Goal: Task Accomplishment & Management: Manage account settings

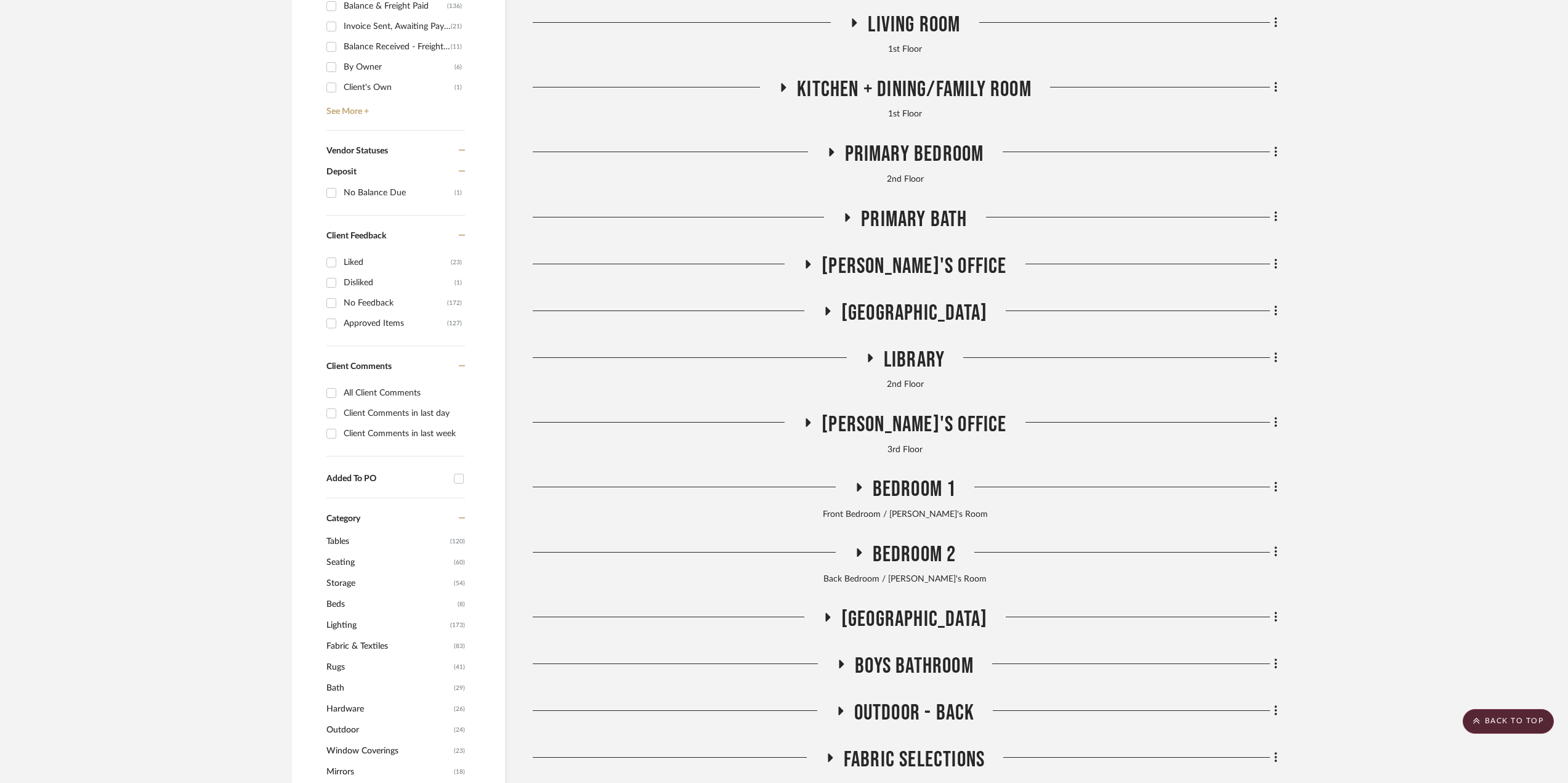
scroll to position [677, 0]
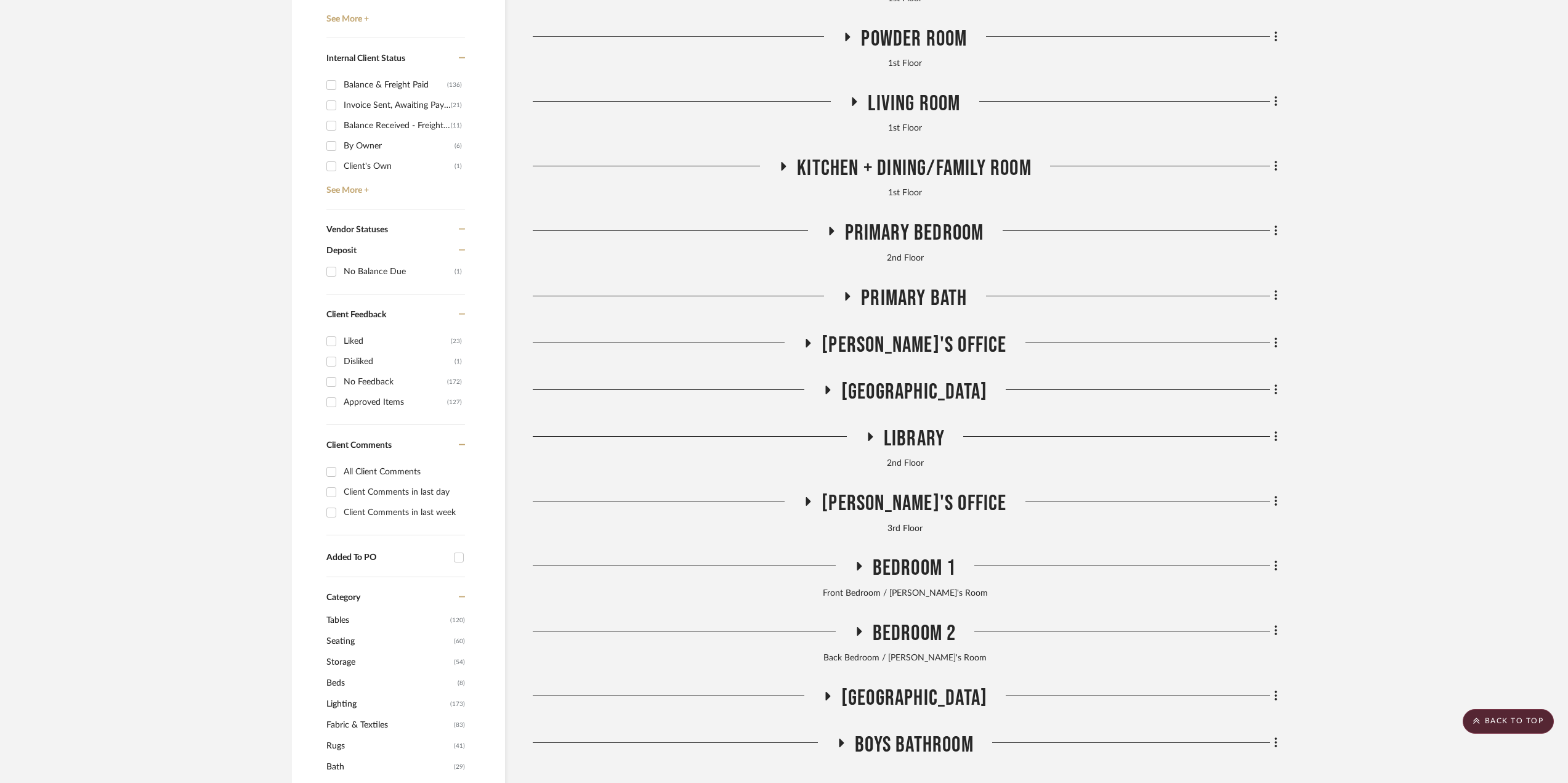
click at [948, 381] on span "[GEOGRAPHIC_DATA]" at bounding box center [914, 392] width 146 height 27
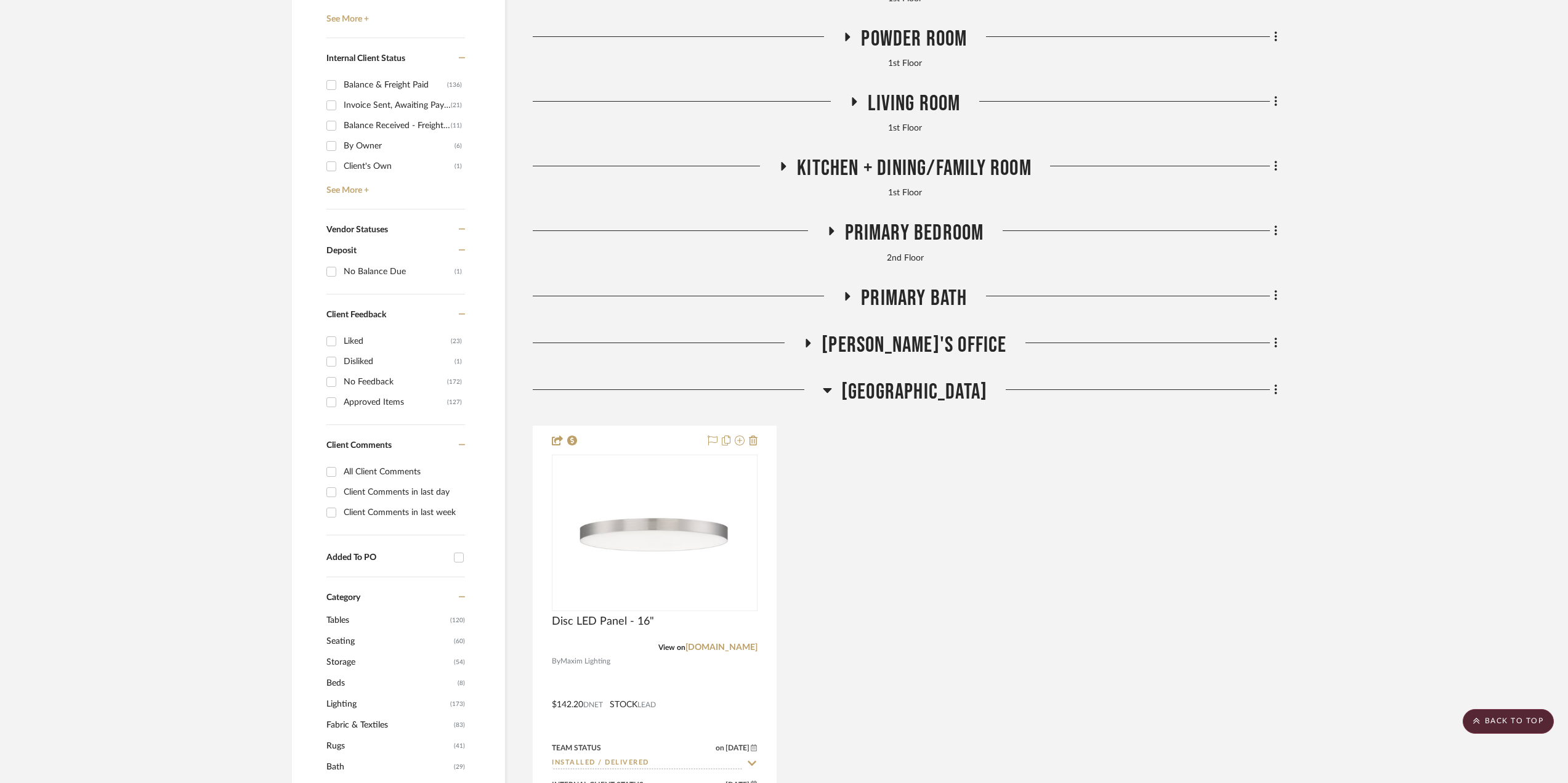
click at [947, 384] on span "[GEOGRAPHIC_DATA]" at bounding box center [914, 392] width 146 height 27
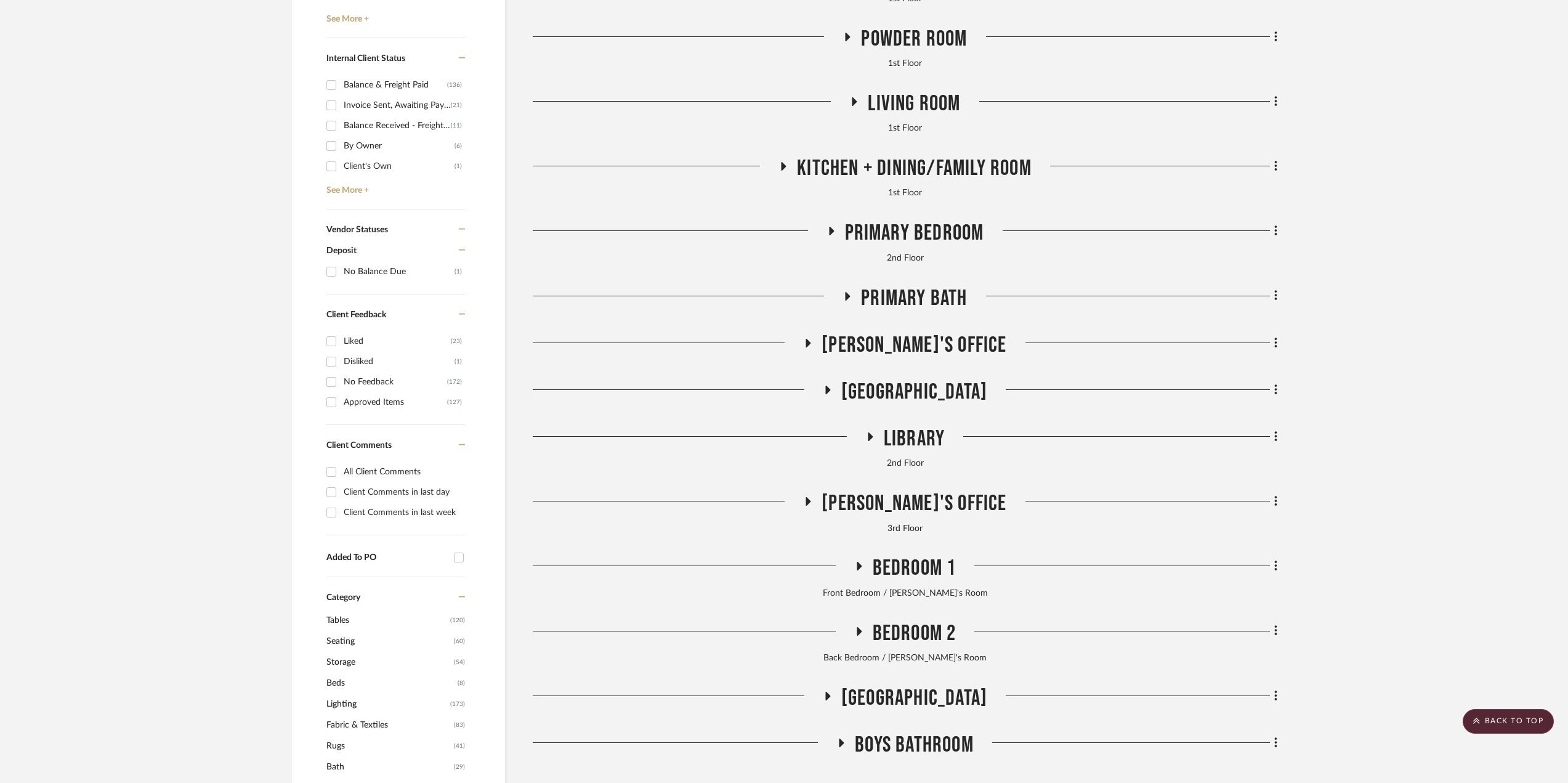
click at [923, 333] on span "[PERSON_NAME]'s Office" at bounding box center [913, 345] width 185 height 27
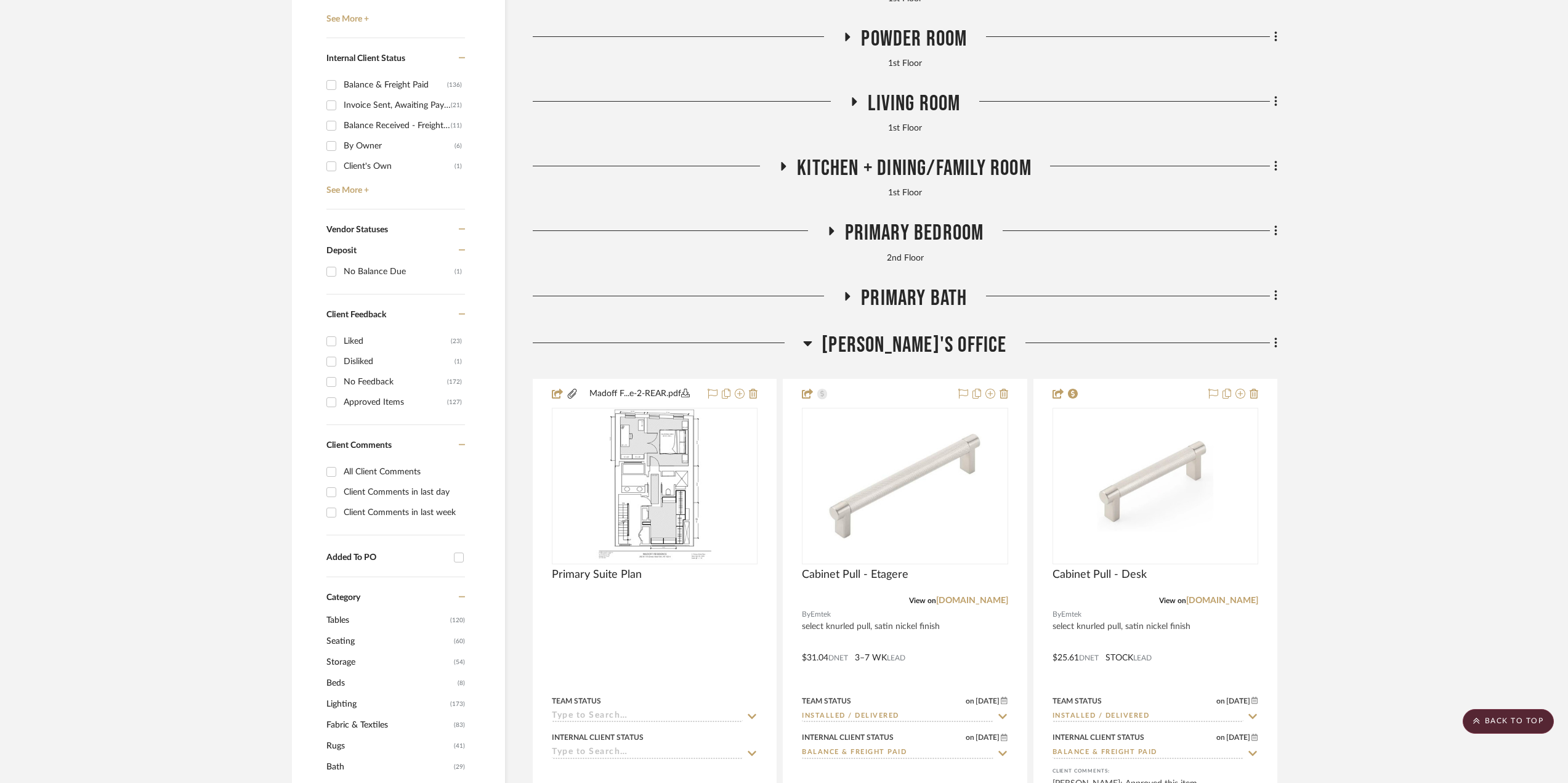
click at [923, 333] on span "[PERSON_NAME]'s Office" at bounding box center [913, 345] width 185 height 27
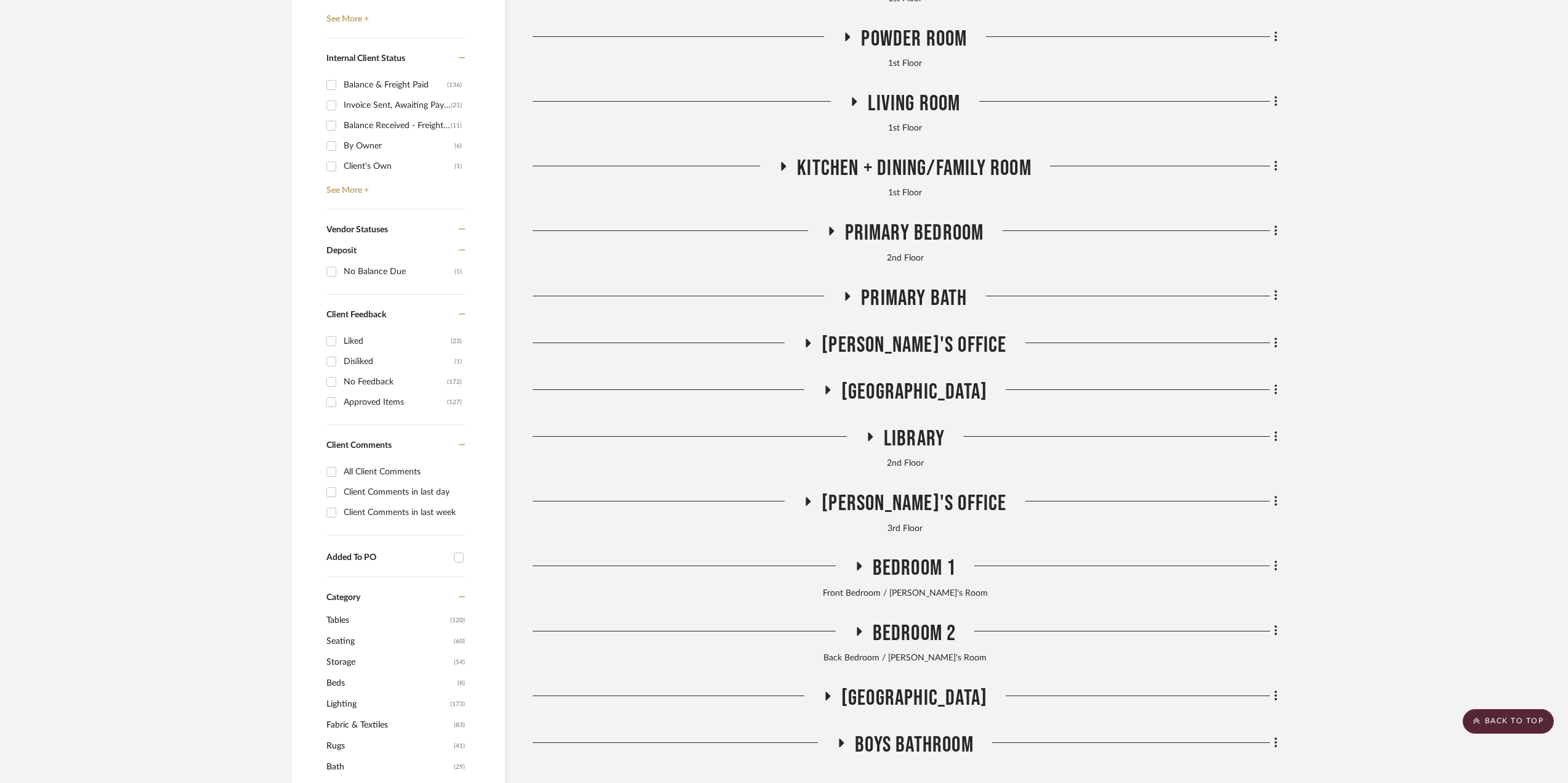
click at [923, 286] on span "Primary Bath" at bounding box center [914, 298] width 106 height 27
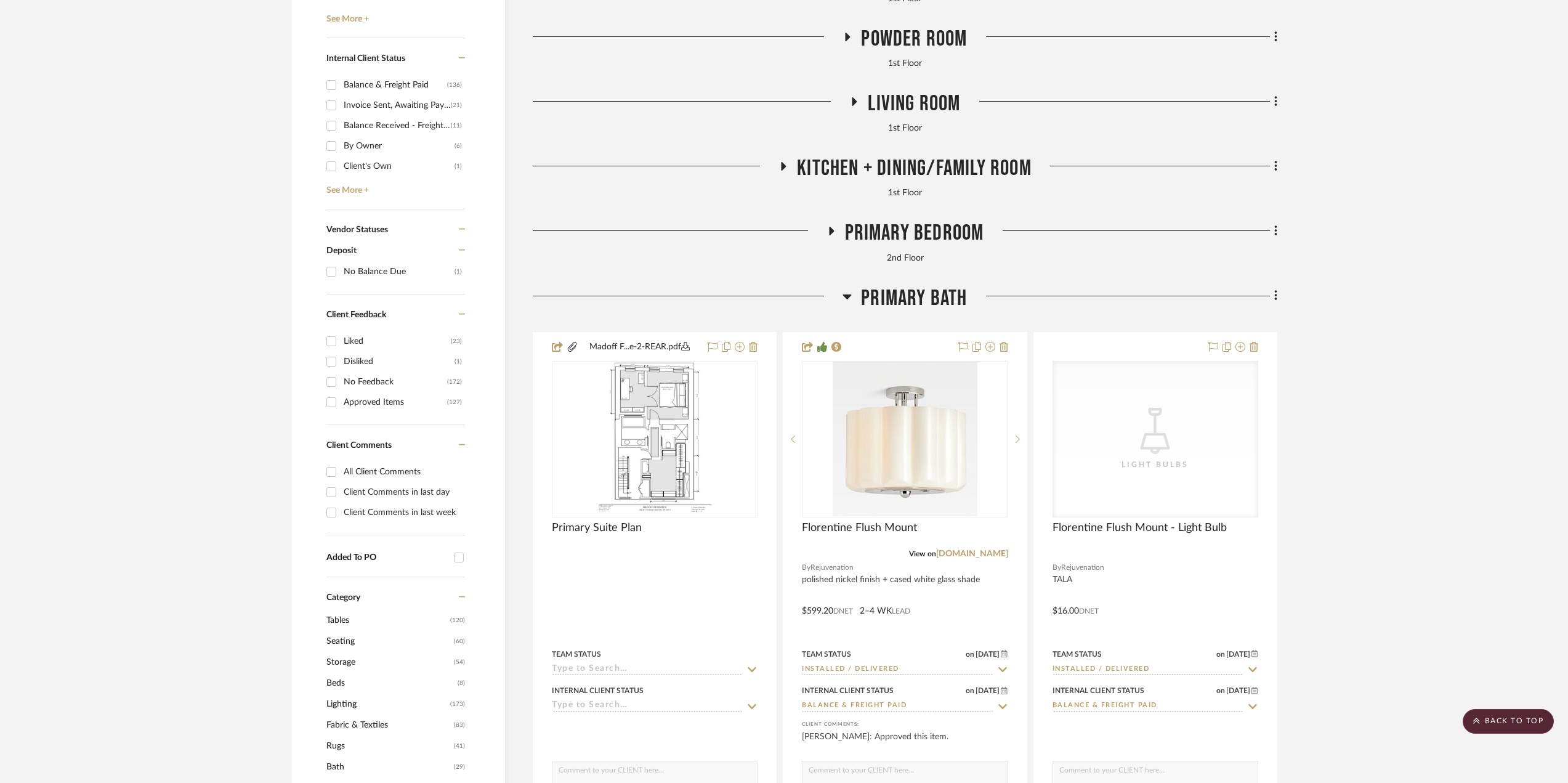
click at [923, 286] on span "Primary Bath" at bounding box center [914, 298] width 106 height 27
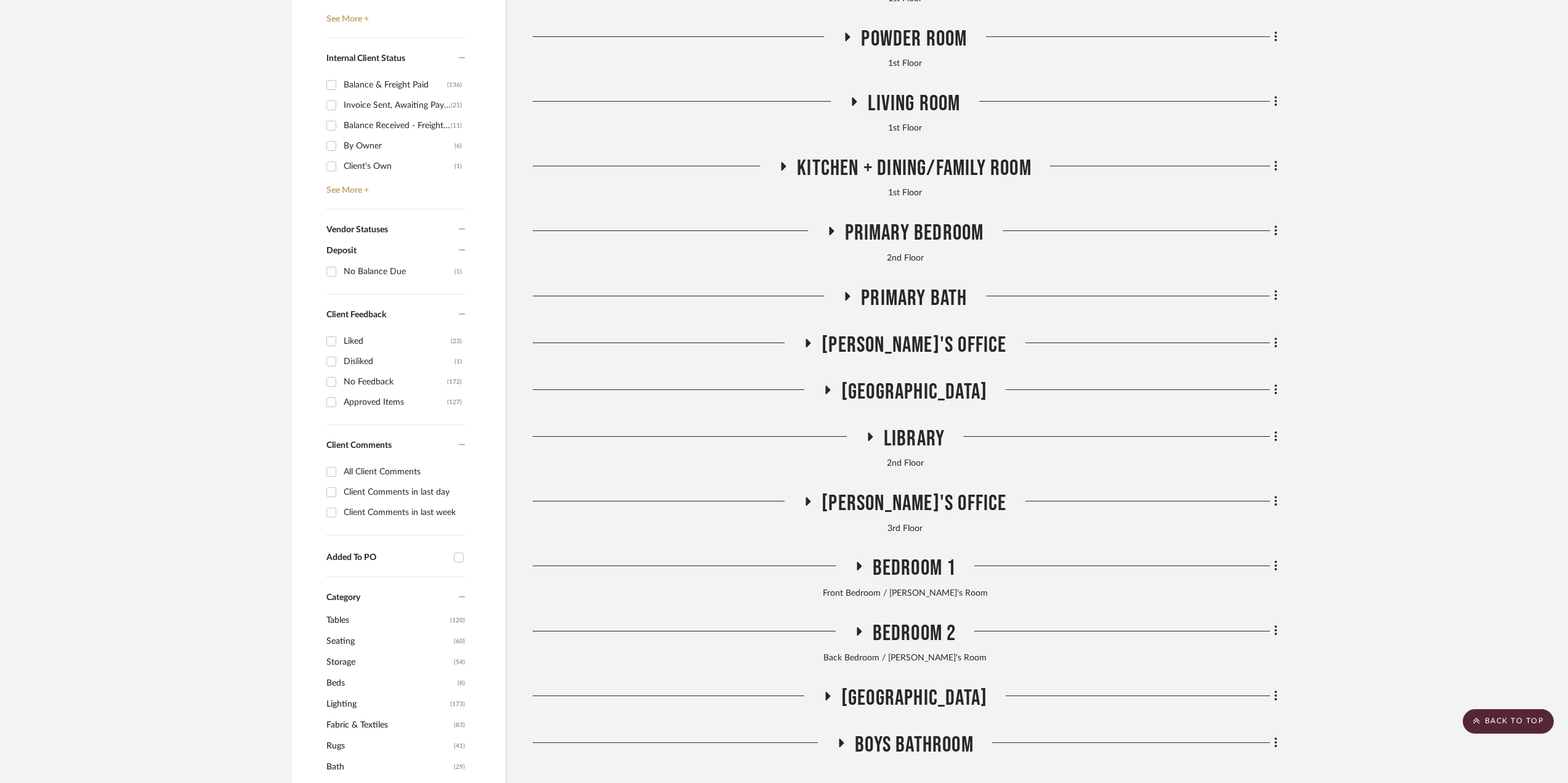
click at [900, 243] on span "Primary Bedroom" at bounding box center [914, 233] width 139 height 27
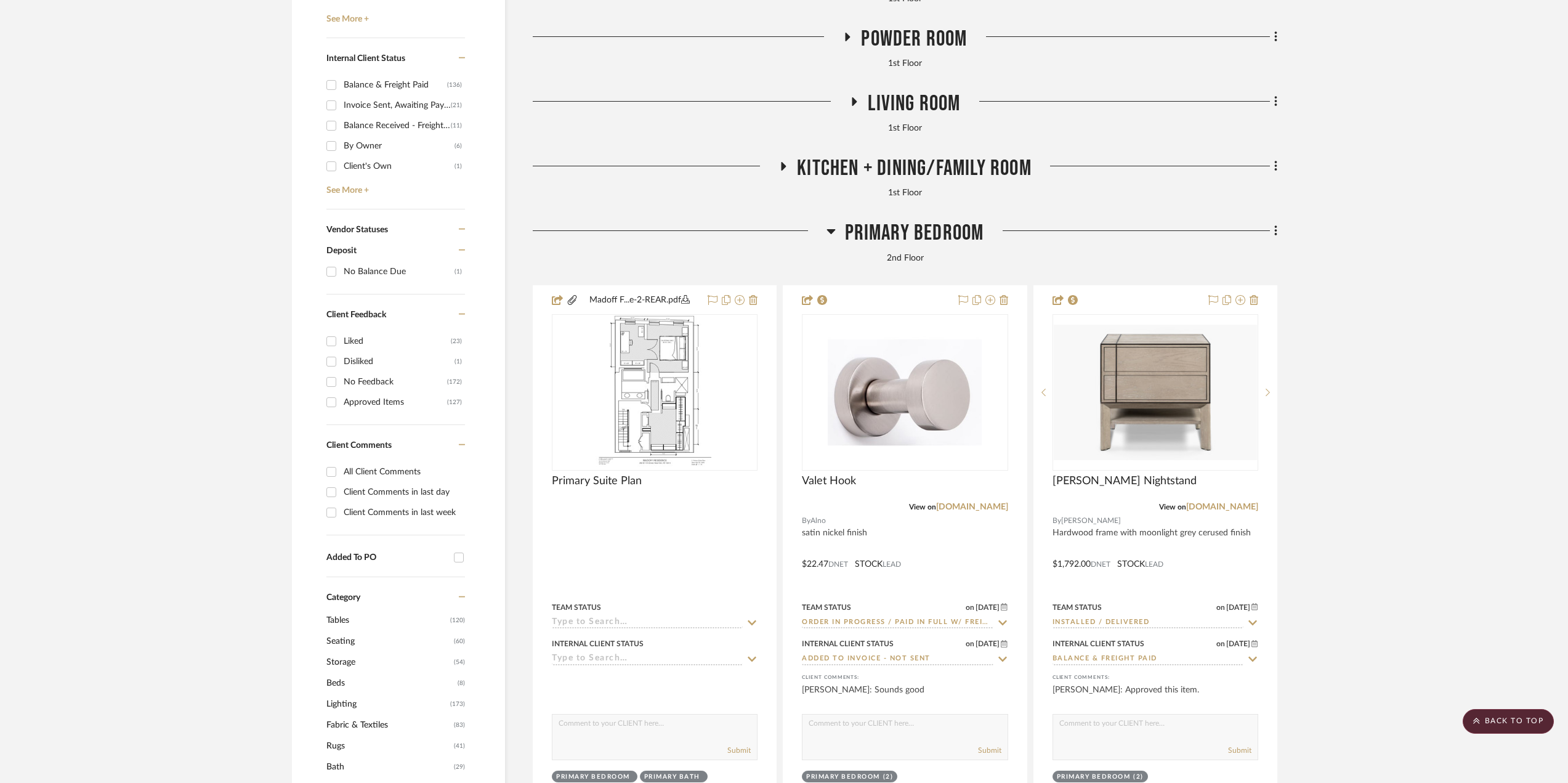
click at [900, 238] on span "Primary Bedroom" at bounding box center [914, 233] width 139 height 27
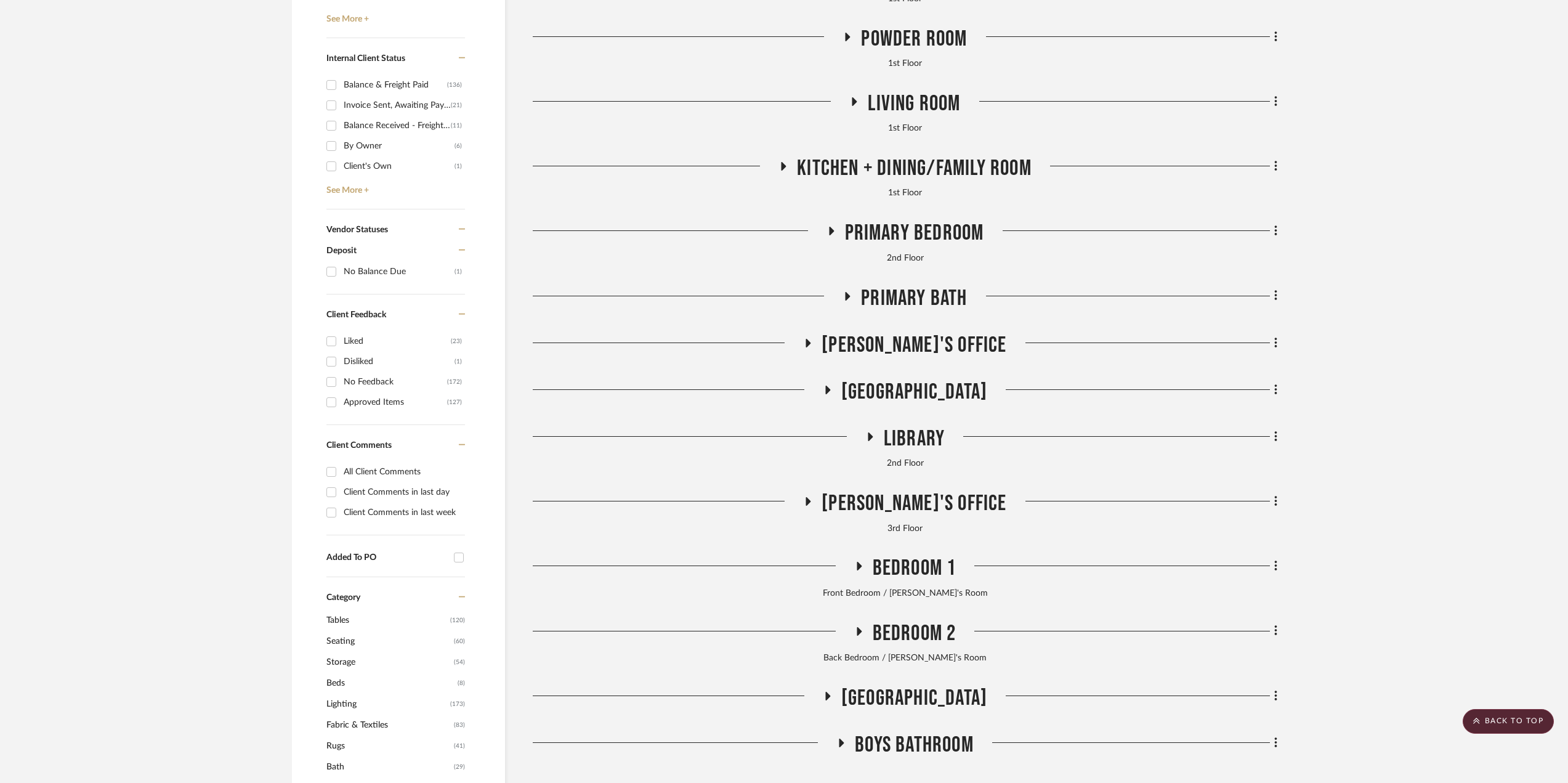
click at [907, 444] on span "Library" at bounding box center [914, 438] width 61 height 27
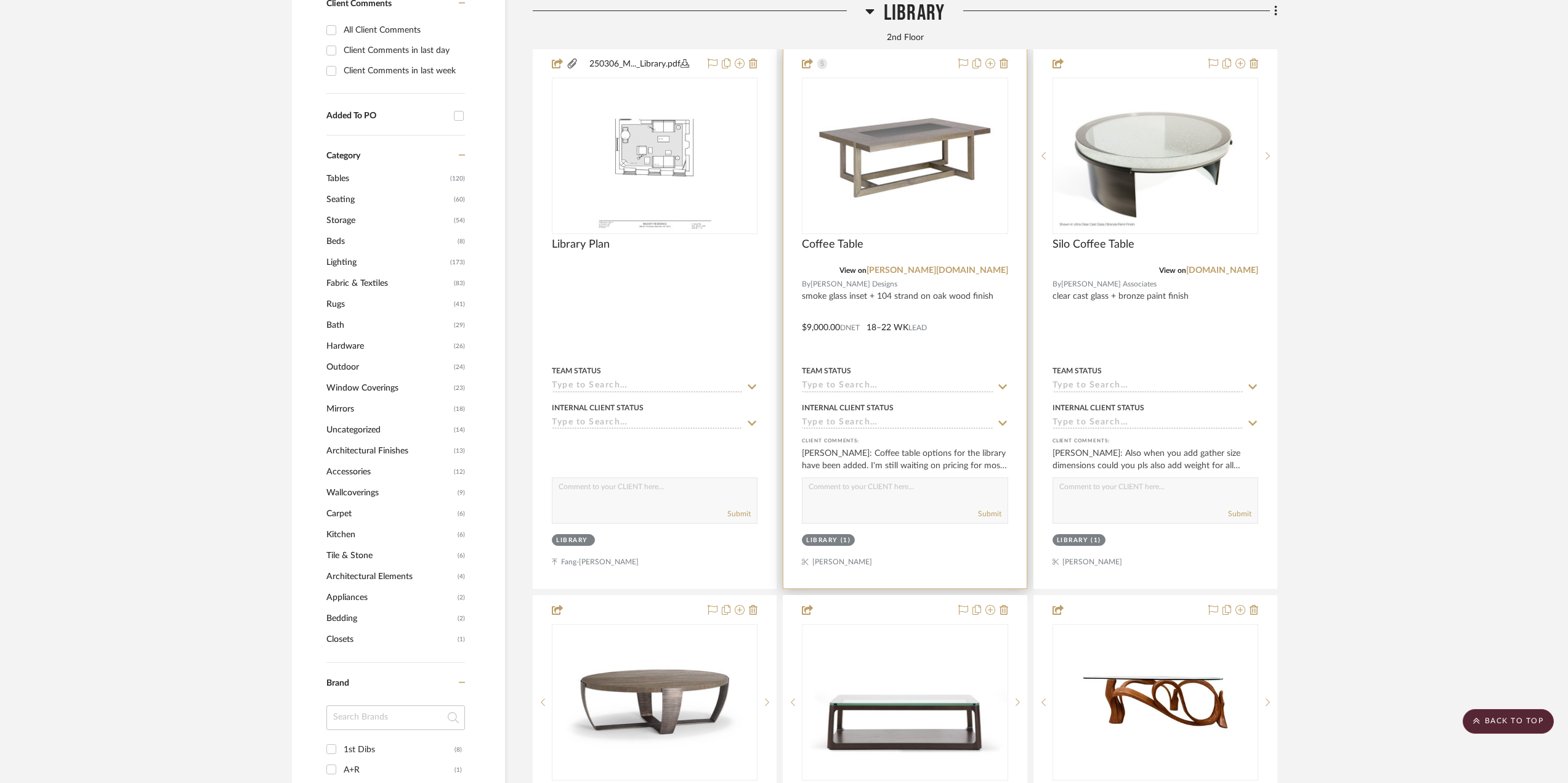
scroll to position [1170, 0]
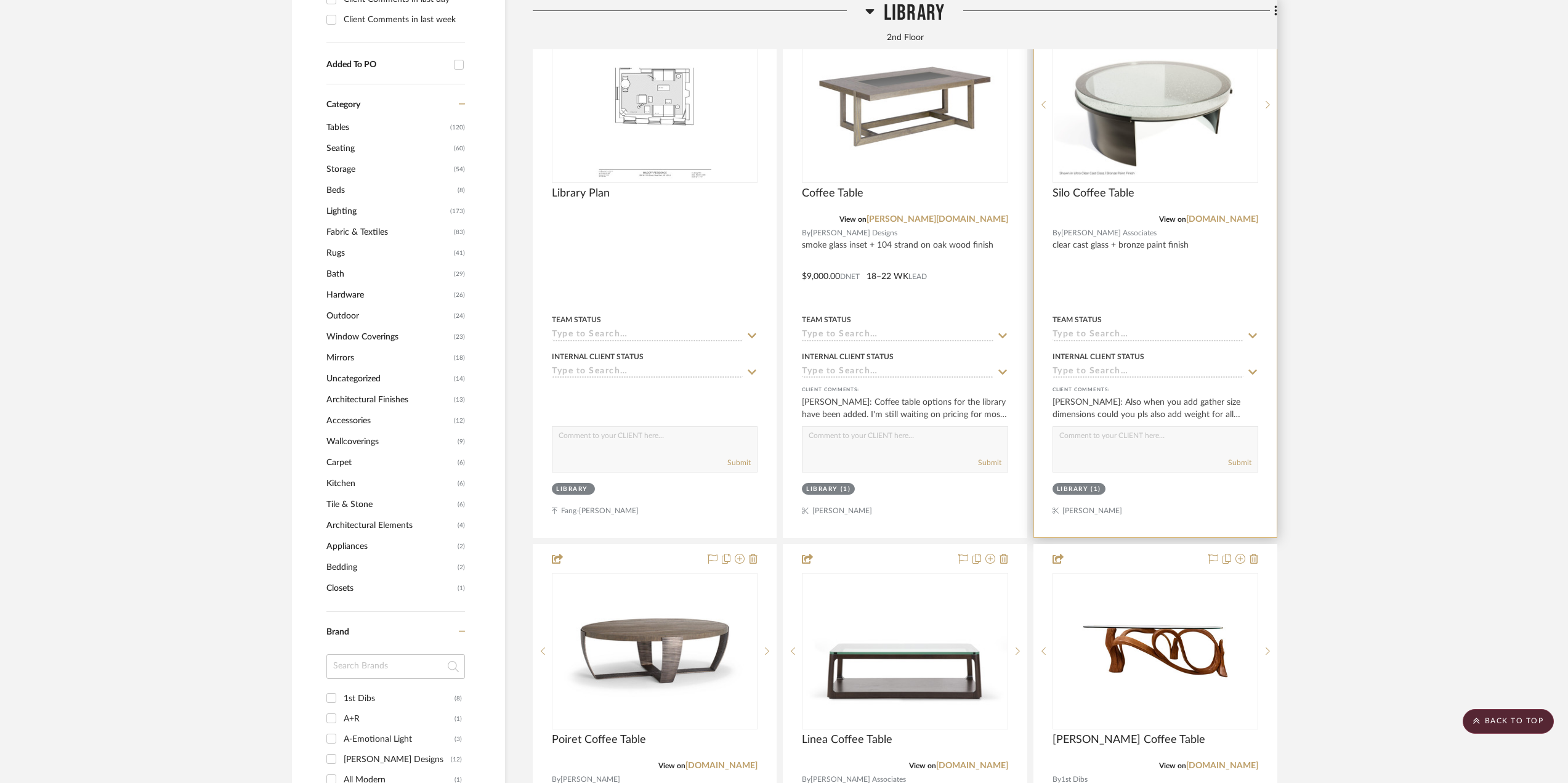
click at [1188, 302] on div at bounding box center [1156, 268] width 243 height 539
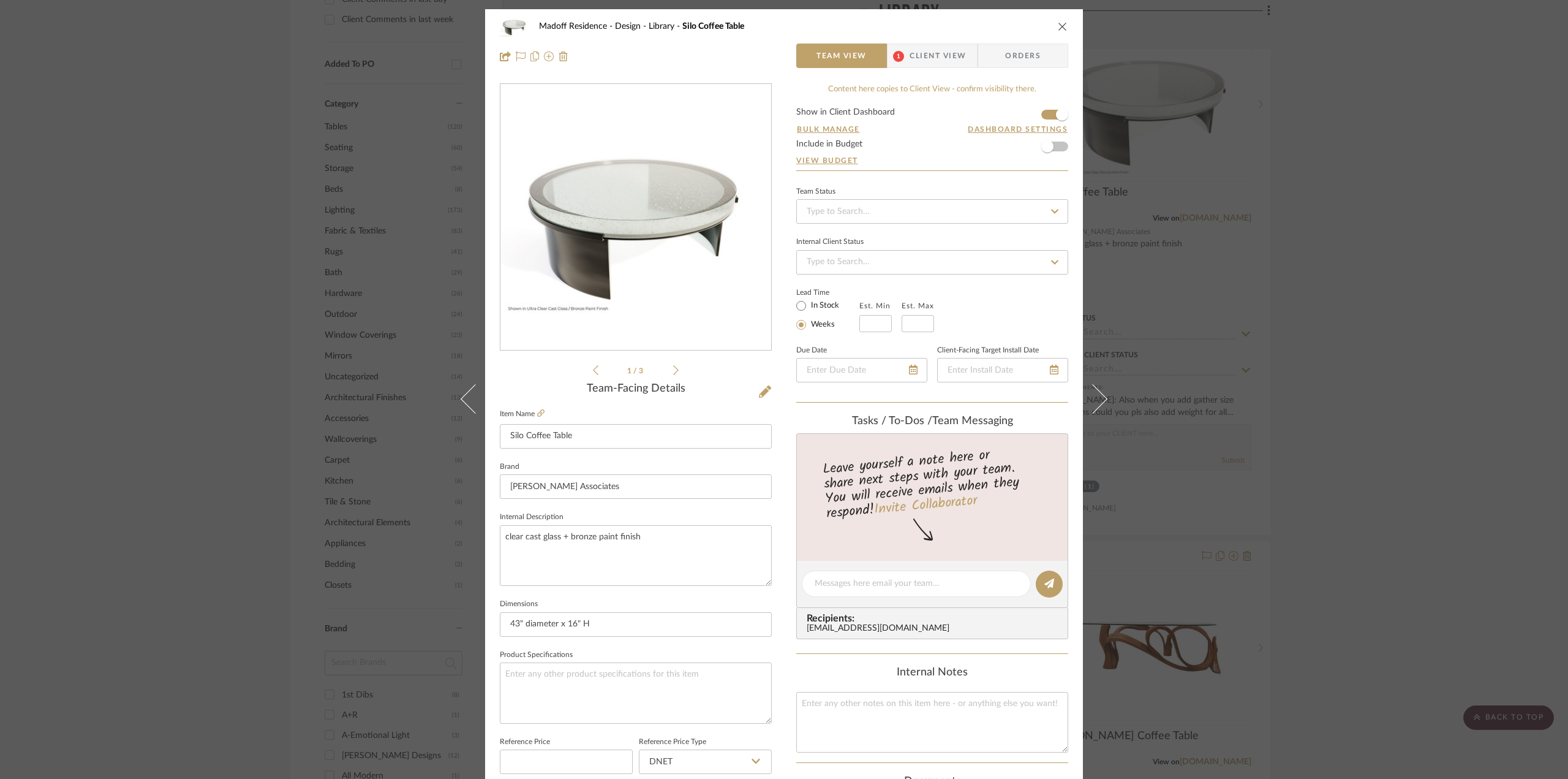
click at [941, 64] on span "Client View" at bounding box center [937, 56] width 57 height 24
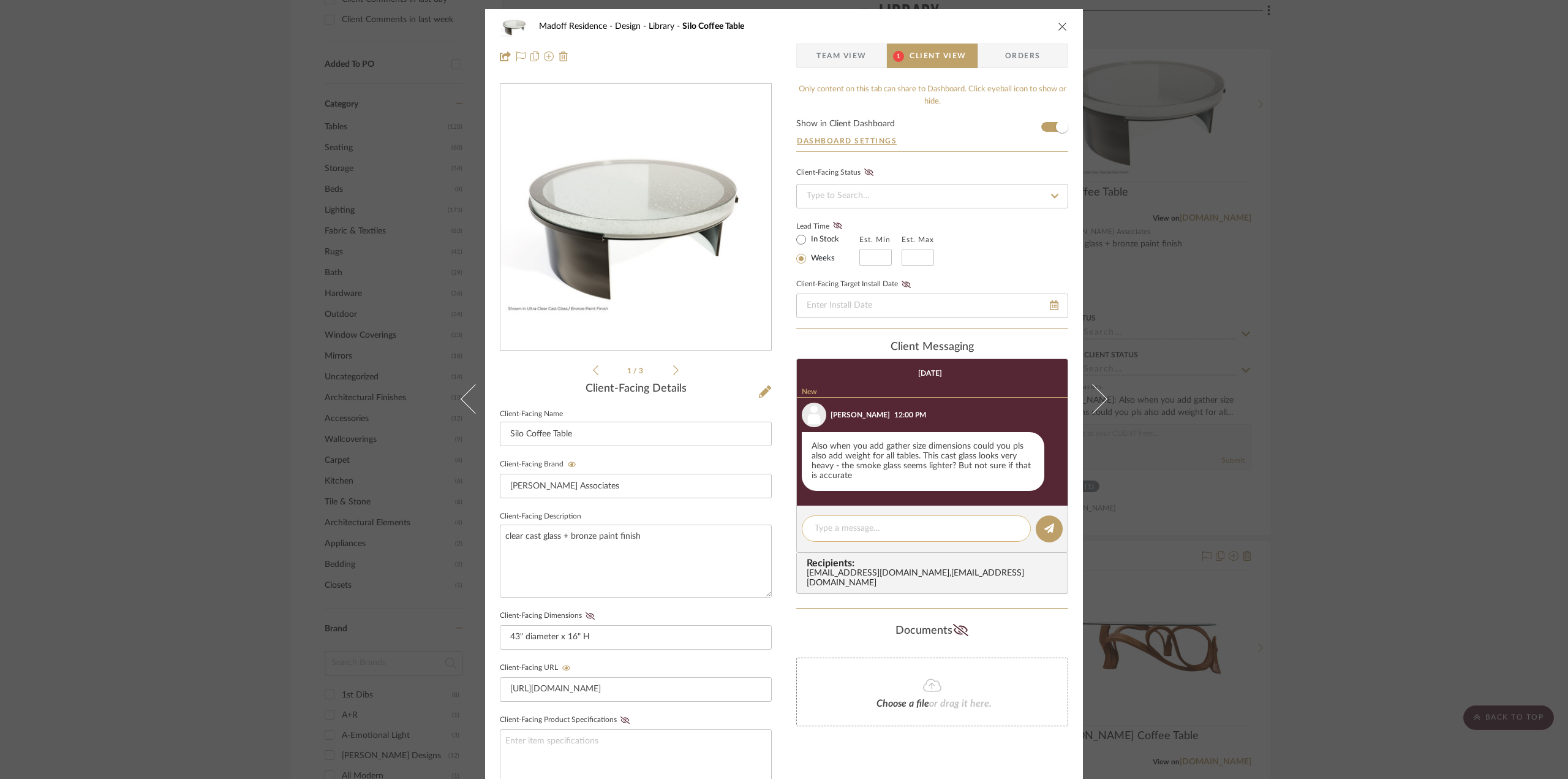
click at [935, 522] on textarea at bounding box center [916, 528] width 203 height 13
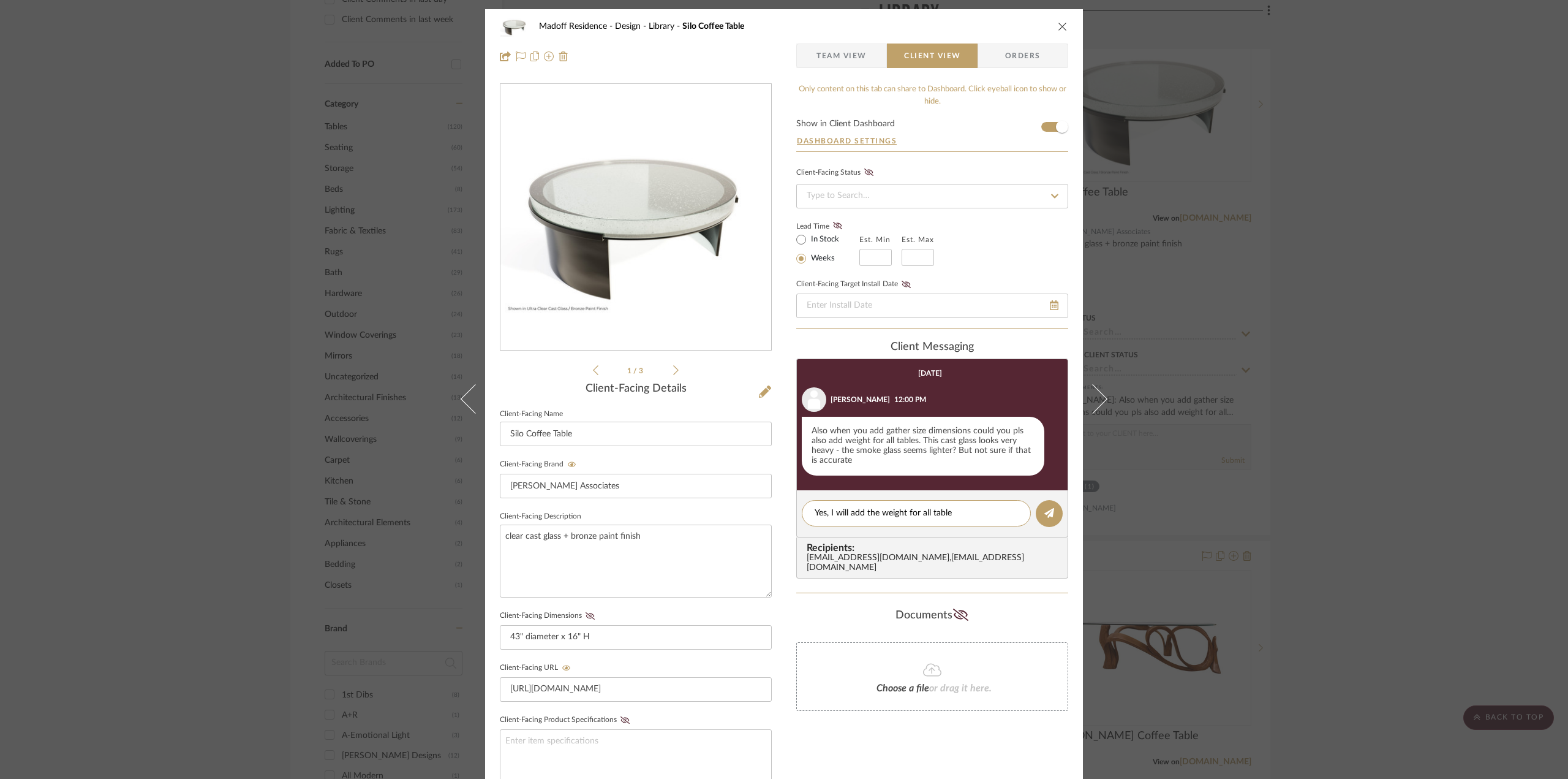
type textarea "Yes, I will add the weight for all tables"
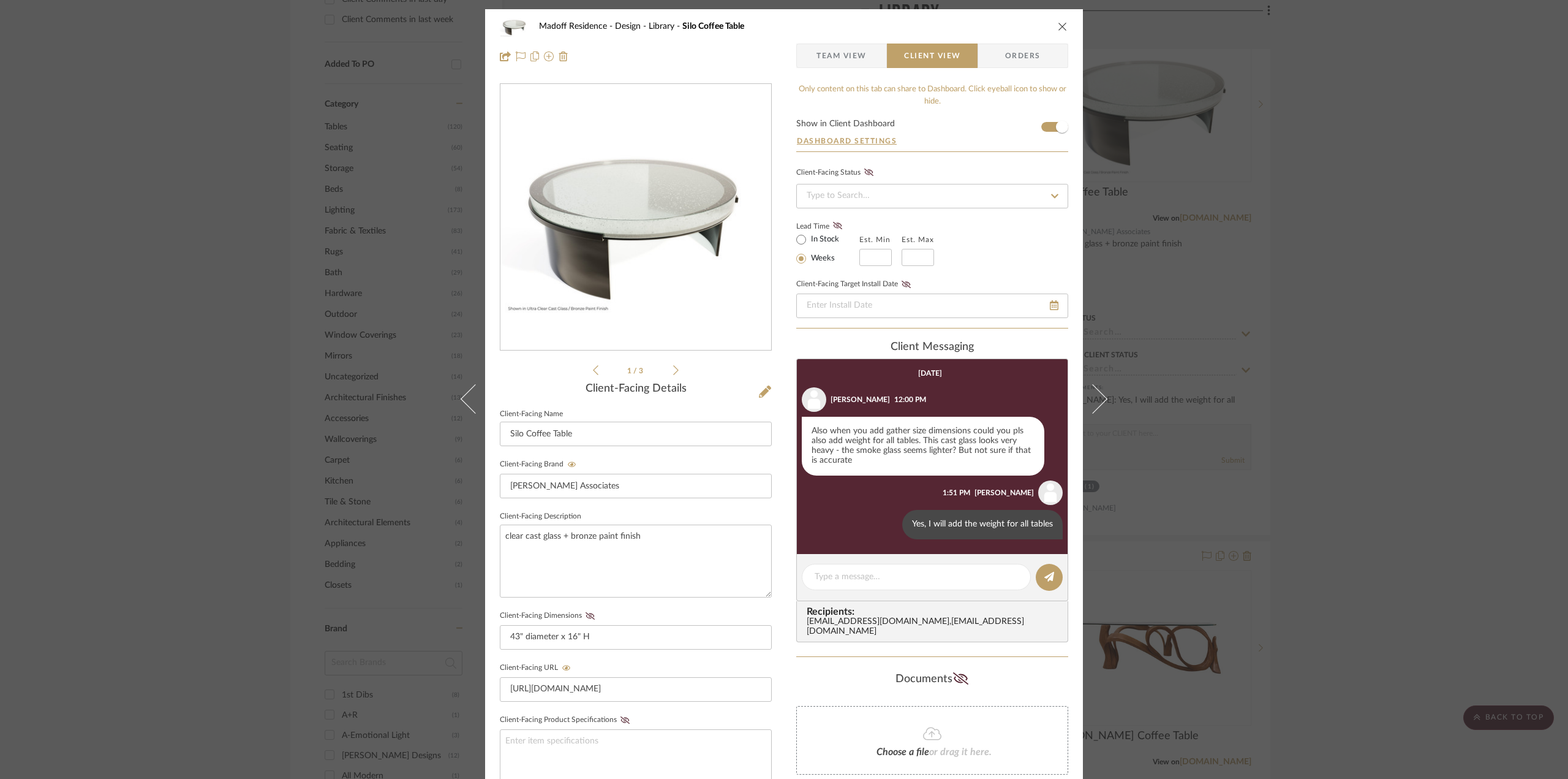
click at [1399, 398] on div "Madoff Residence - Design Library Silo Coffee Table Team View Client View Order…" at bounding box center [784, 389] width 1568 height 779
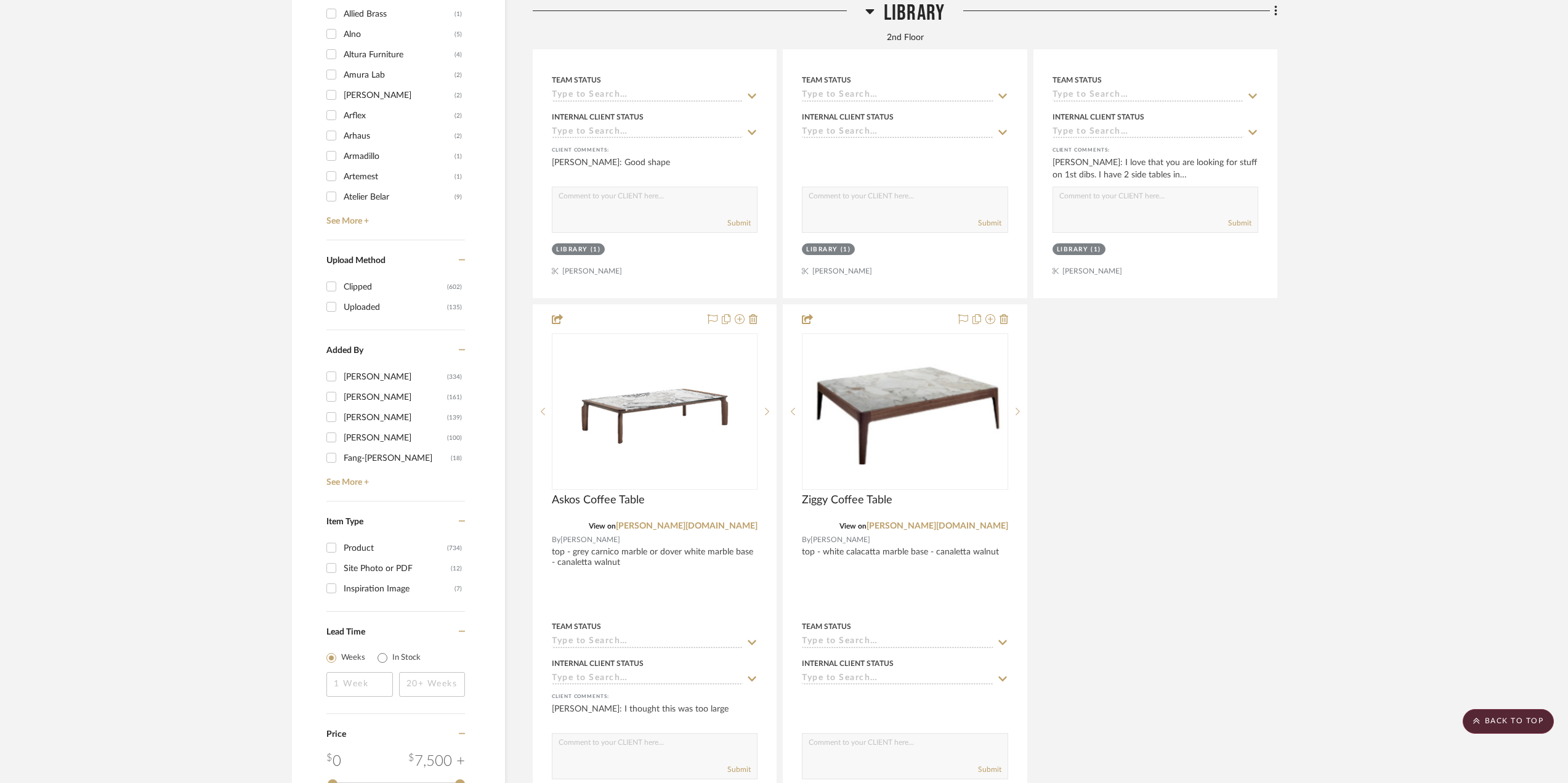
scroll to position [2033, 0]
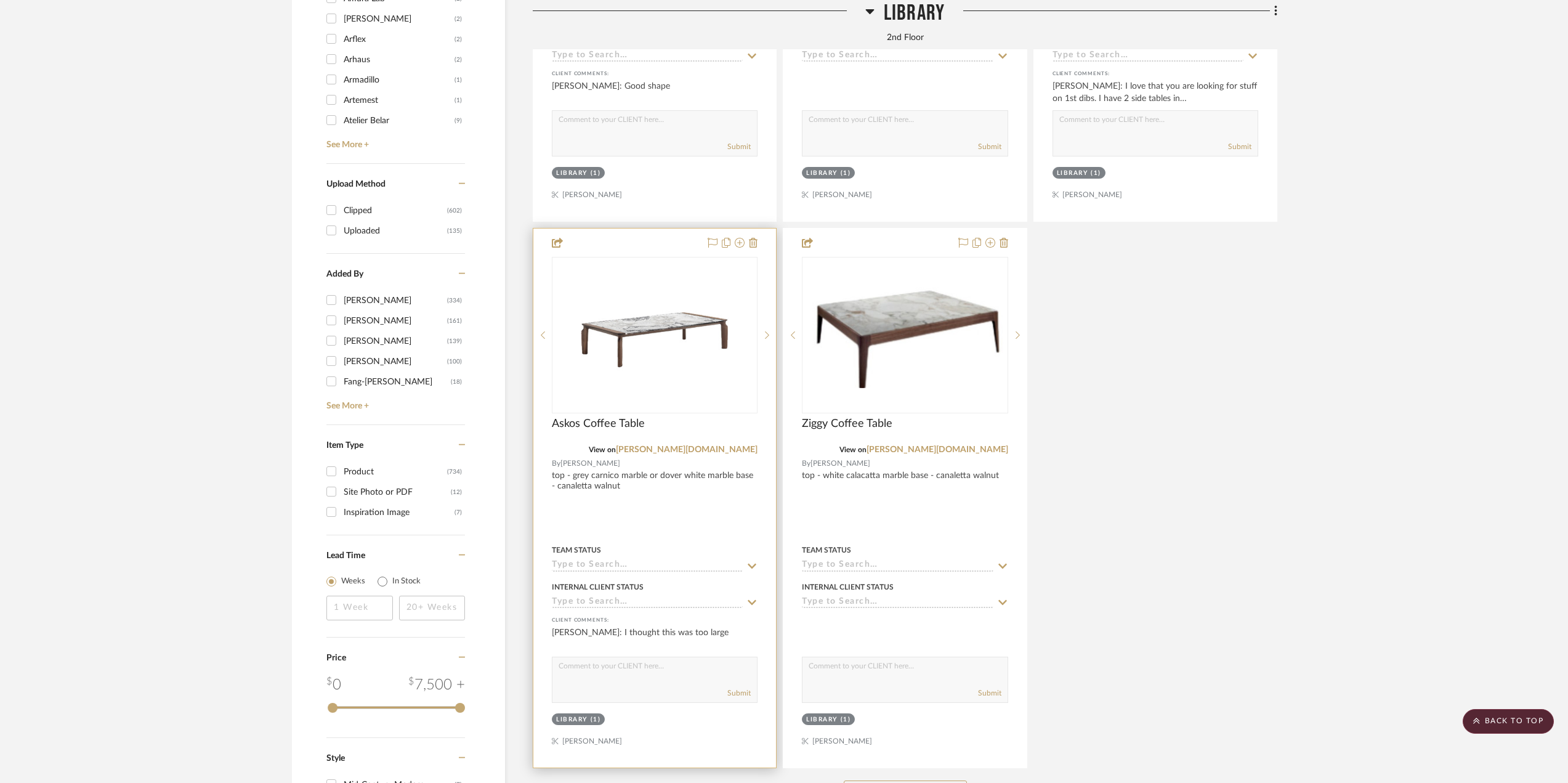
click at [702, 508] on div at bounding box center [655, 498] width 243 height 539
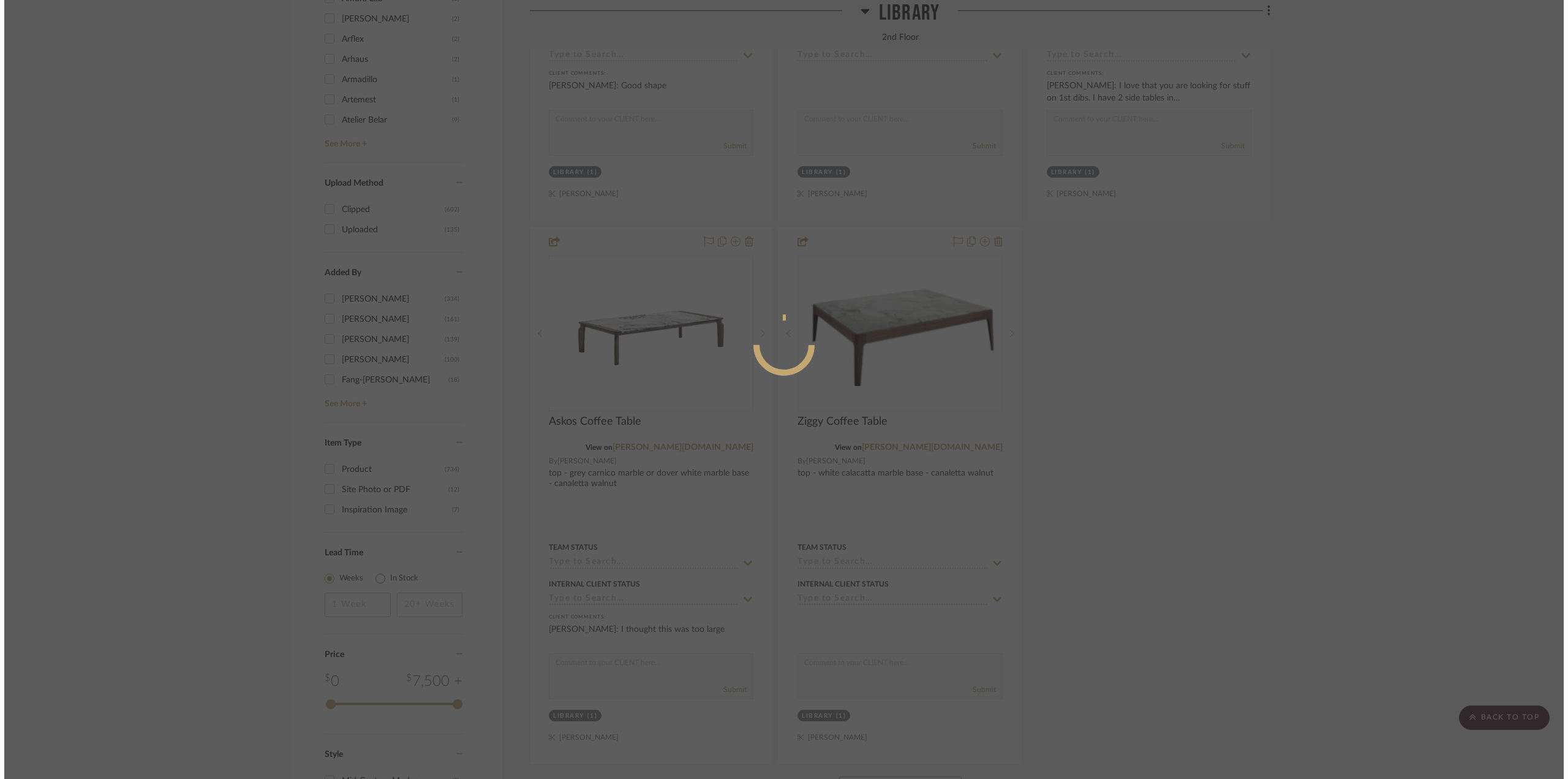
scroll to position [0, 0]
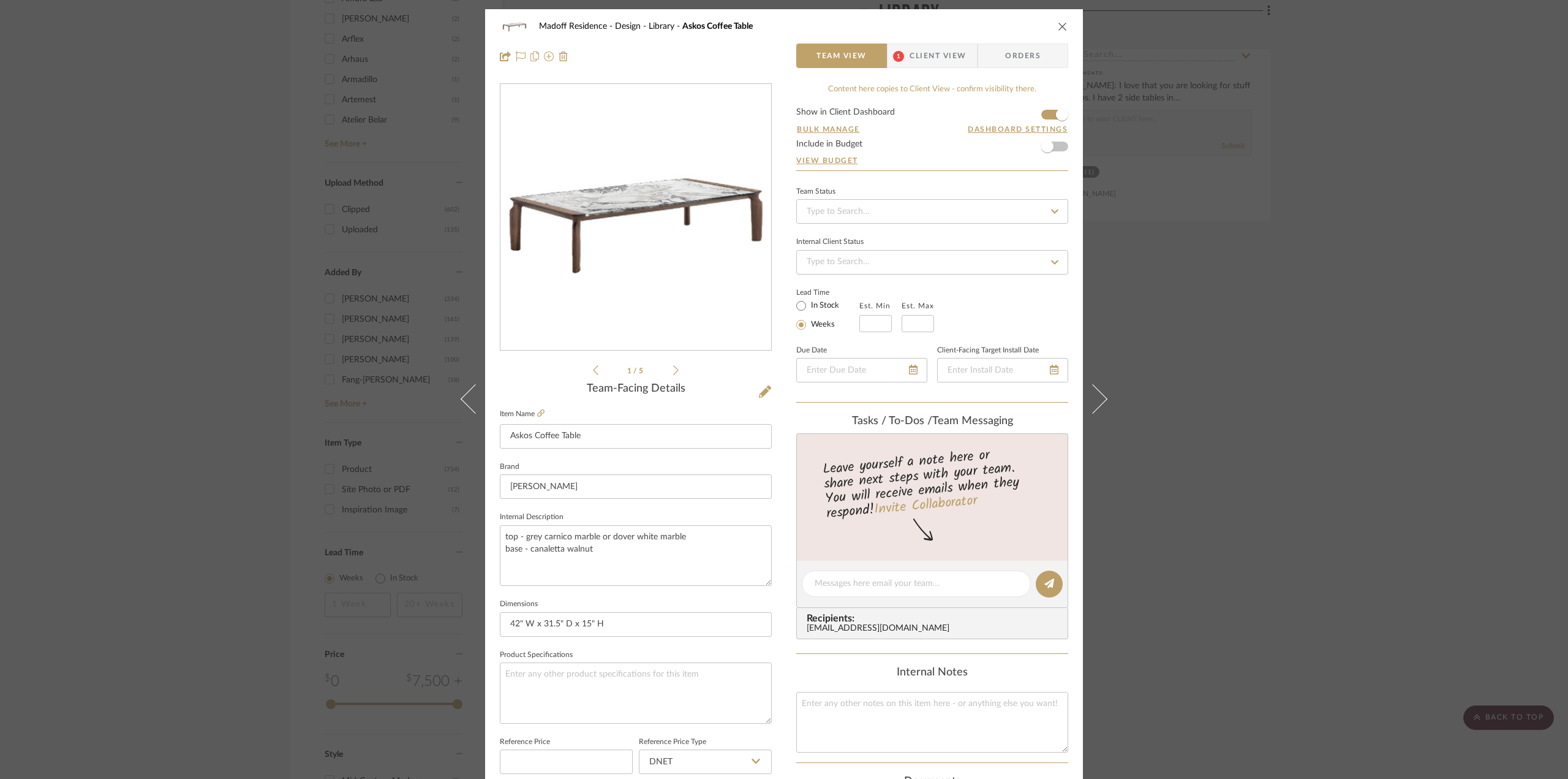
click at [925, 63] on span "Client View" at bounding box center [937, 56] width 57 height 24
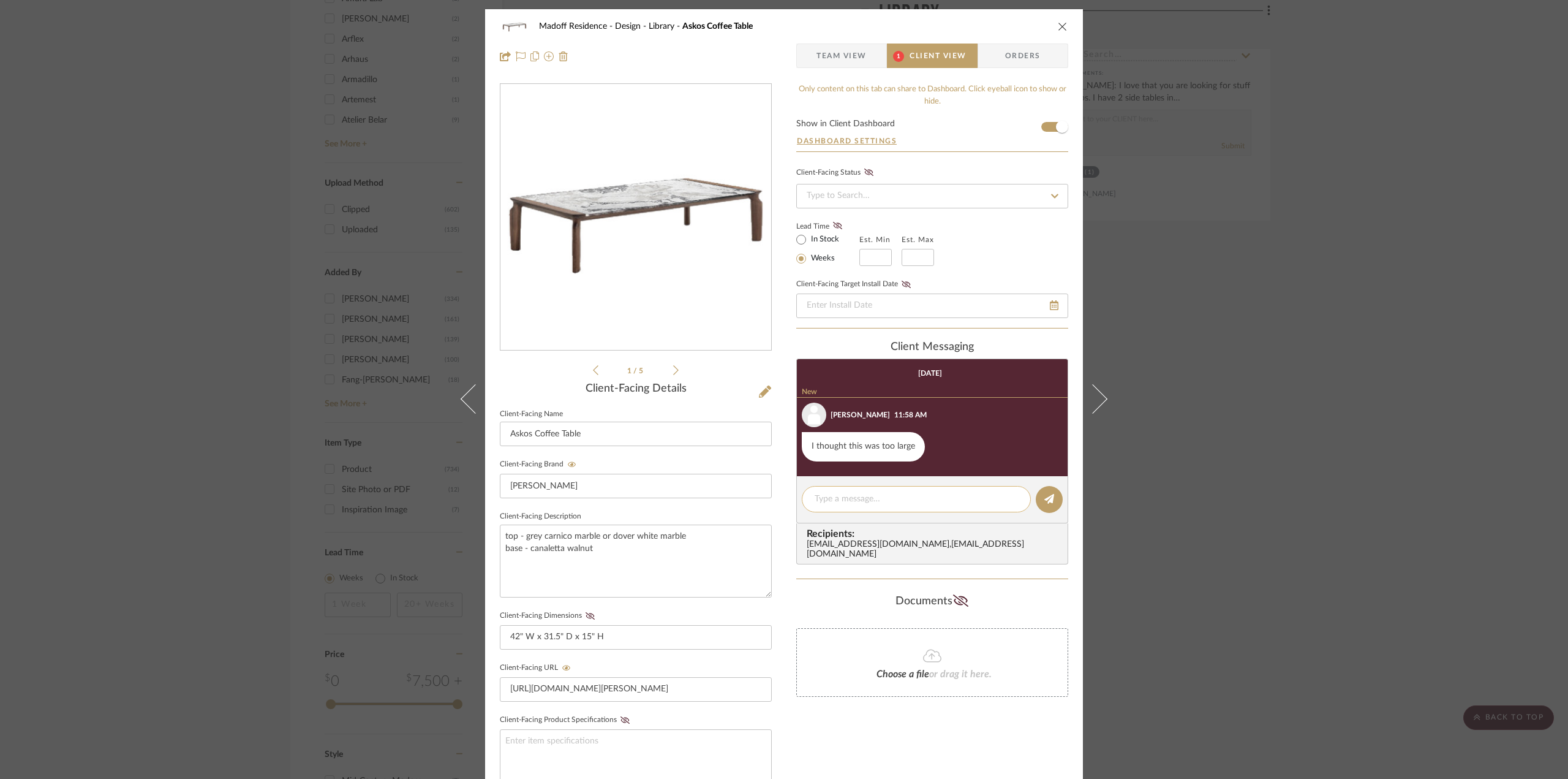
click at [916, 493] on textarea at bounding box center [916, 499] width 203 height 13
click at [587, 614] on icon at bounding box center [590, 616] width 9 height 8
click at [889, 499] on textarea at bounding box center [916, 499] width 203 height 13
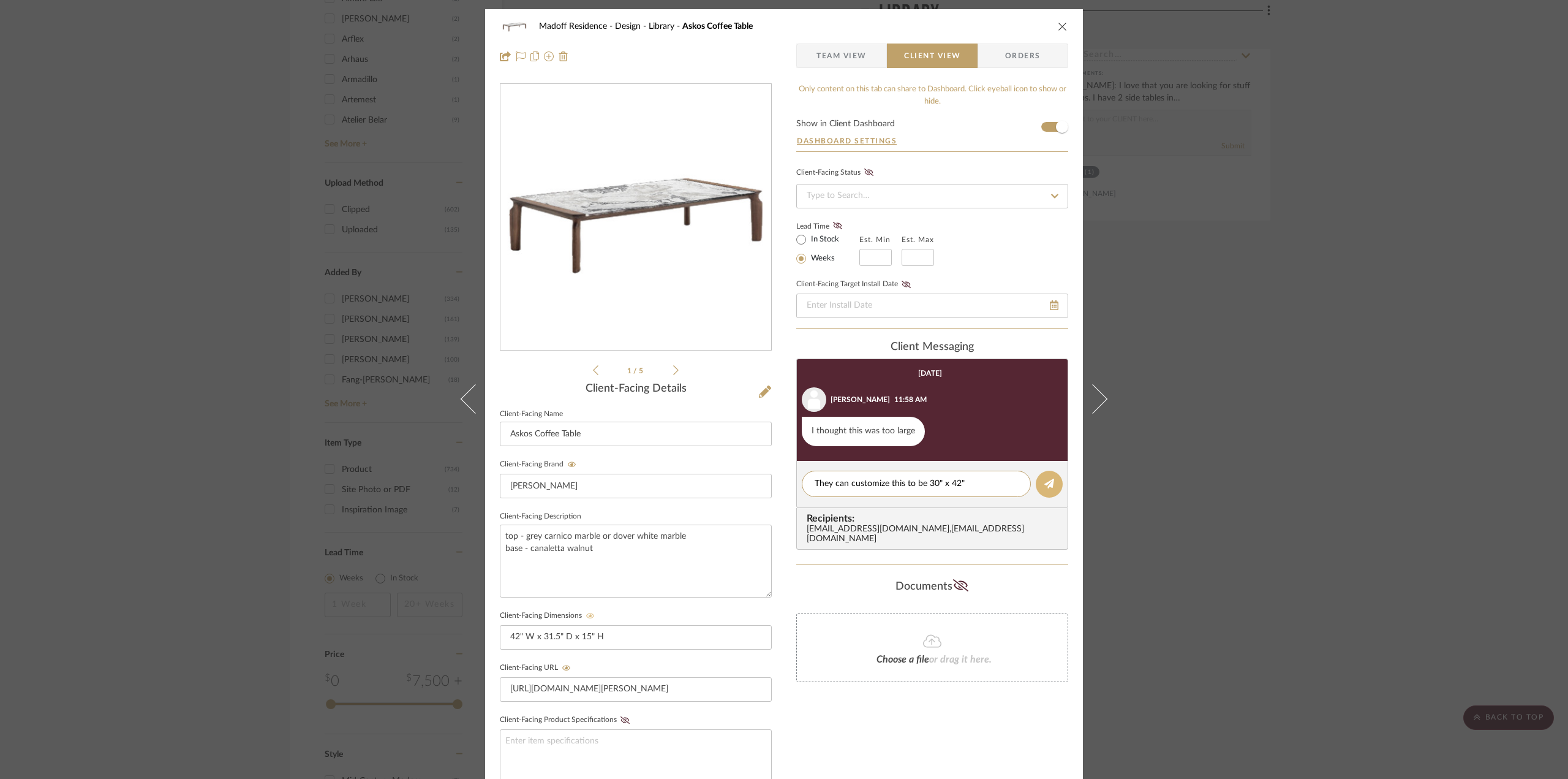
type textarea "They can customize this to be 30" x 42""
click at [1045, 487] on fa-icon at bounding box center [1049, 484] width 10 height 10
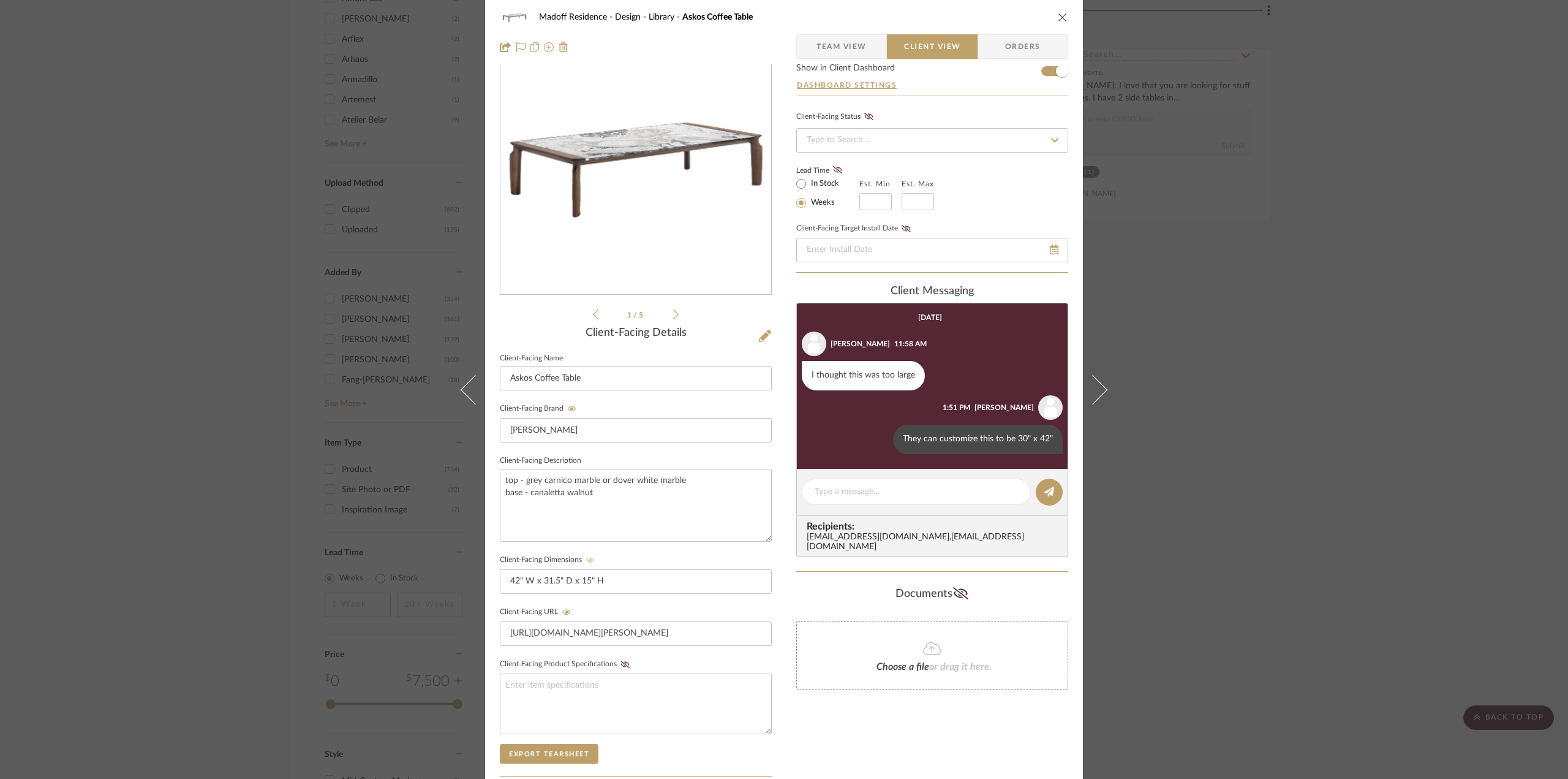
scroll to position [245, 0]
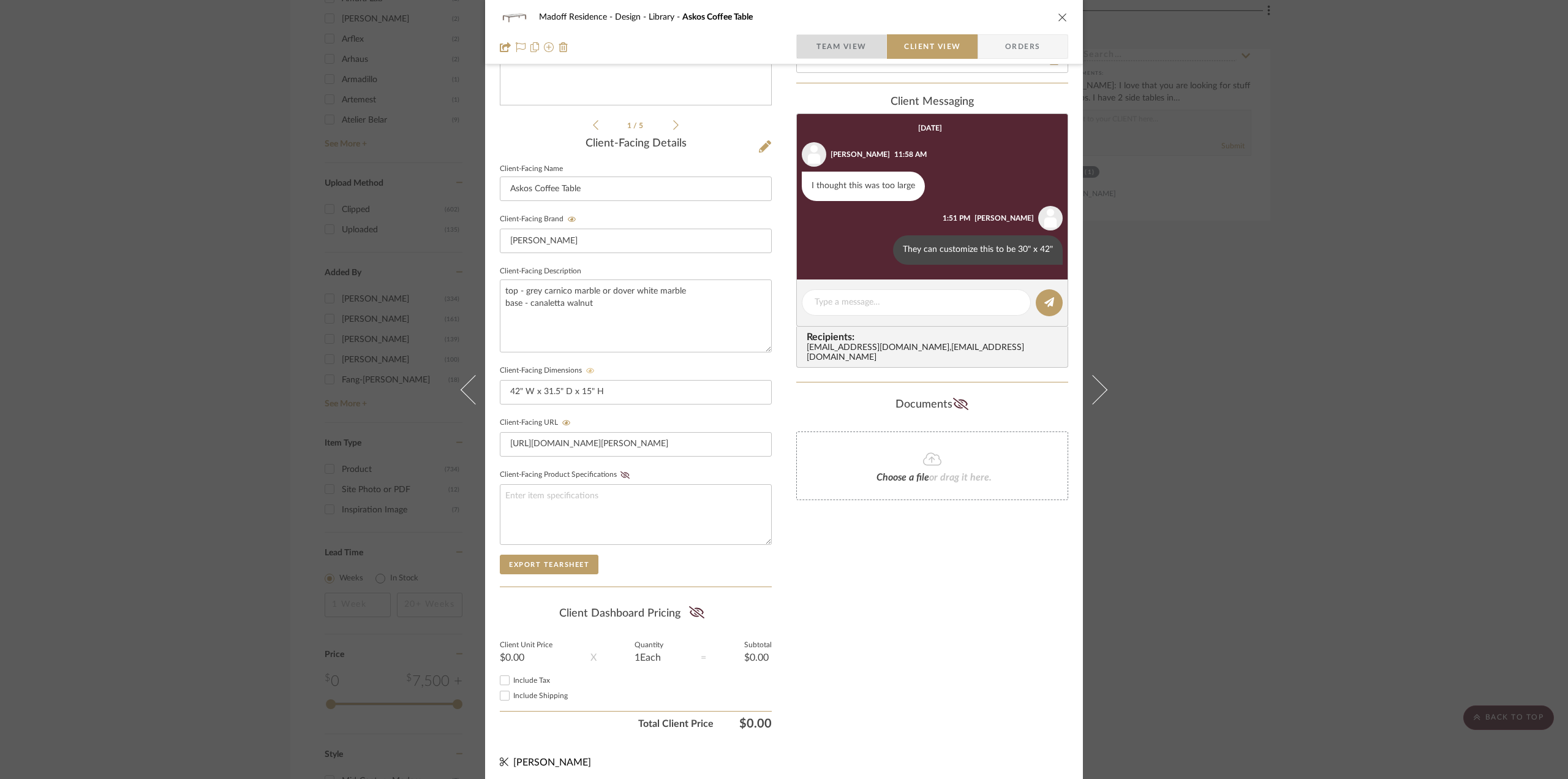
click at [835, 45] on span "Team View" at bounding box center [841, 46] width 51 height 24
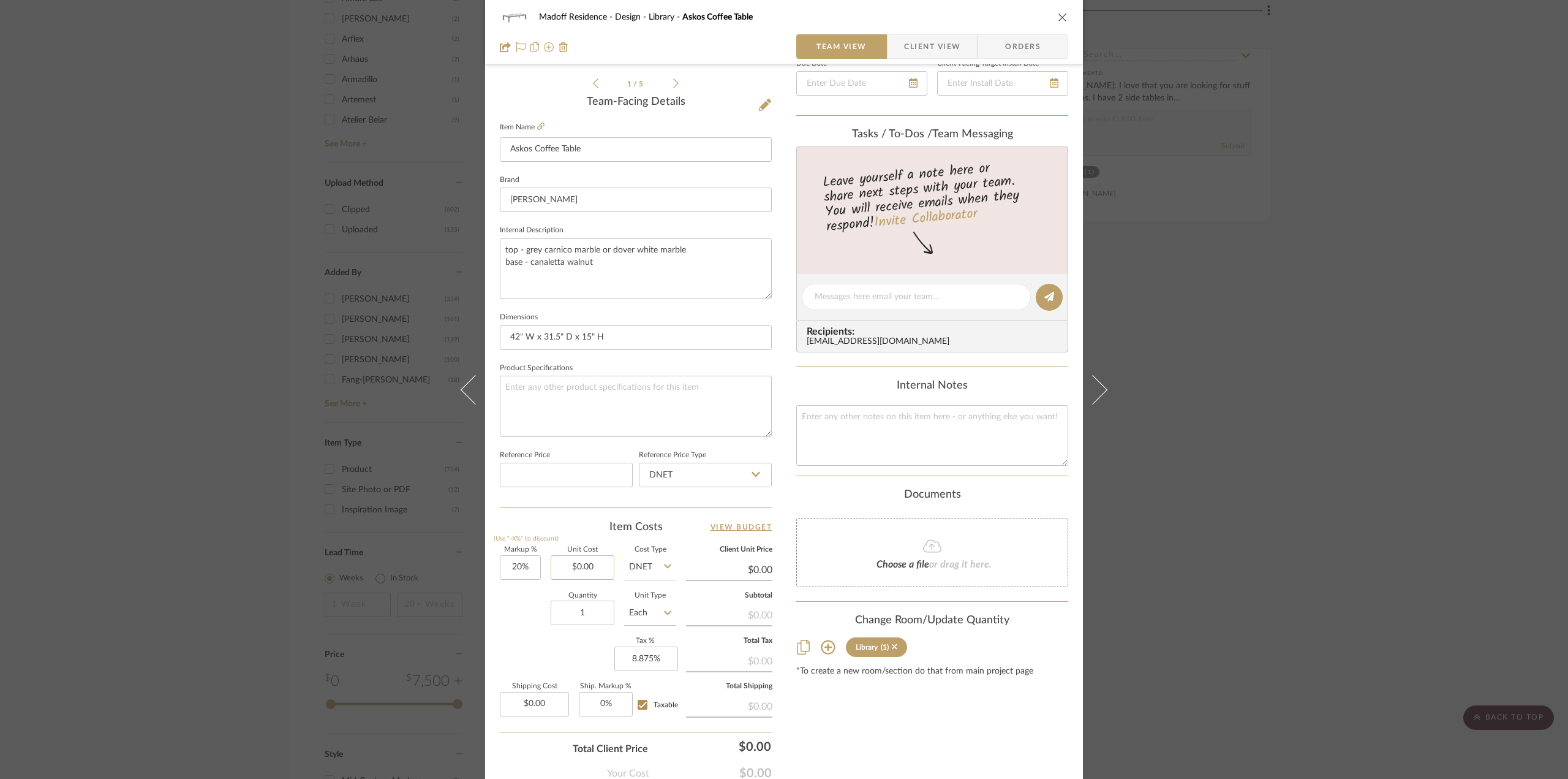
scroll to position [307, 0]
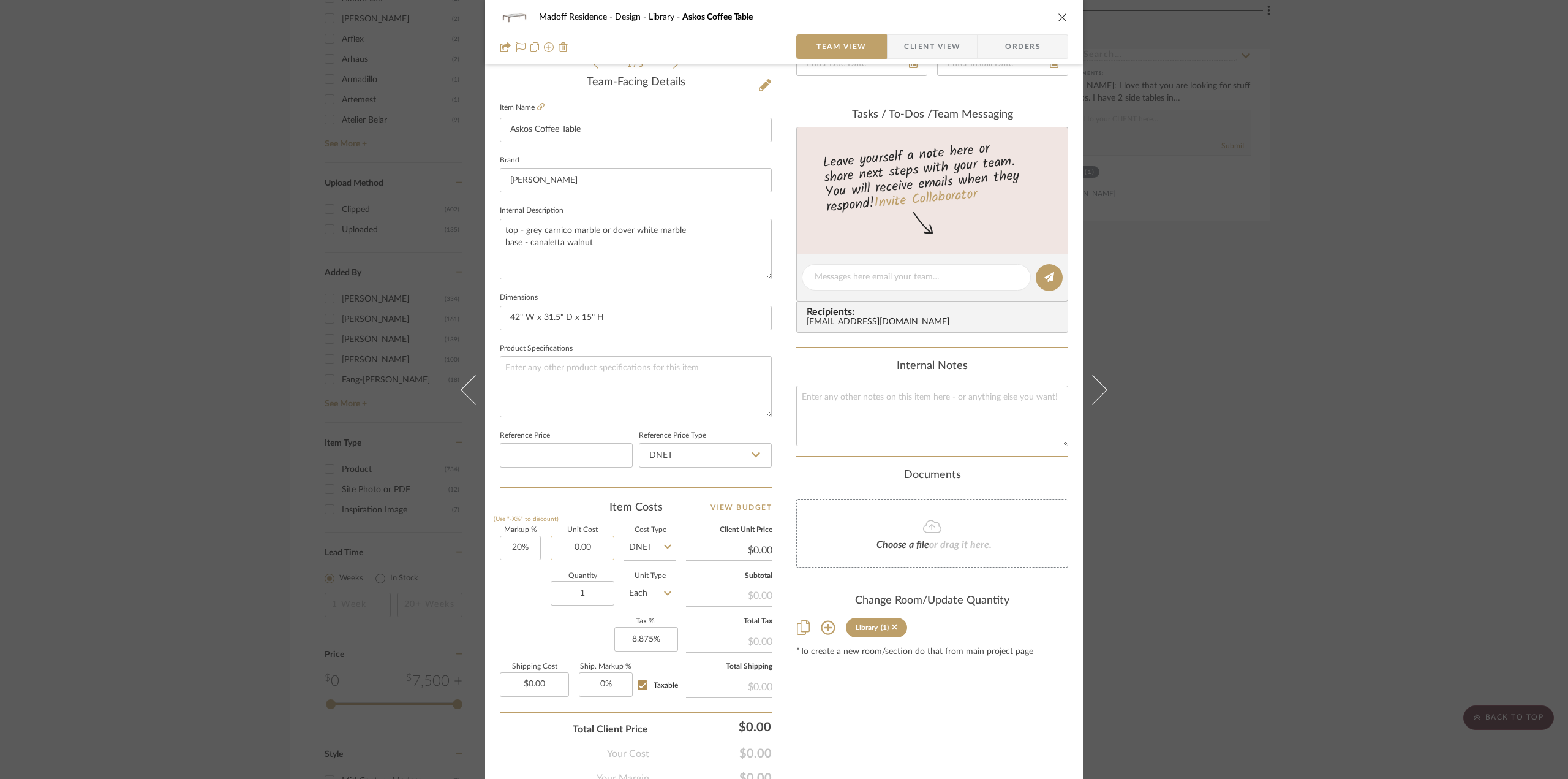
click at [587, 550] on input "0.00" at bounding box center [582, 548] width 63 height 24
type input "$8,838.40"
click at [903, 699] on div "Content here copies to Client View - confirm visibility there. Show in Client D…" at bounding box center [932, 281] width 272 height 1009
type input "$10,606.08"
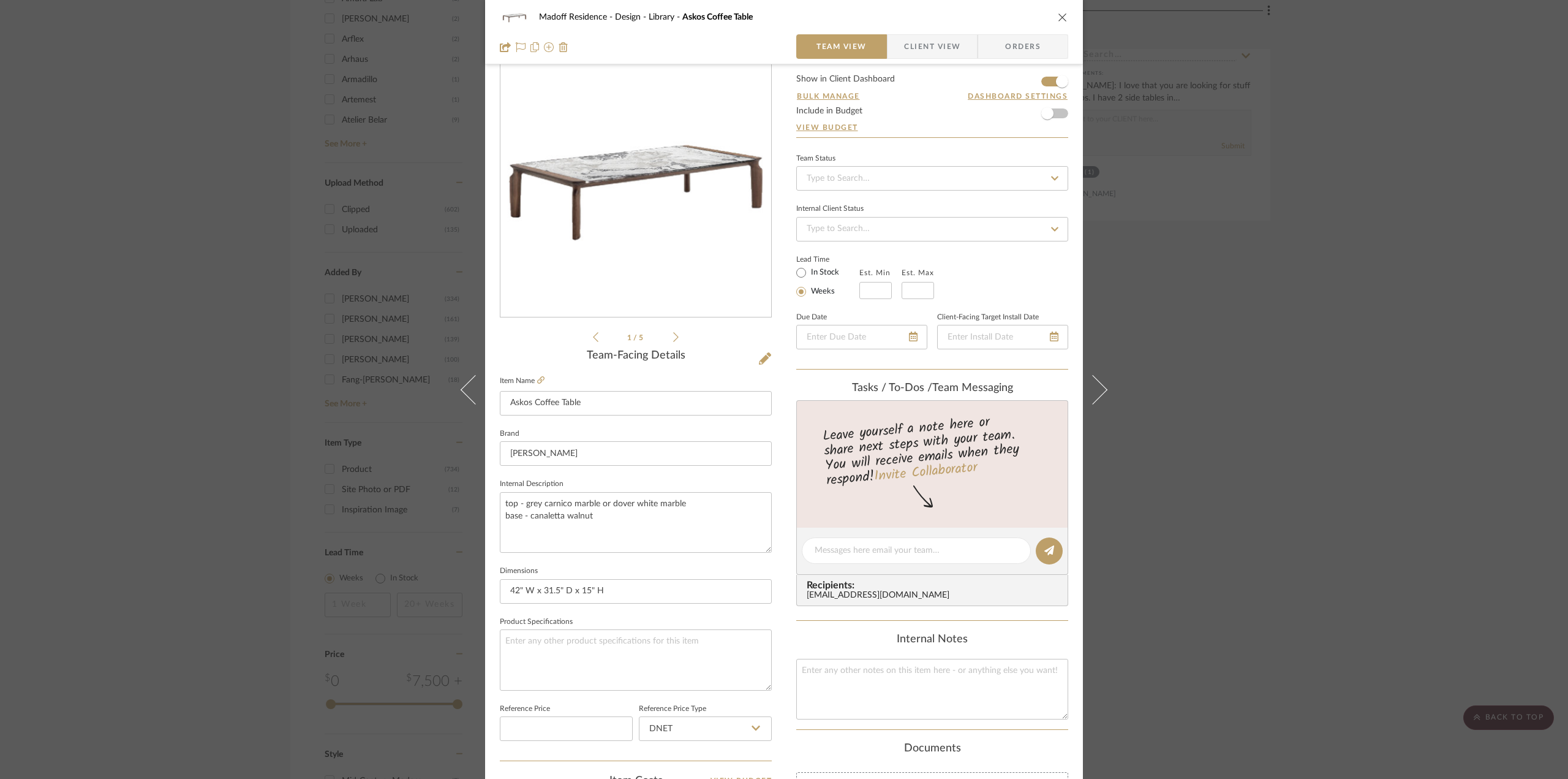
scroll to position [0, 0]
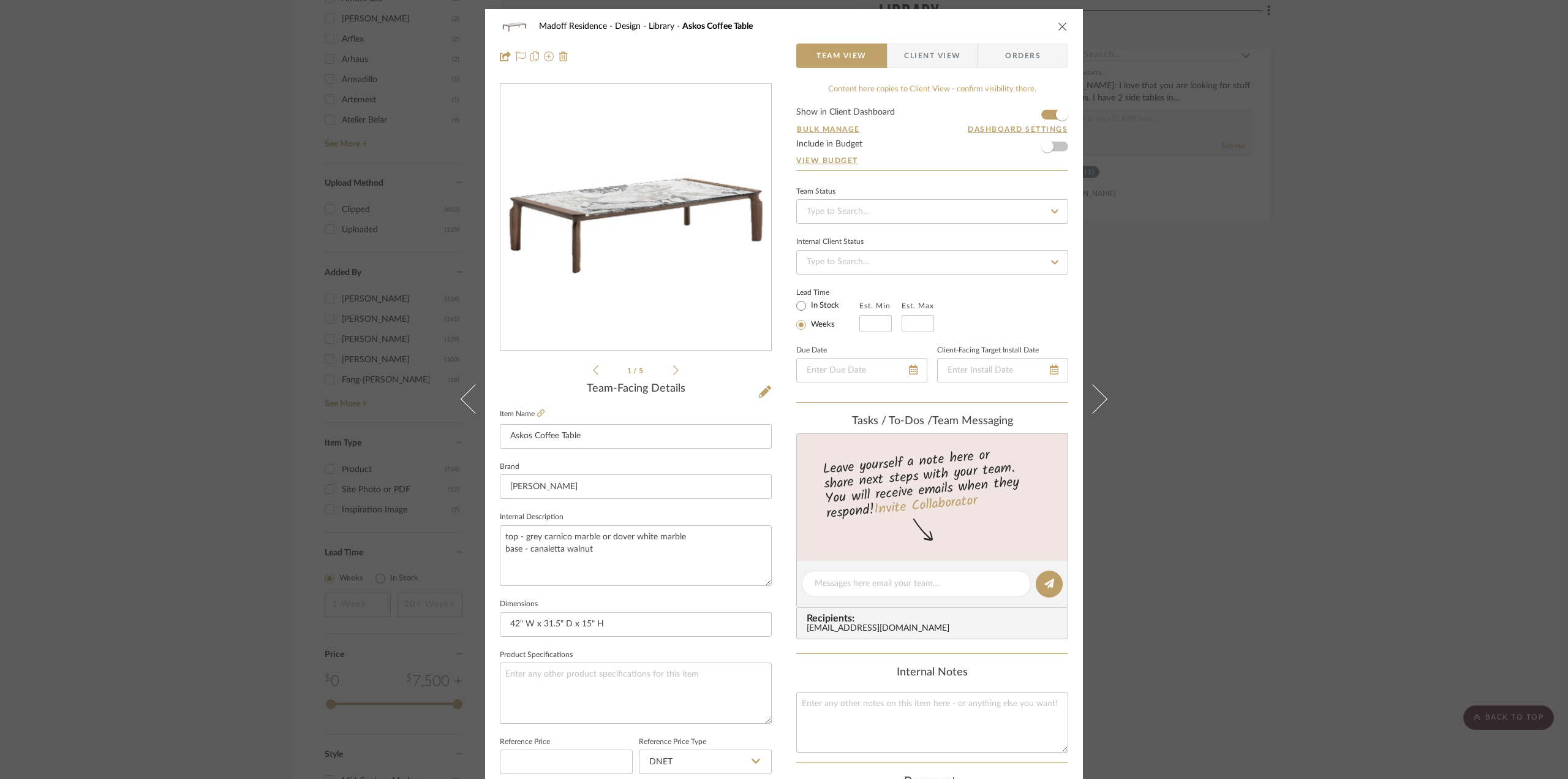
click at [937, 54] on span "Client View" at bounding box center [932, 56] width 57 height 24
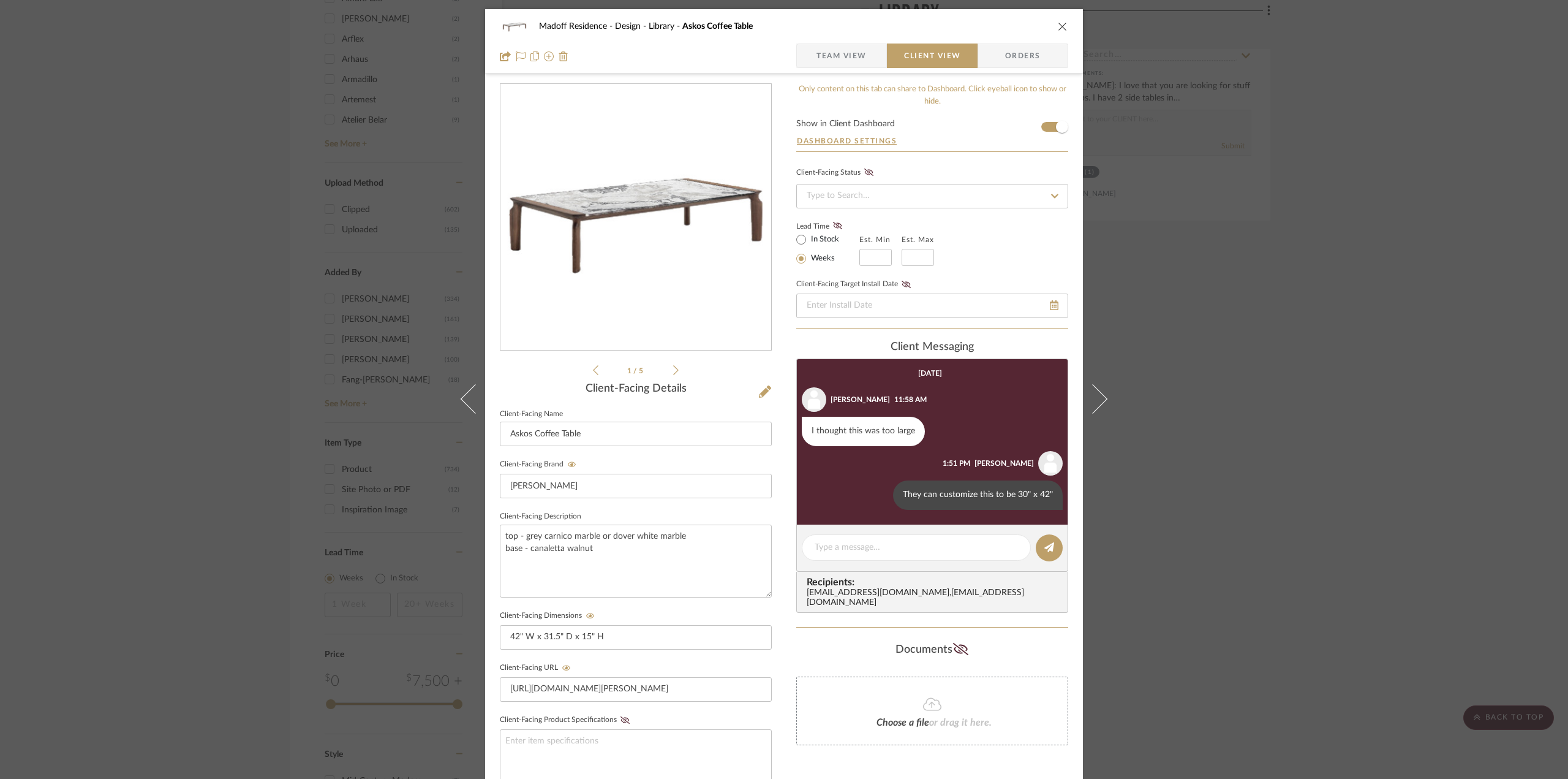
scroll to position [246, 0]
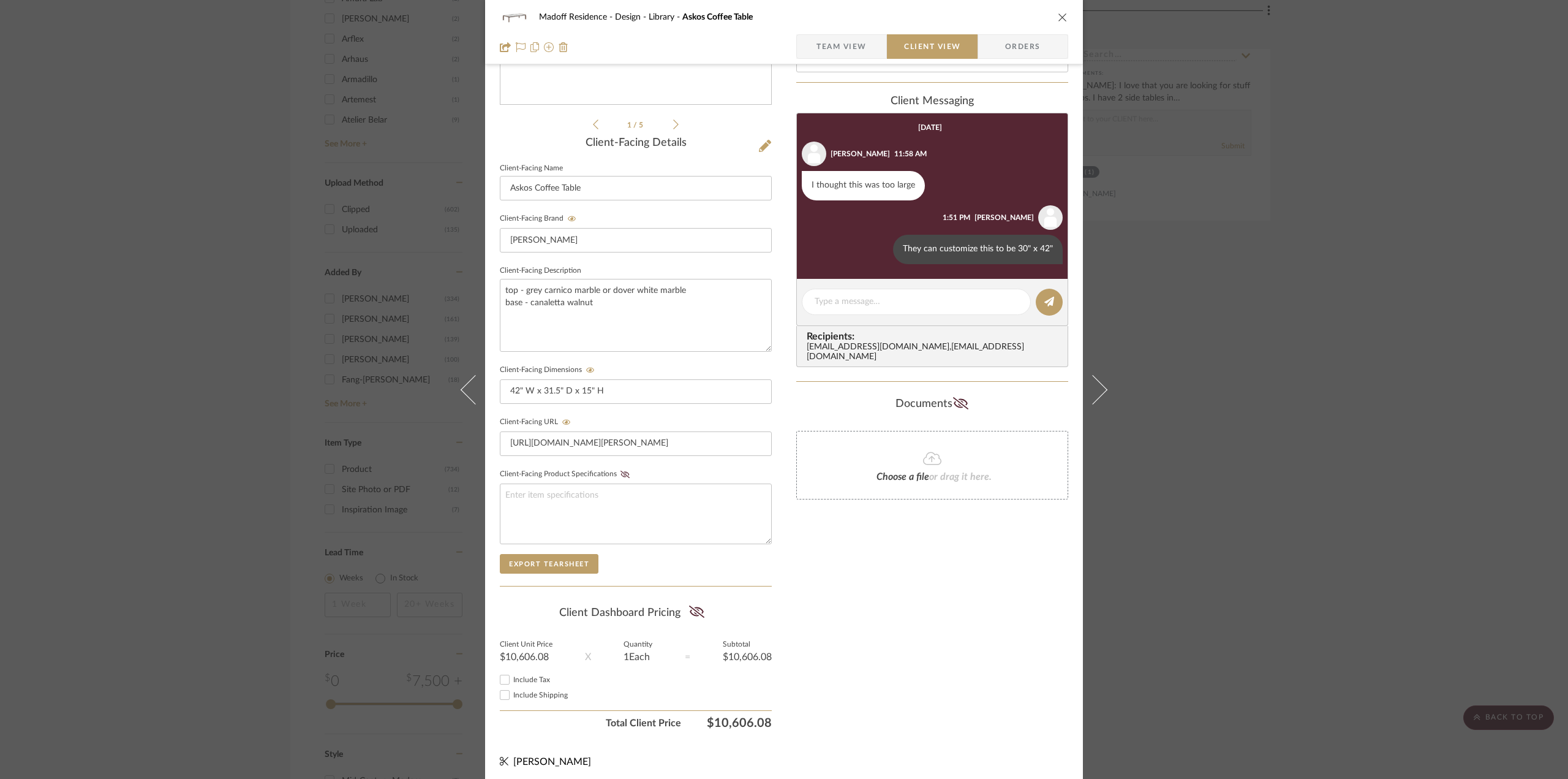
drag, startPoint x: 687, startPoint y: 607, endPoint x: 656, endPoint y: 617, distance: 32.6
click at [689, 607] on icon at bounding box center [696, 611] width 15 height 12
click at [514, 676] on span "Include Tax" at bounding box center [532, 680] width 37 height 8
click at [512, 673] on input "Include Tax" at bounding box center [505, 679] width 14 height 14
checkbox input "true"
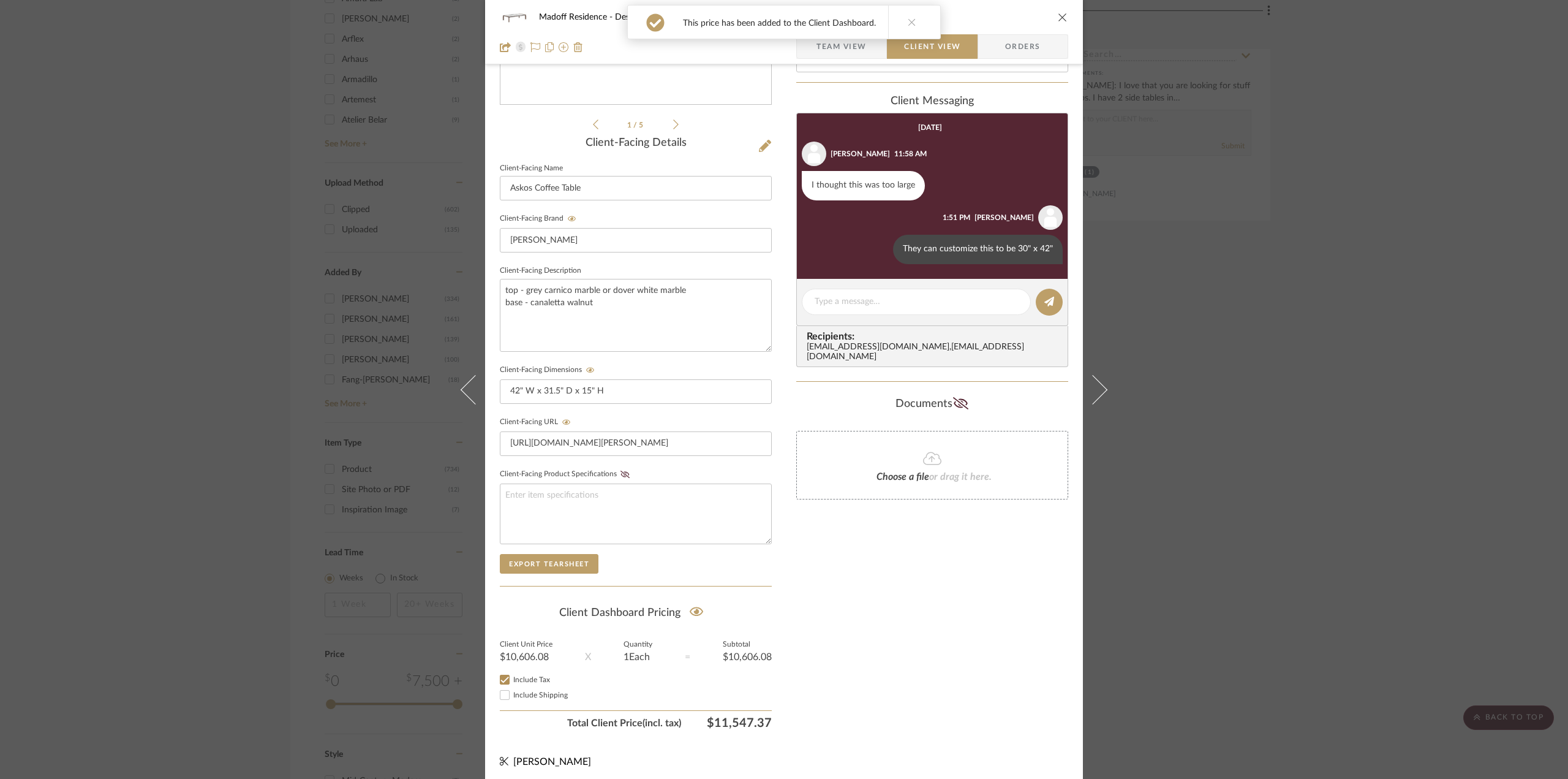
click at [1357, 550] on div "Madoff Residence - Design Library Askos Coffee Table Team View Client View Orde…" at bounding box center [784, 389] width 1568 height 779
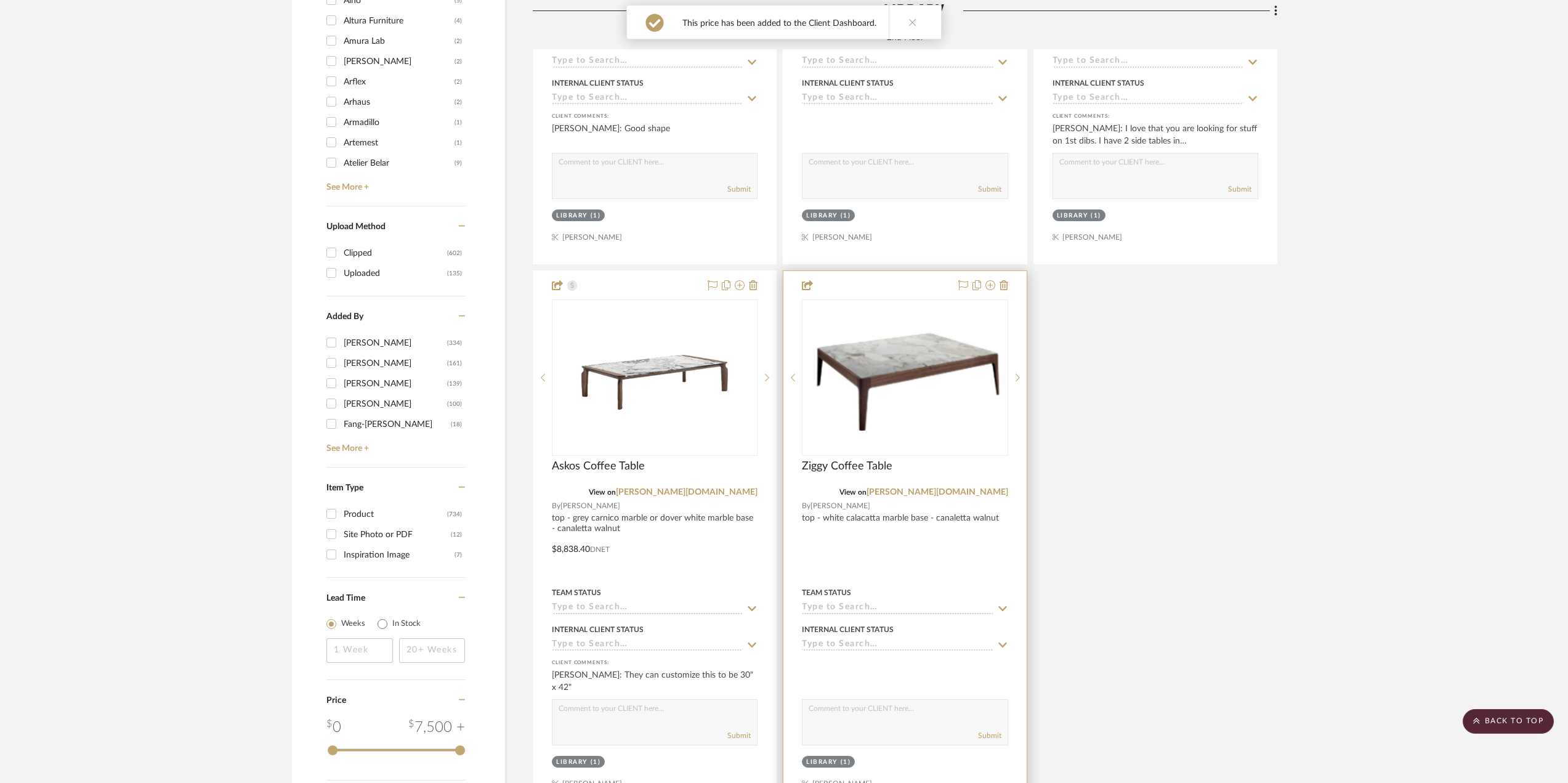
scroll to position [1971, 0]
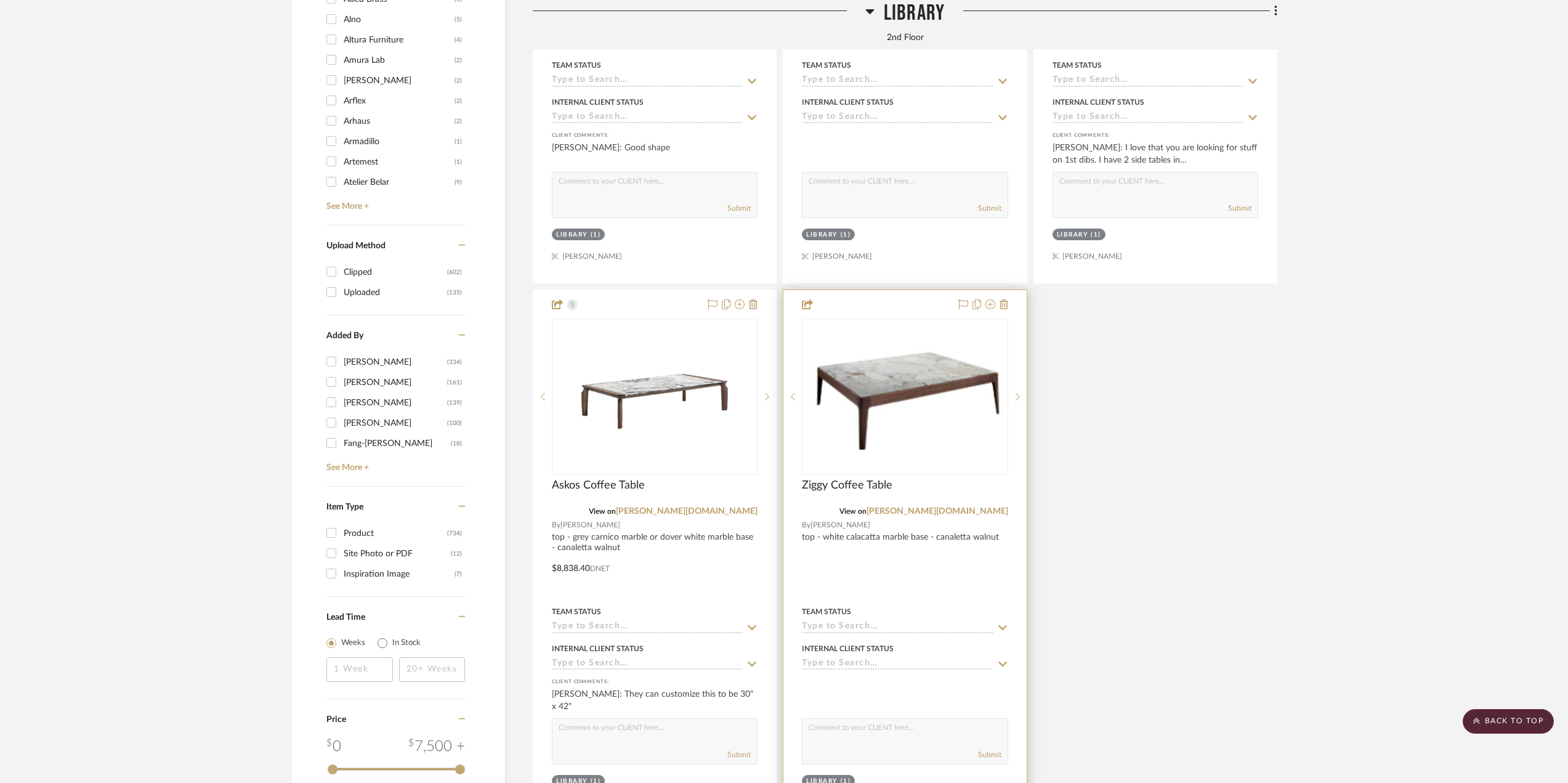
click at [911, 571] on div at bounding box center [905, 560] width 243 height 539
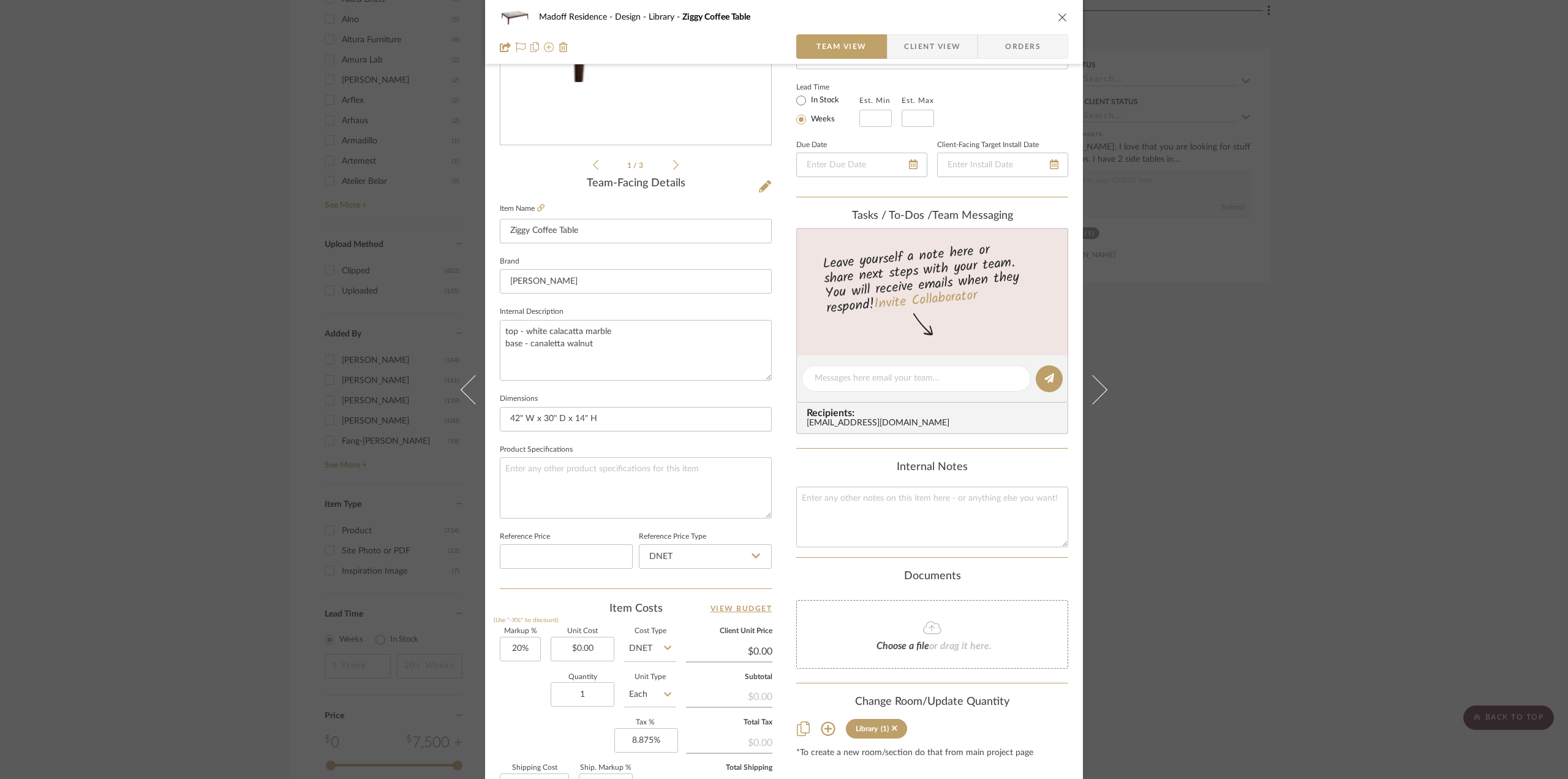
scroll to position [245, 0]
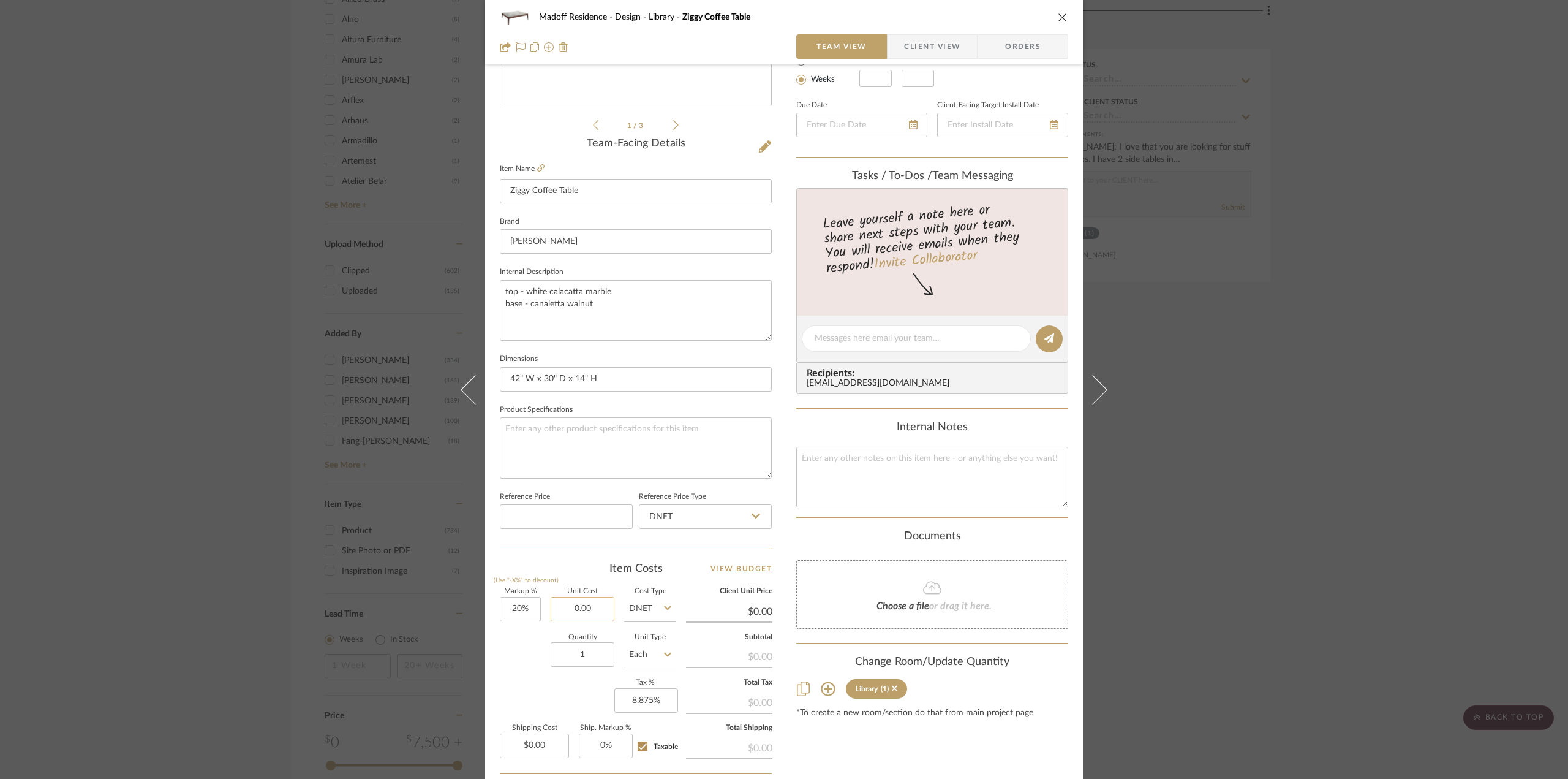
click at [582, 606] on input "0.00" at bounding box center [582, 609] width 63 height 24
type input "$7,464.80"
click at [860, 525] on div "Content here copies to Client View - confirm visibility there. Show in Client D…" at bounding box center [932, 342] width 272 height 1009
type input "$8,957.76"
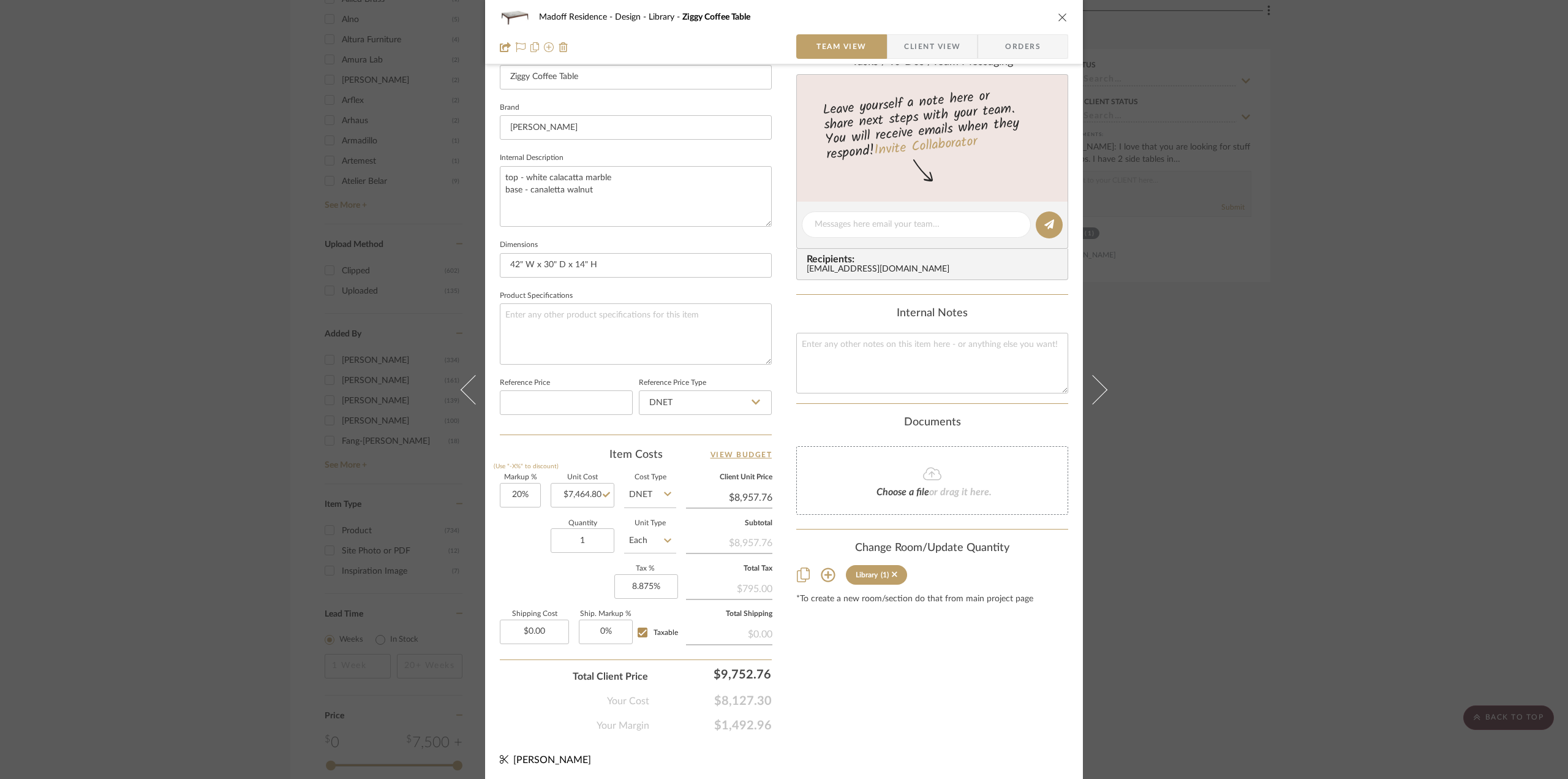
scroll to position [114, 0]
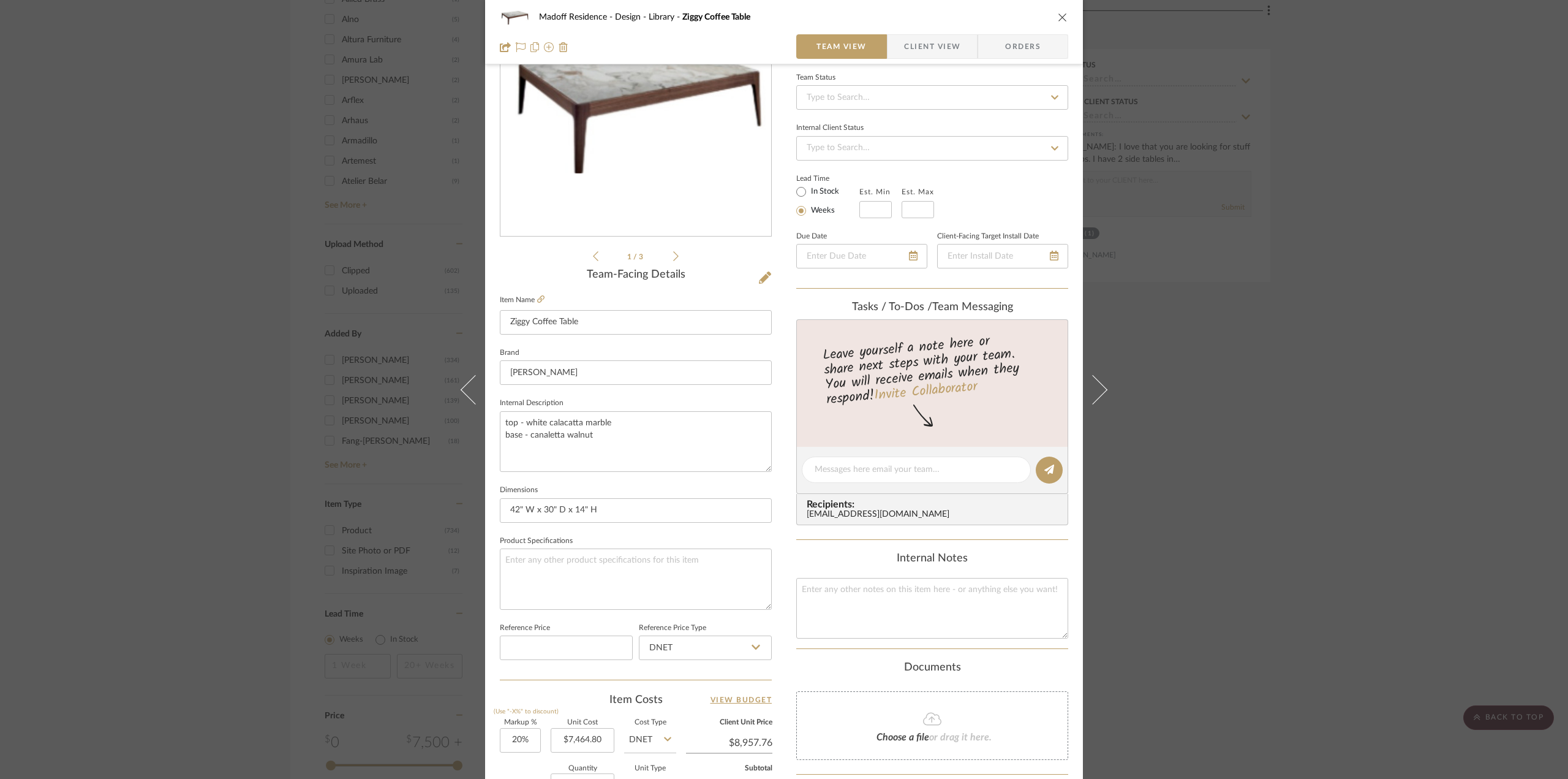
click at [931, 38] on span "Client View" at bounding box center [932, 46] width 57 height 24
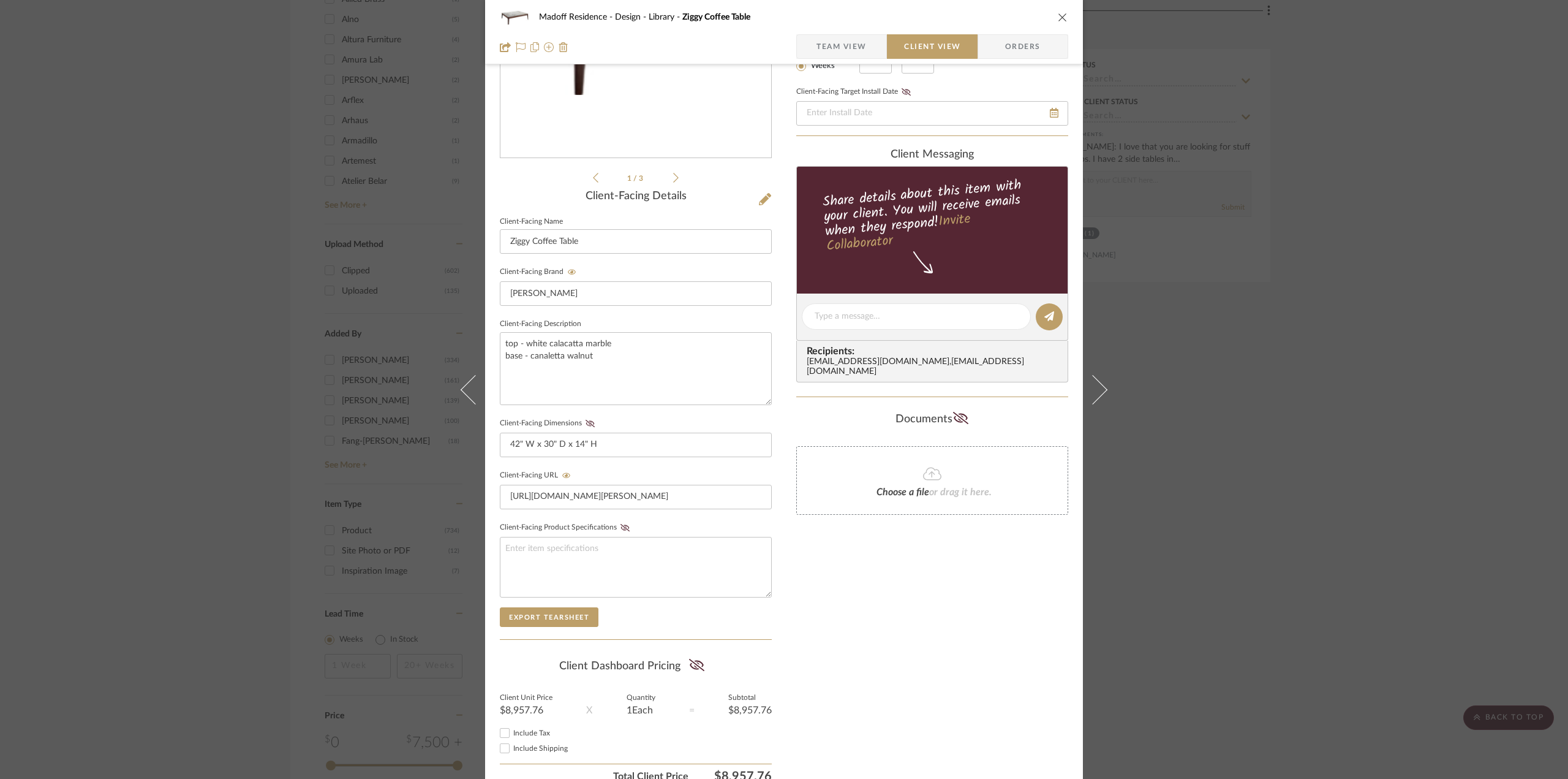
scroll to position [246, 0]
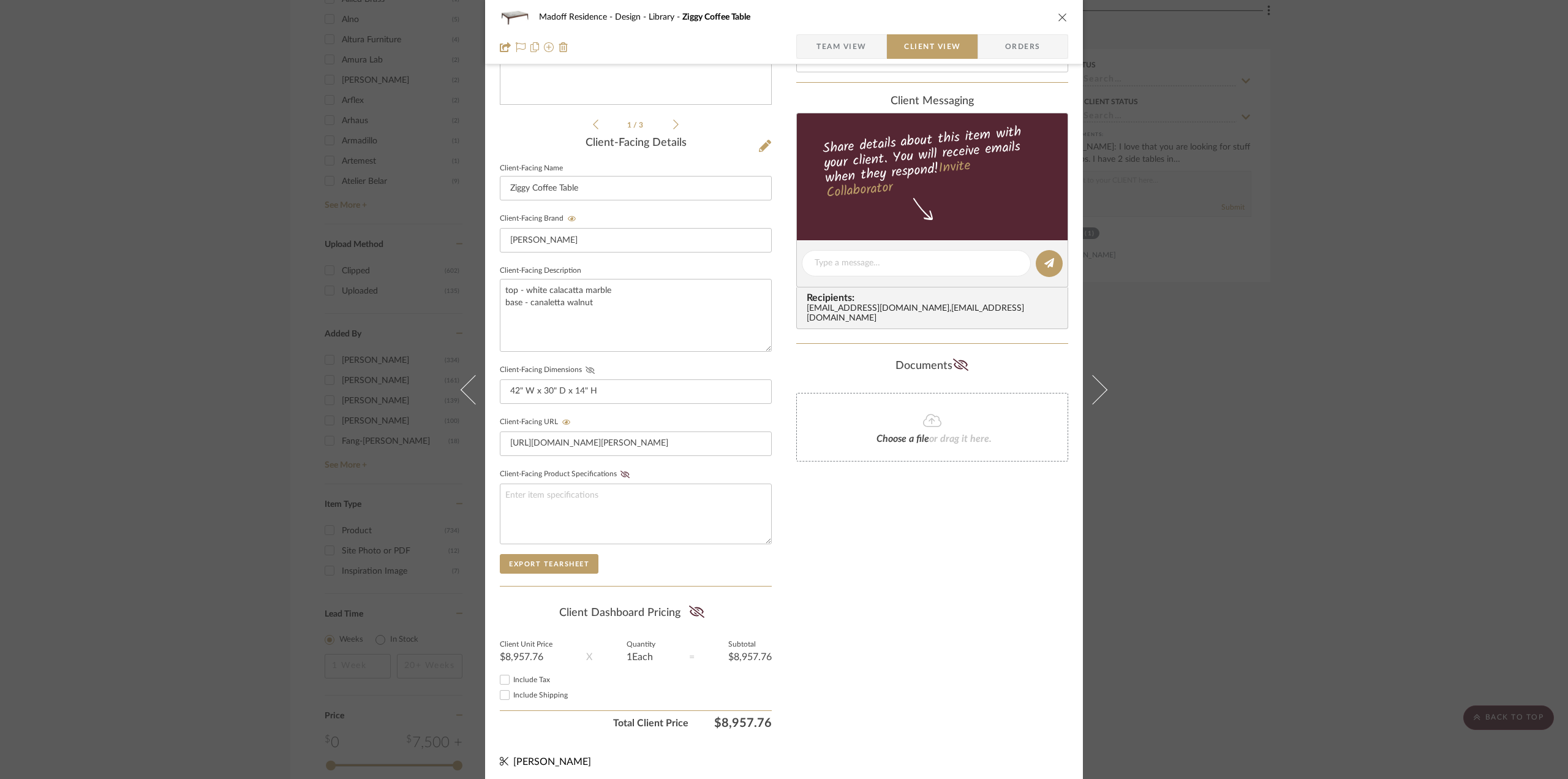
click at [585, 366] on icon at bounding box center [590, 370] width 9 height 8
click at [683, 606] on summary-project-share-button at bounding box center [696, 612] width 32 height 28
click at [696, 607] on icon at bounding box center [696, 611] width 15 height 12
click at [515, 676] on span "Include Tax" at bounding box center [532, 680] width 37 height 8
click at [512, 676] on input "Include Tax" at bounding box center [505, 679] width 14 height 14
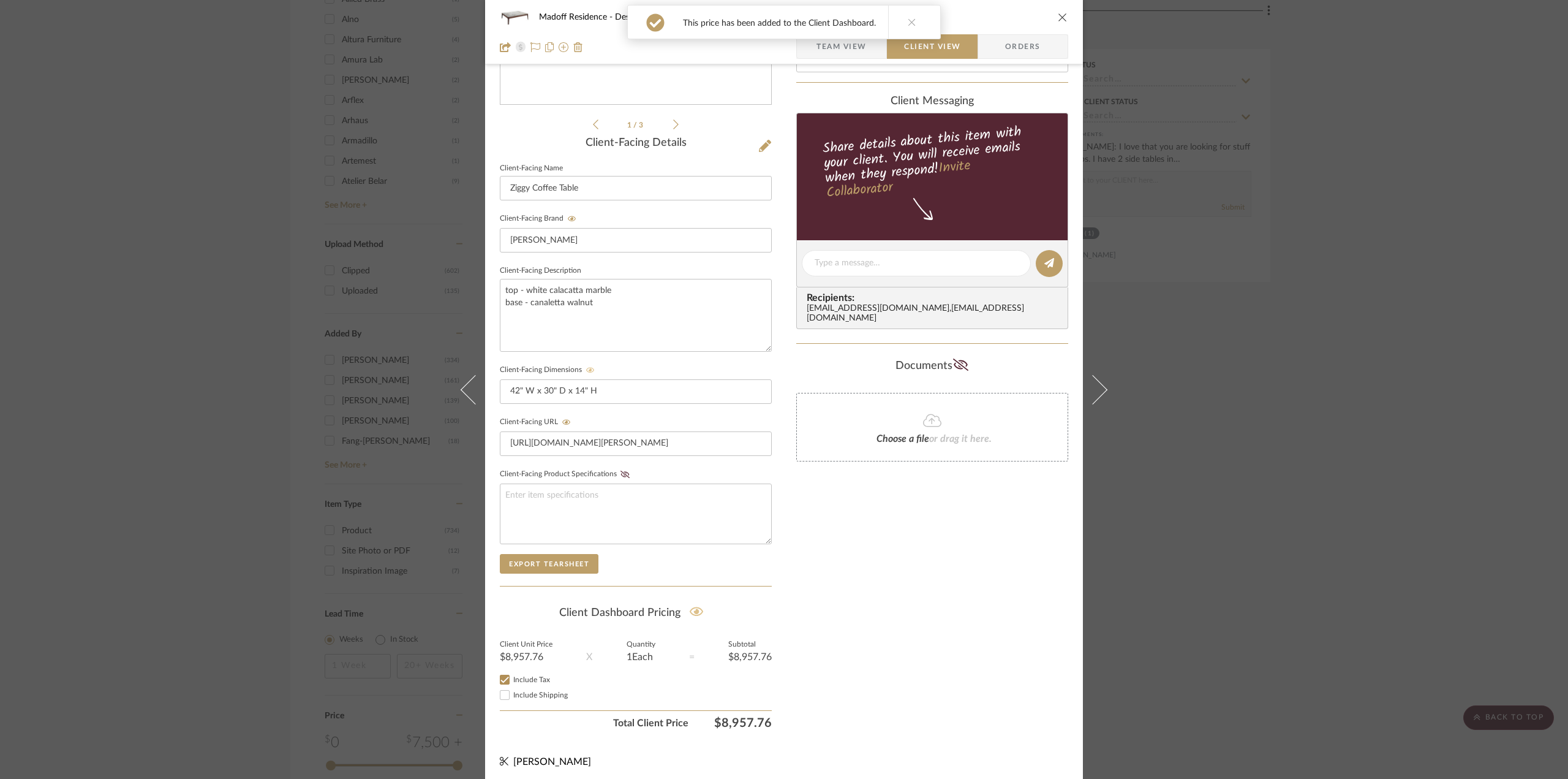
checkbox input "true"
click at [964, 638] on div "Only content on this tab can share to Dashboard. Click eyeball icon to show or …" at bounding box center [932, 286] width 272 height 897
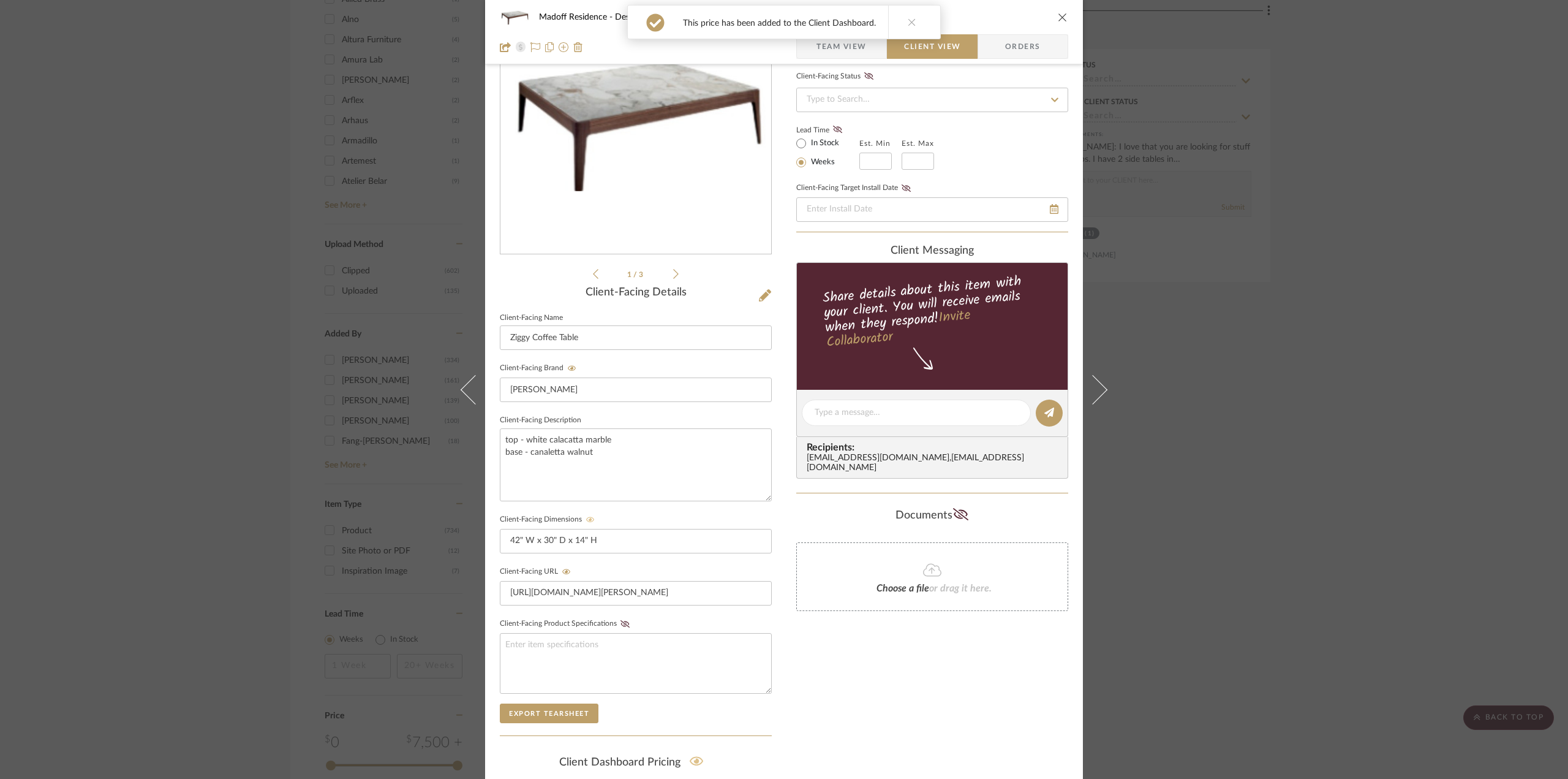
scroll to position [1, 0]
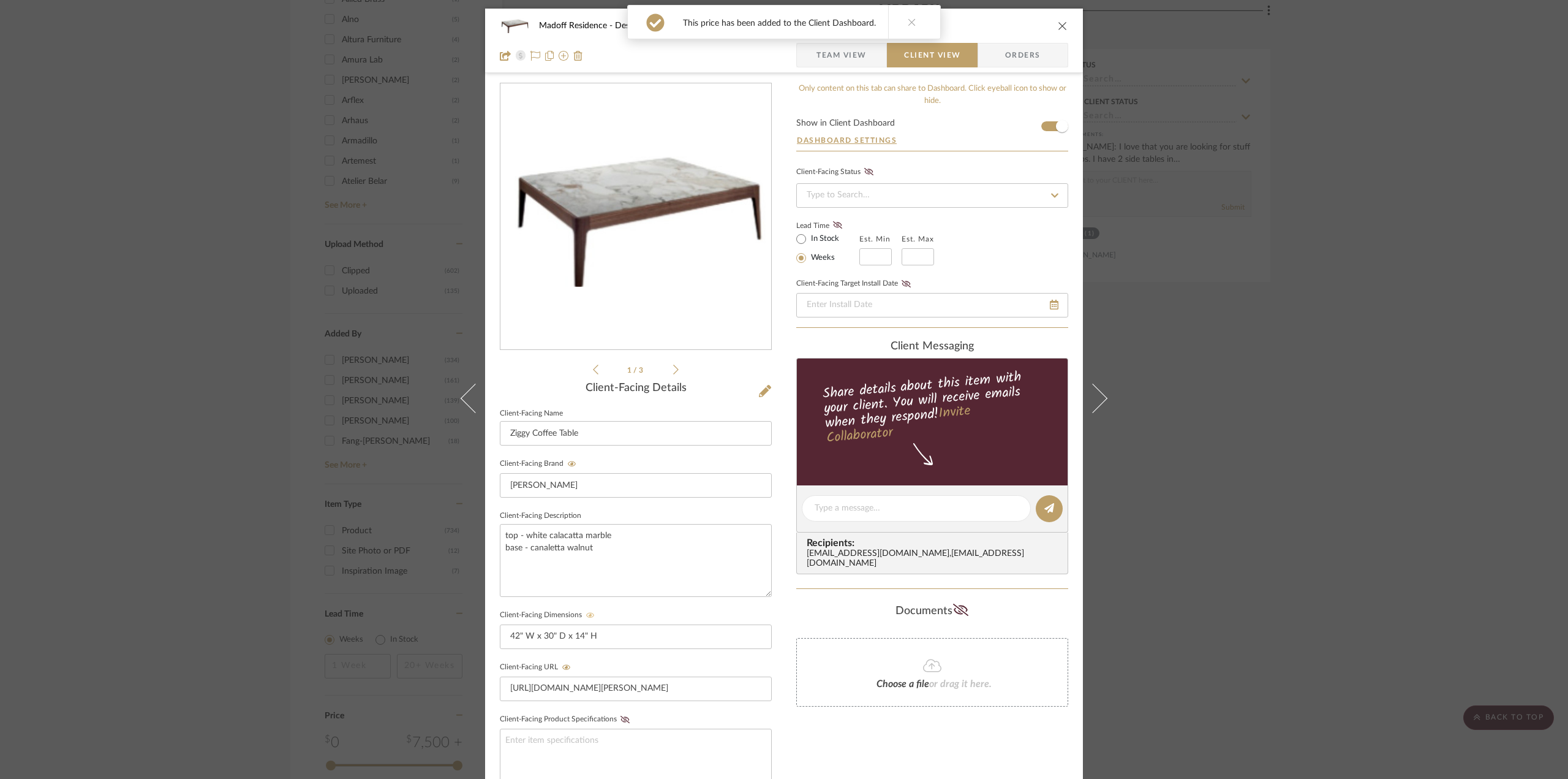
click at [1320, 570] on div "Madoff Residence - Design Library Ziggy Coffee Table Team View Client View Orde…" at bounding box center [784, 389] width 1568 height 779
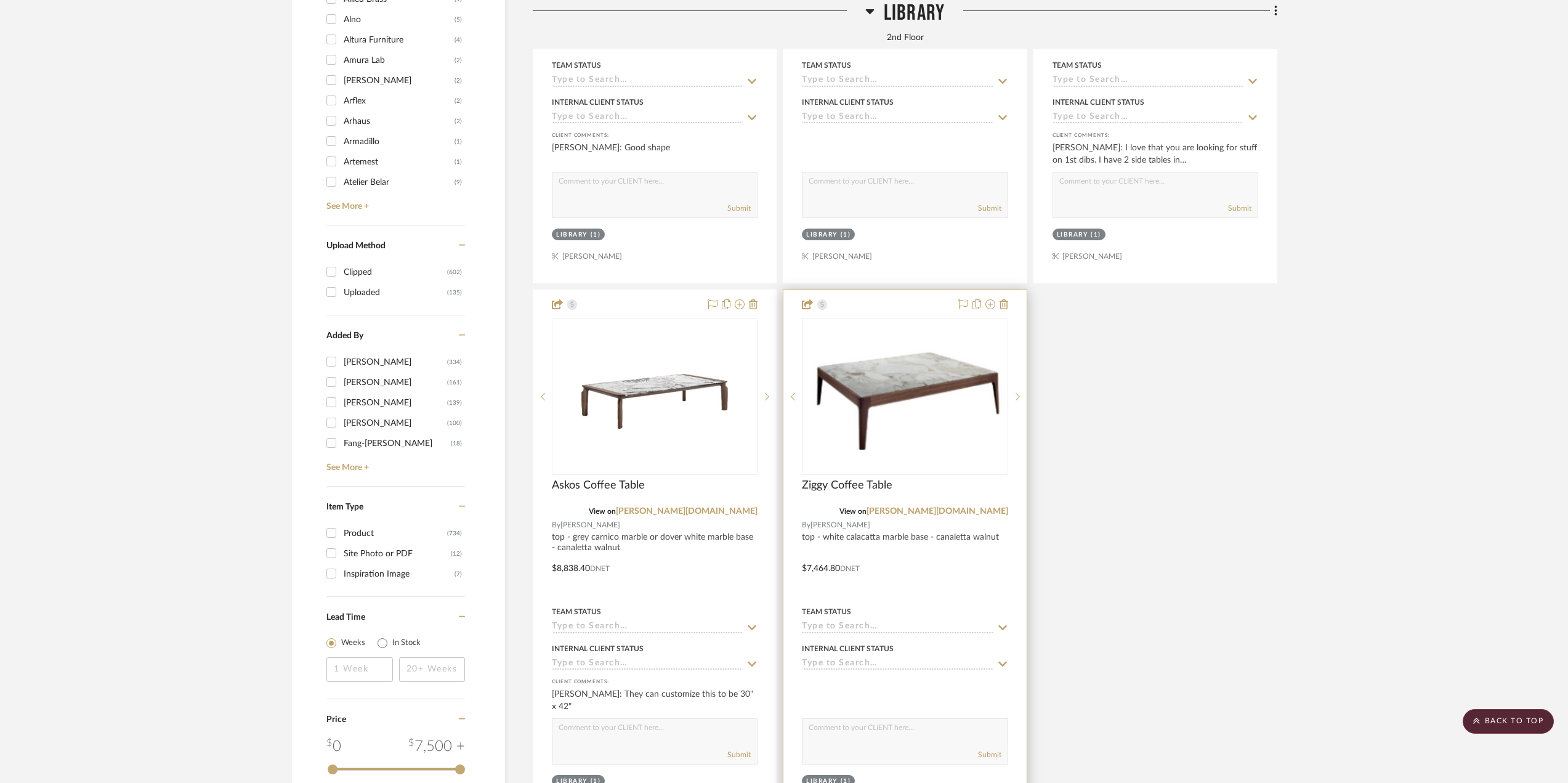
scroll to position [1725, 0]
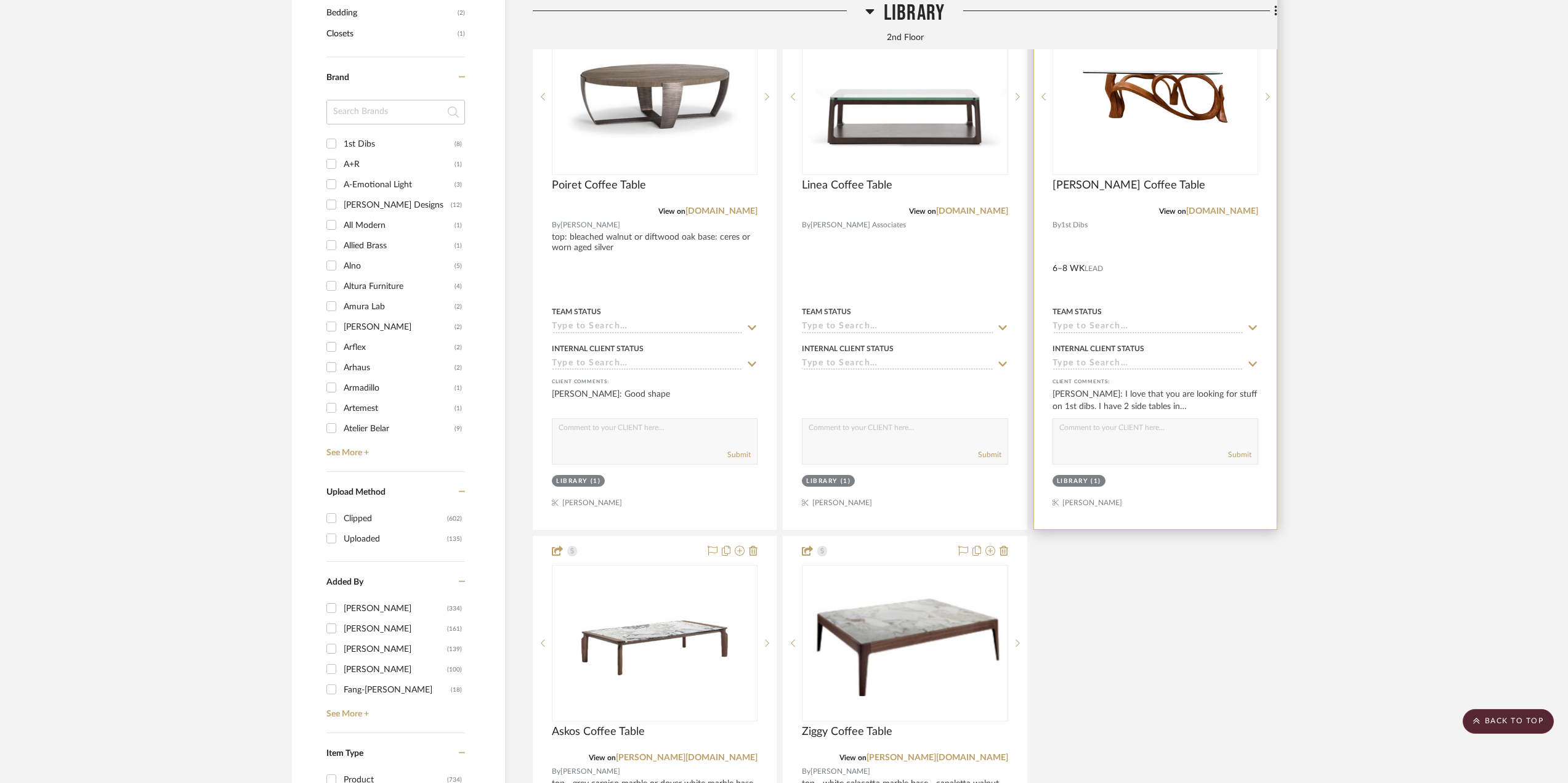
click at [1204, 254] on div at bounding box center [1156, 260] width 243 height 539
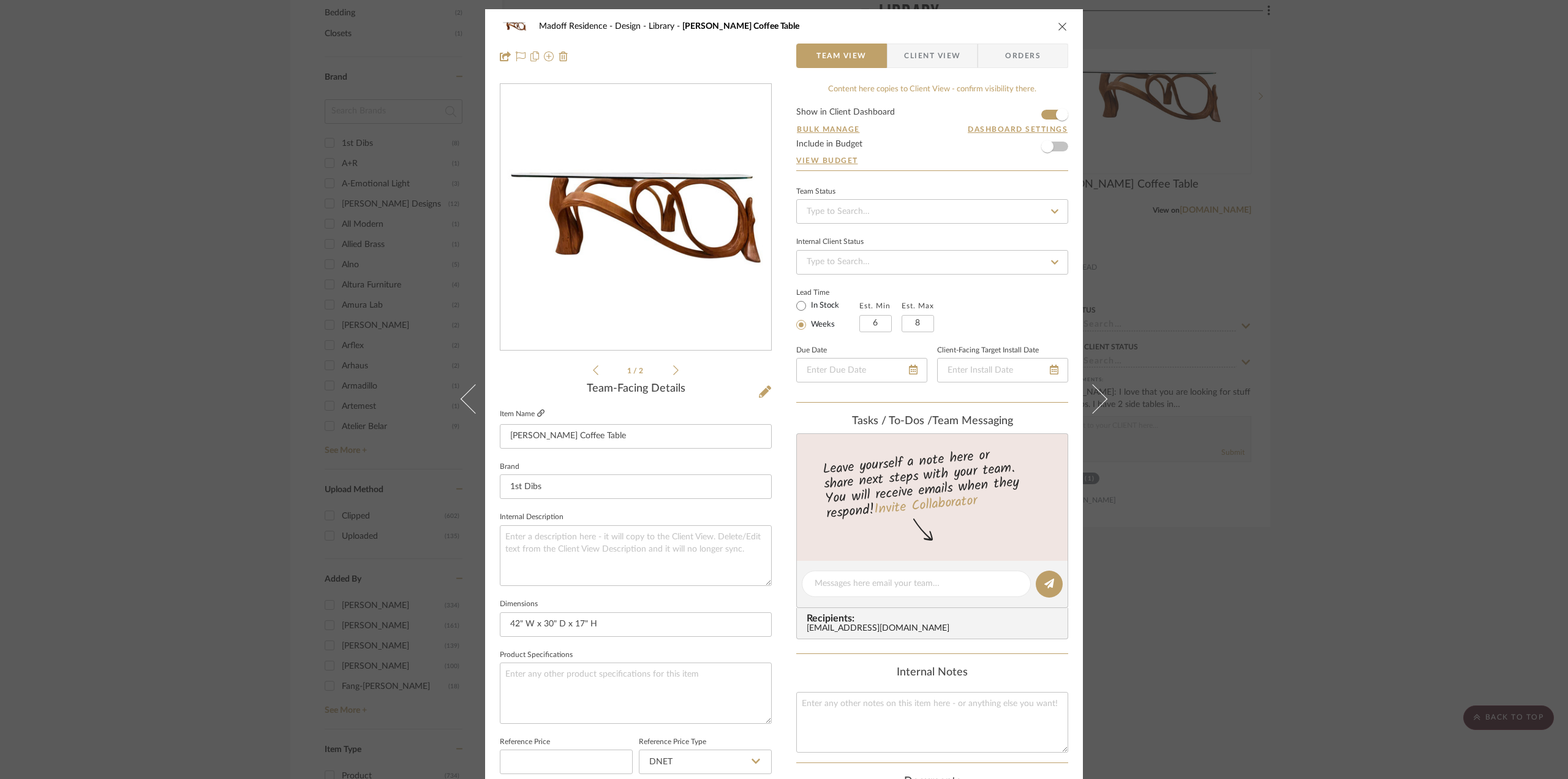
click at [538, 411] on icon at bounding box center [541, 413] width 8 height 8
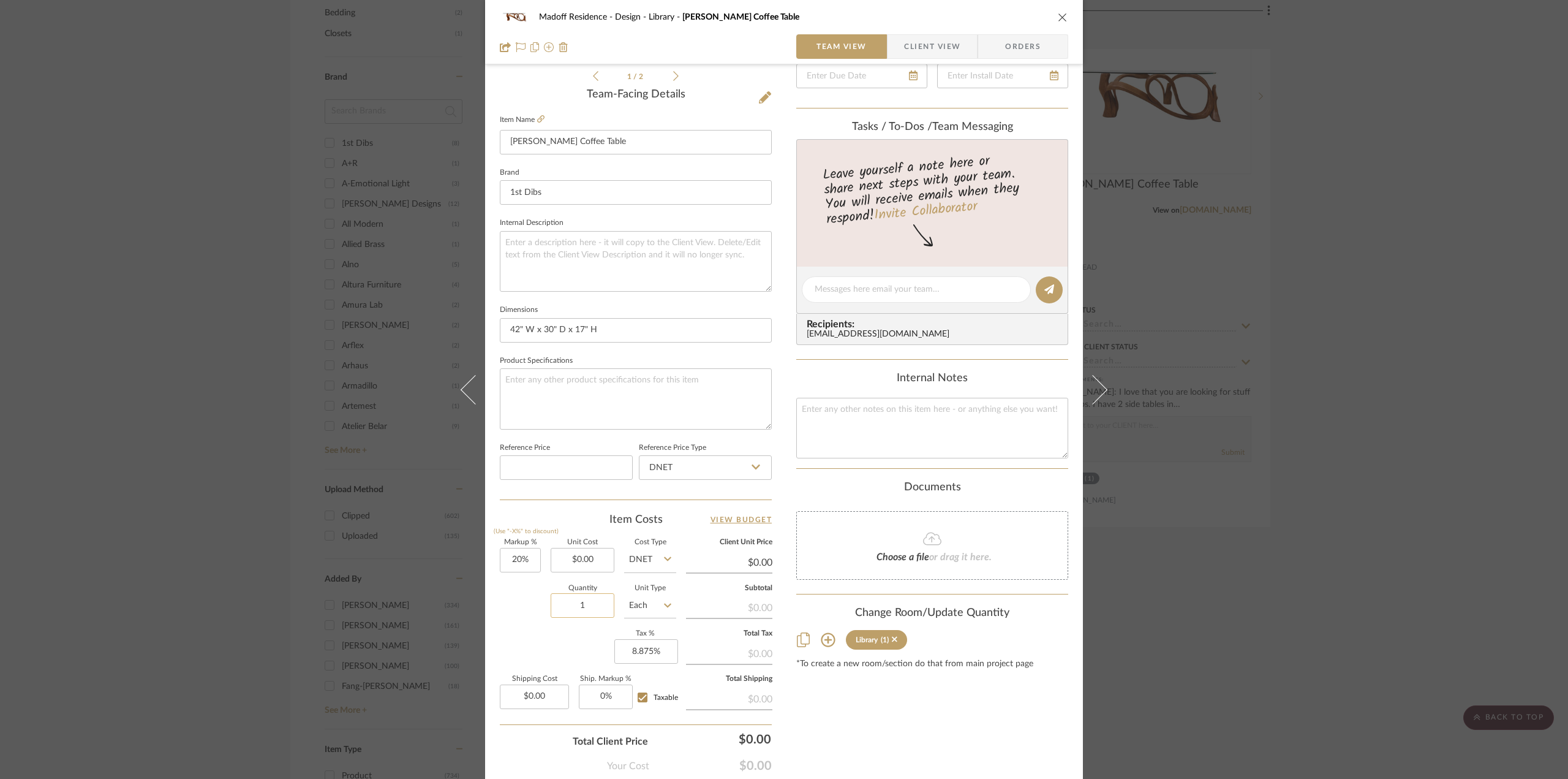
scroll to position [359, 0]
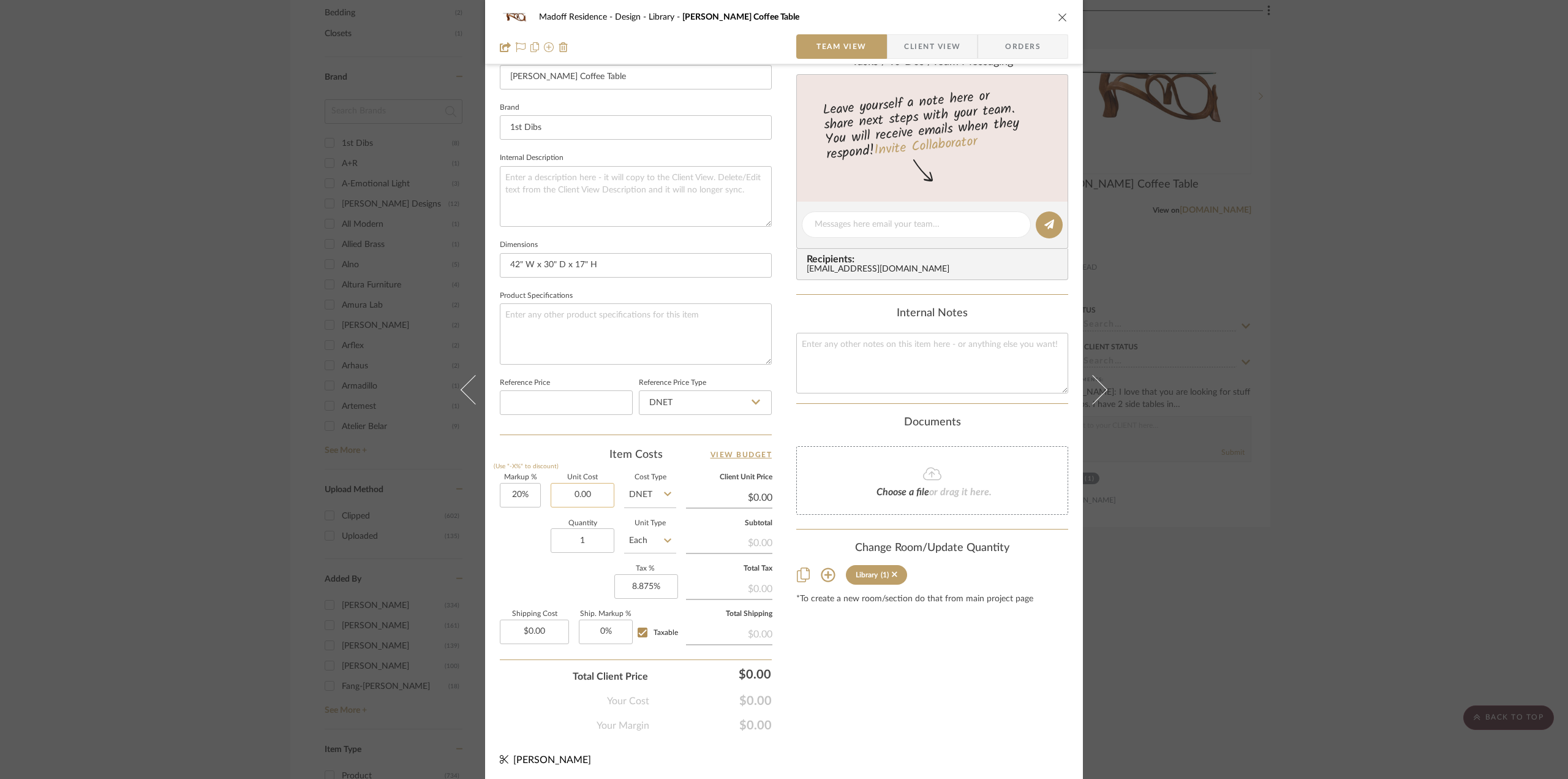
click at [588, 483] on input "0.00" at bounding box center [582, 495] width 63 height 24
type input "$4,400.00"
click at [529, 546] on div "Quantity 1 Unit Type Each" at bounding box center [588, 543] width 177 height 44
type input "$5,280.00"
click at [1259, 647] on div "Madoff Residence - Design Library Collis Coffee Table Team View Client View Ord…" at bounding box center [784, 389] width 1568 height 779
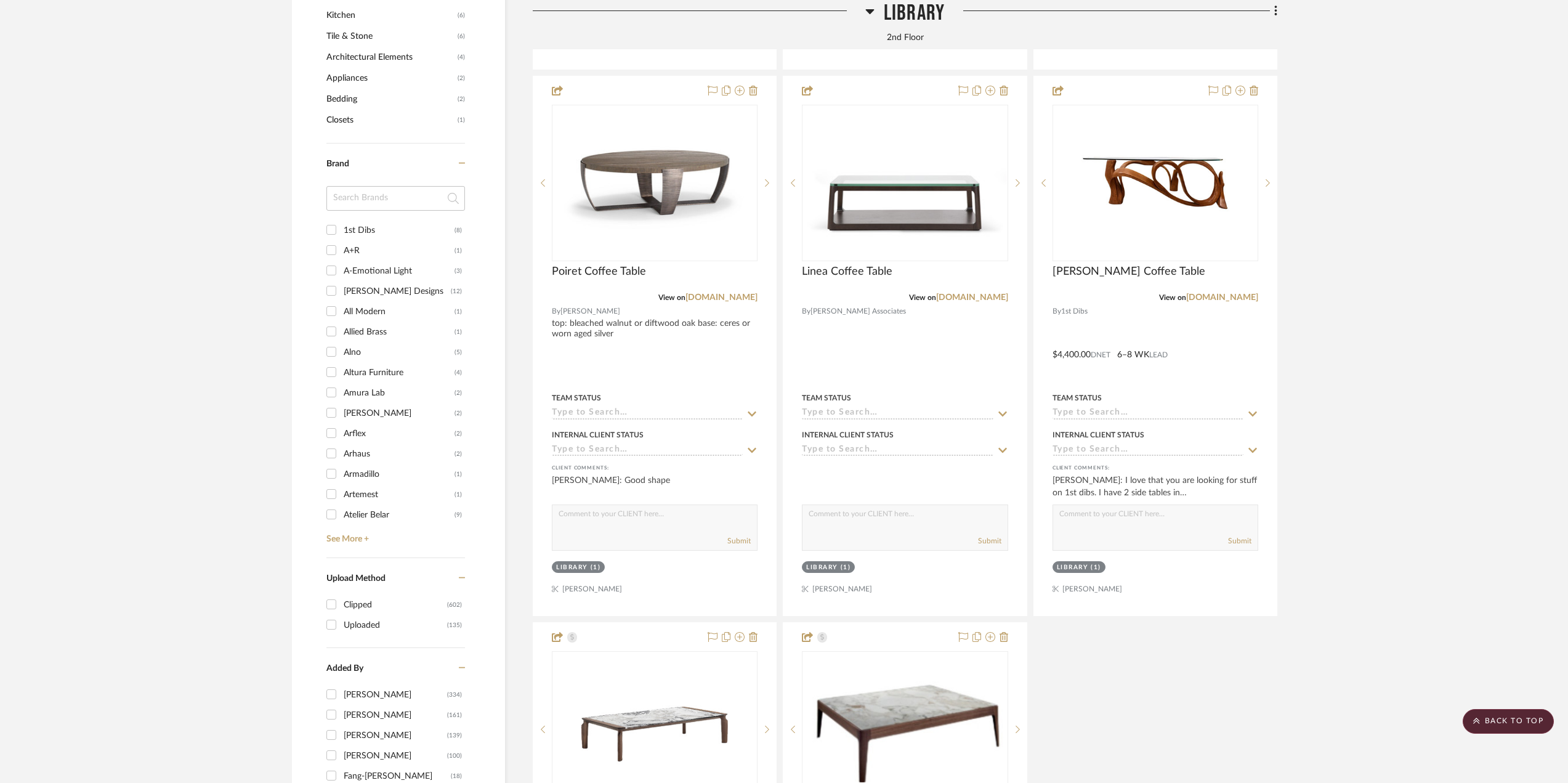
scroll to position [1540, 0]
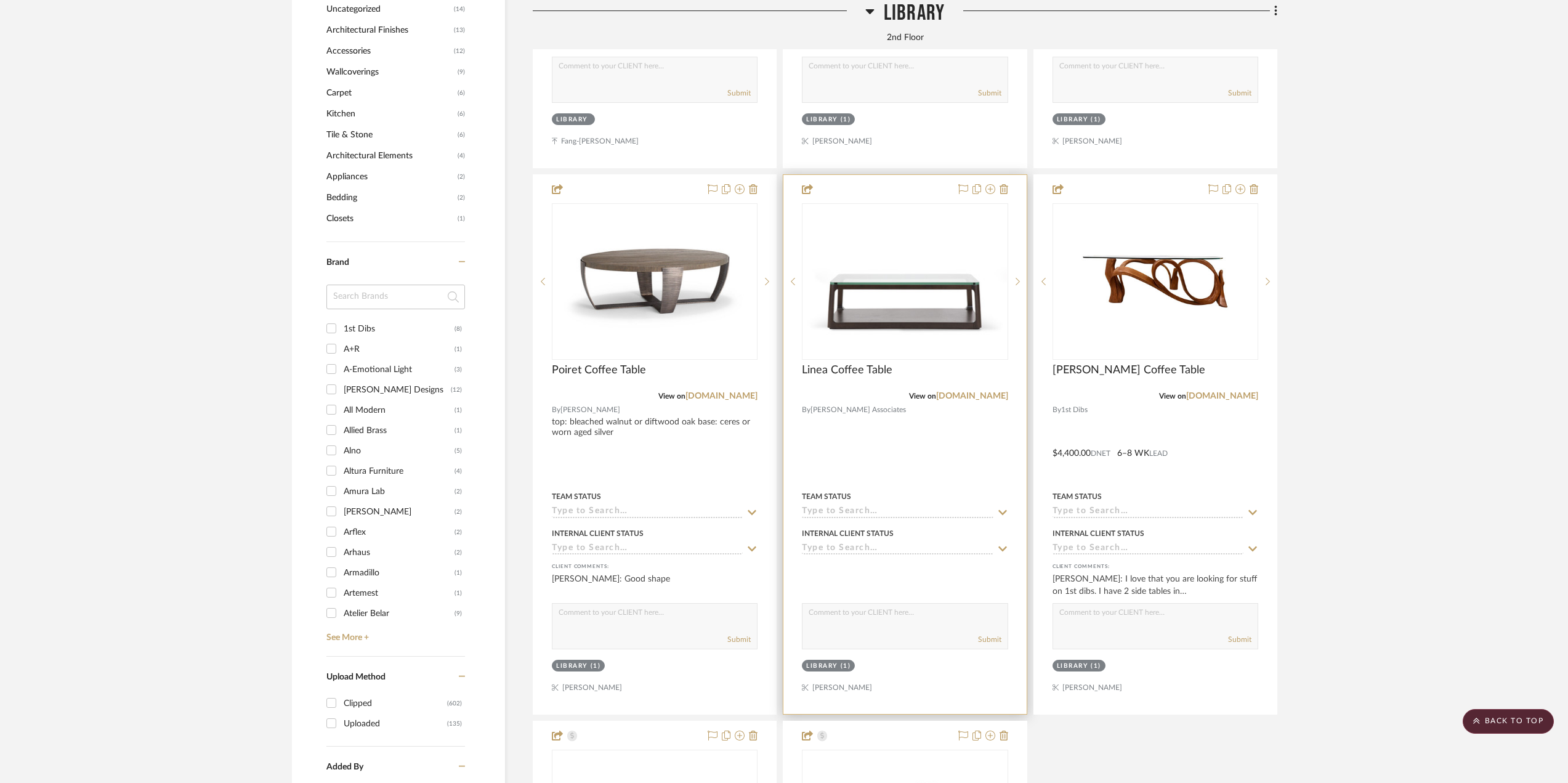
click at [944, 444] on div at bounding box center [905, 444] width 243 height 539
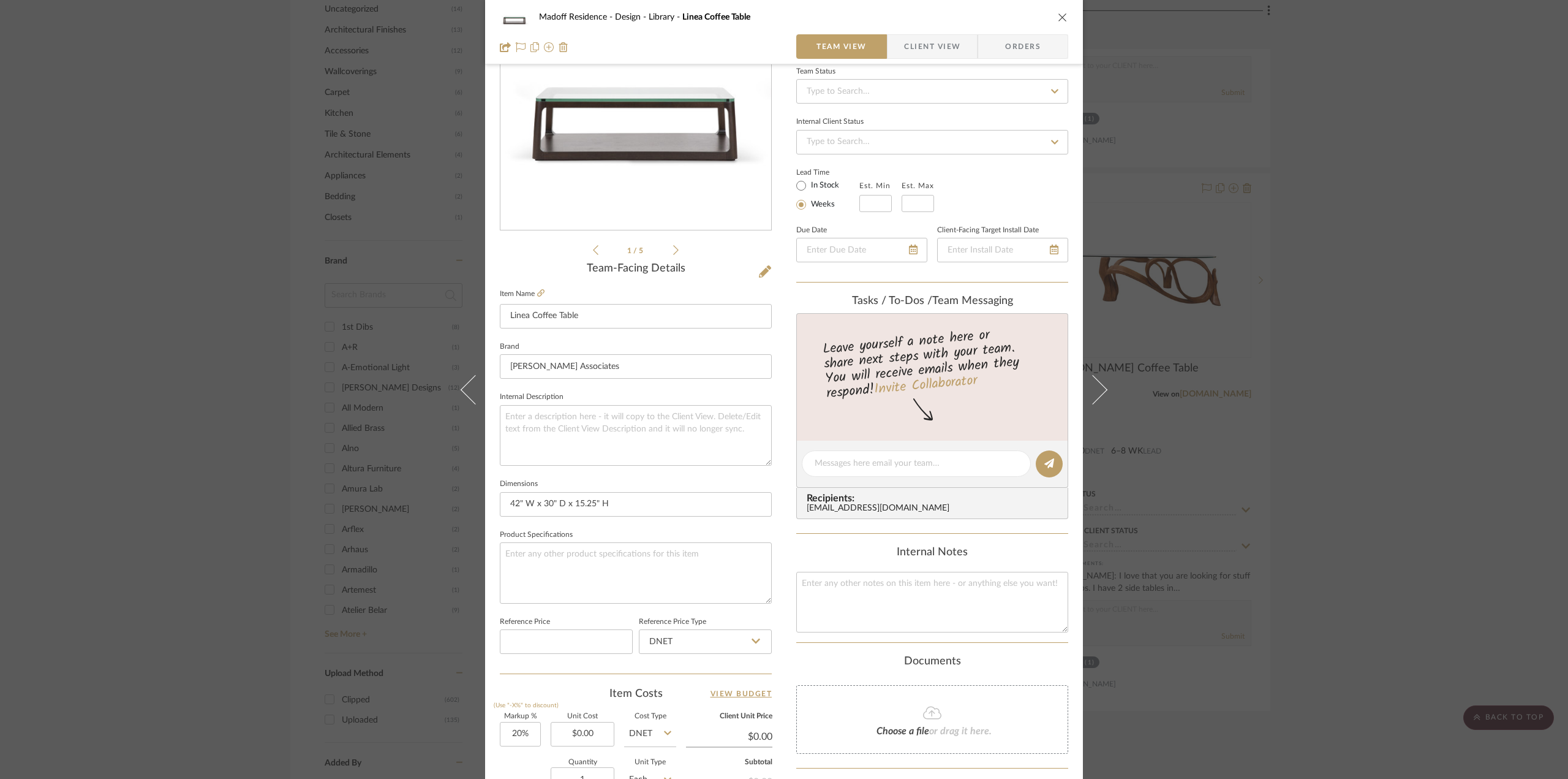
scroll to position [122, 0]
drag, startPoint x: 1399, startPoint y: 465, endPoint x: 1375, endPoint y: 453, distance: 26.8
click at [1401, 464] on div "Madoff Residence - Design Library Linea Coffee Table Team View Client View Orde…" at bounding box center [784, 389] width 1568 height 779
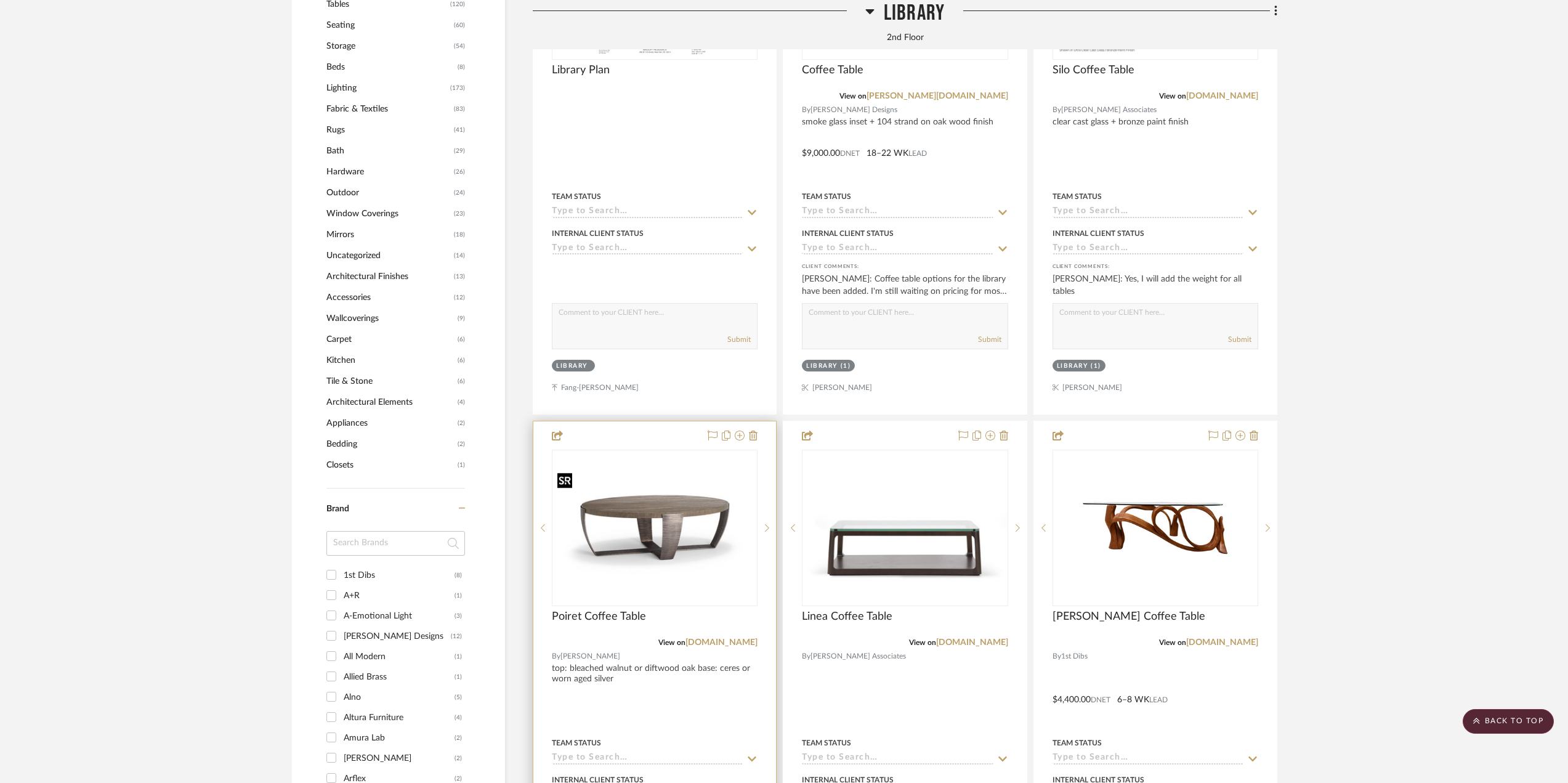
scroll to position [1109, 0]
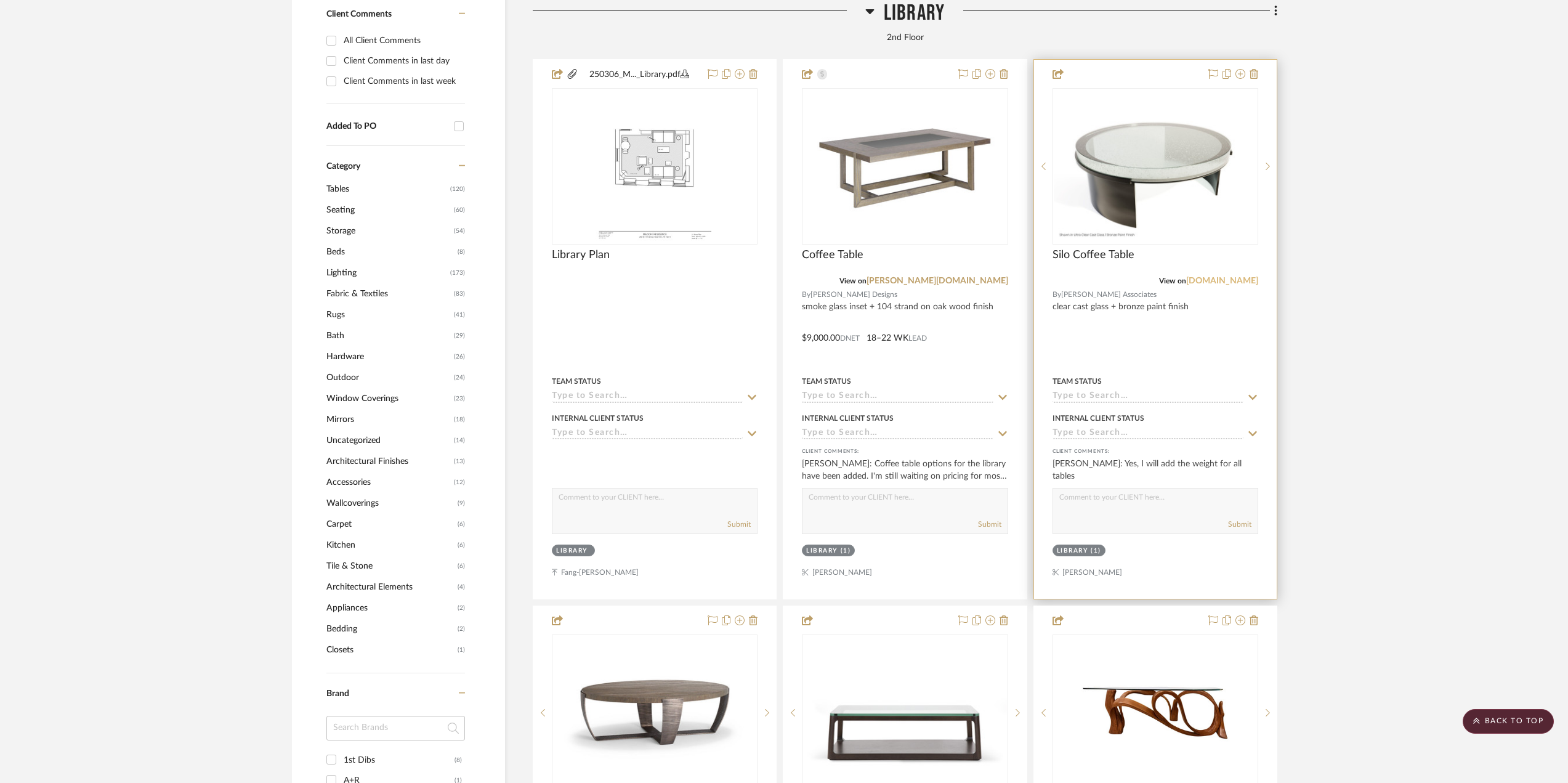
click at [1212, 283] on link "lumadesignworkshop.com" at bounding box center [1222, 280] width 72 height 8
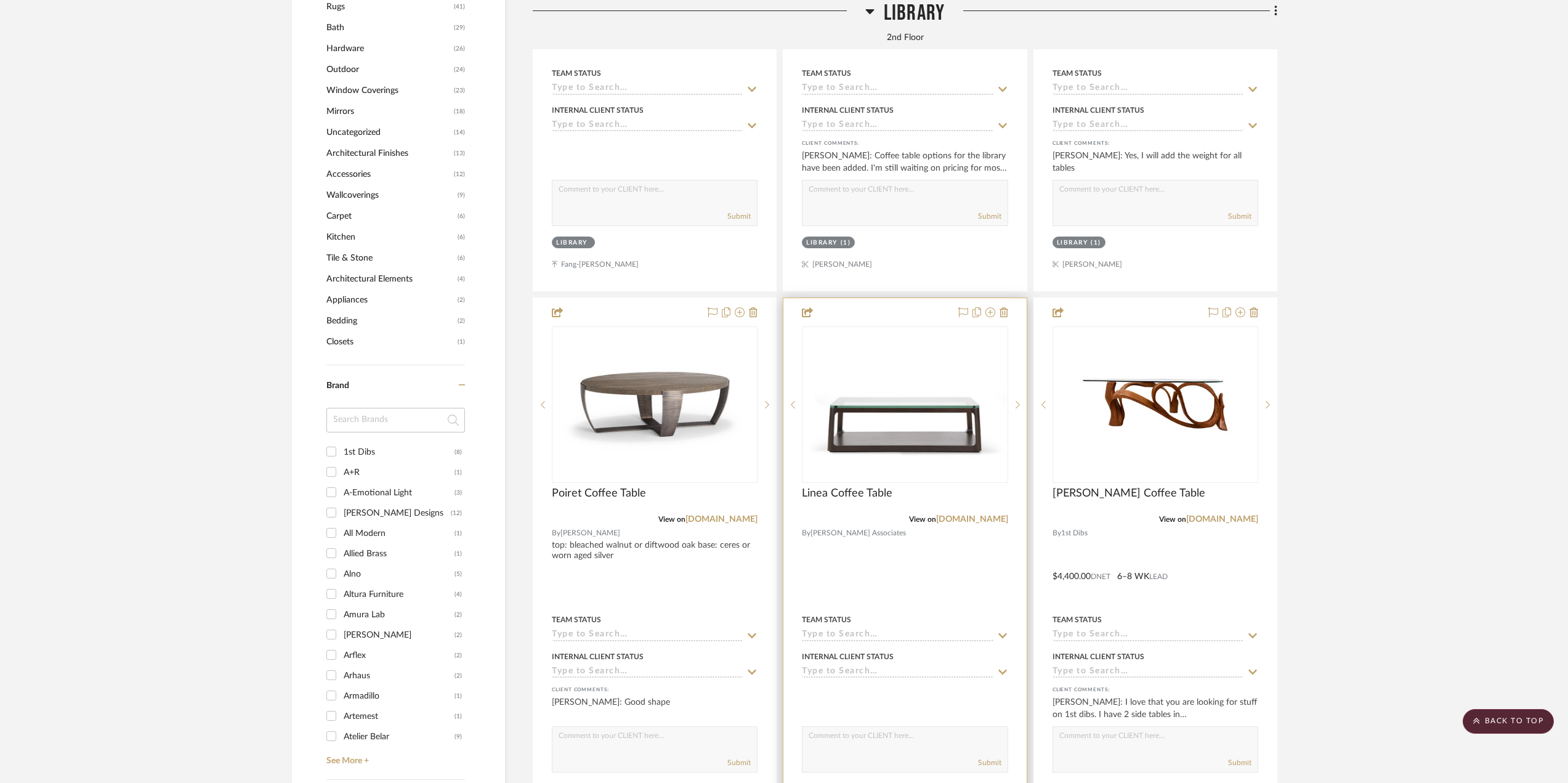
scroll to position [1540, 0]
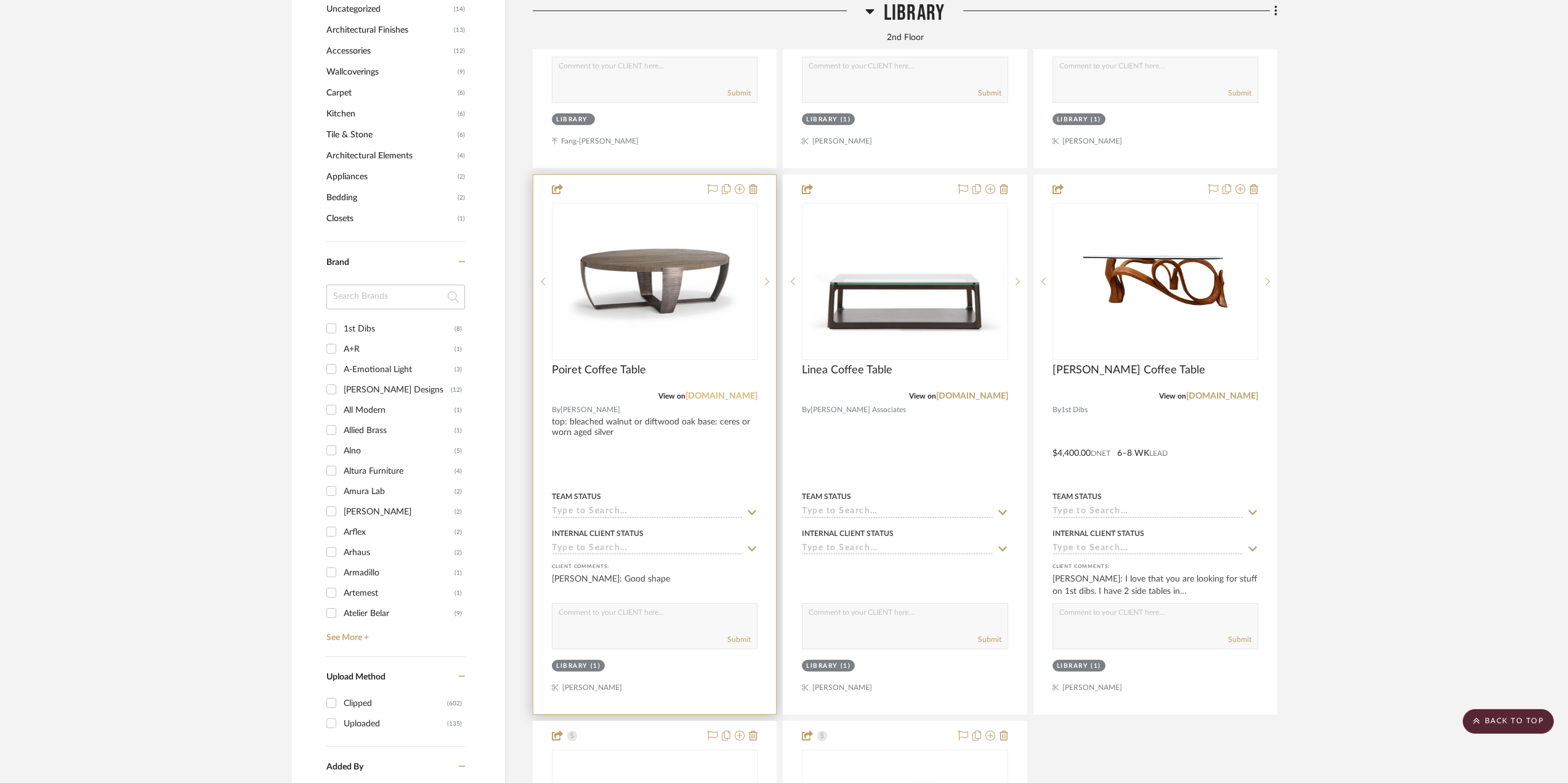
click at [734, 395] on link "gregoriuspineo.com" at bounding box center [721, 396] width 72 height 8
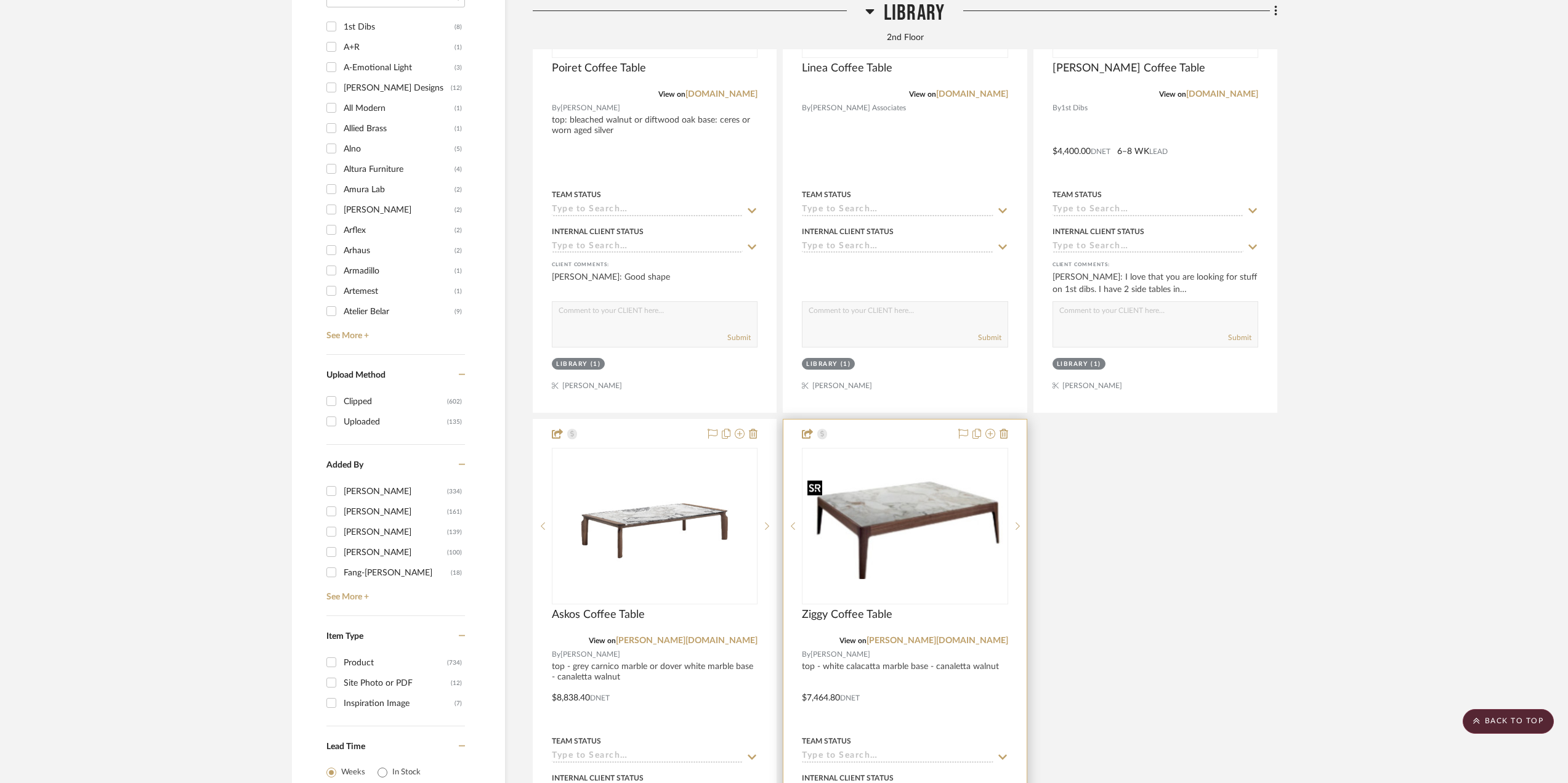
scroll to position [1848, 0]
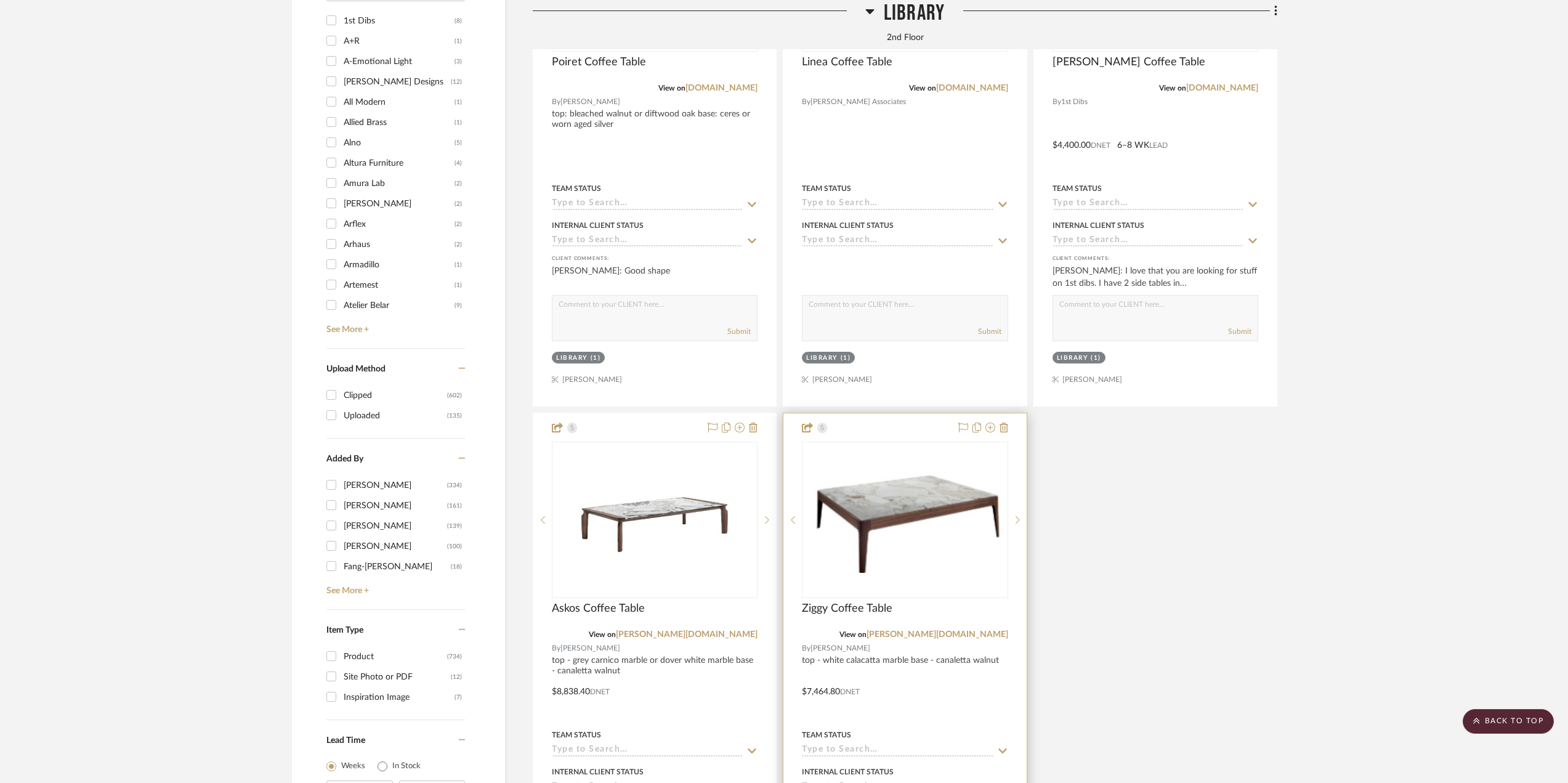
click at [938, 699] on div at bounding box center [905, 683] width 243 height 539
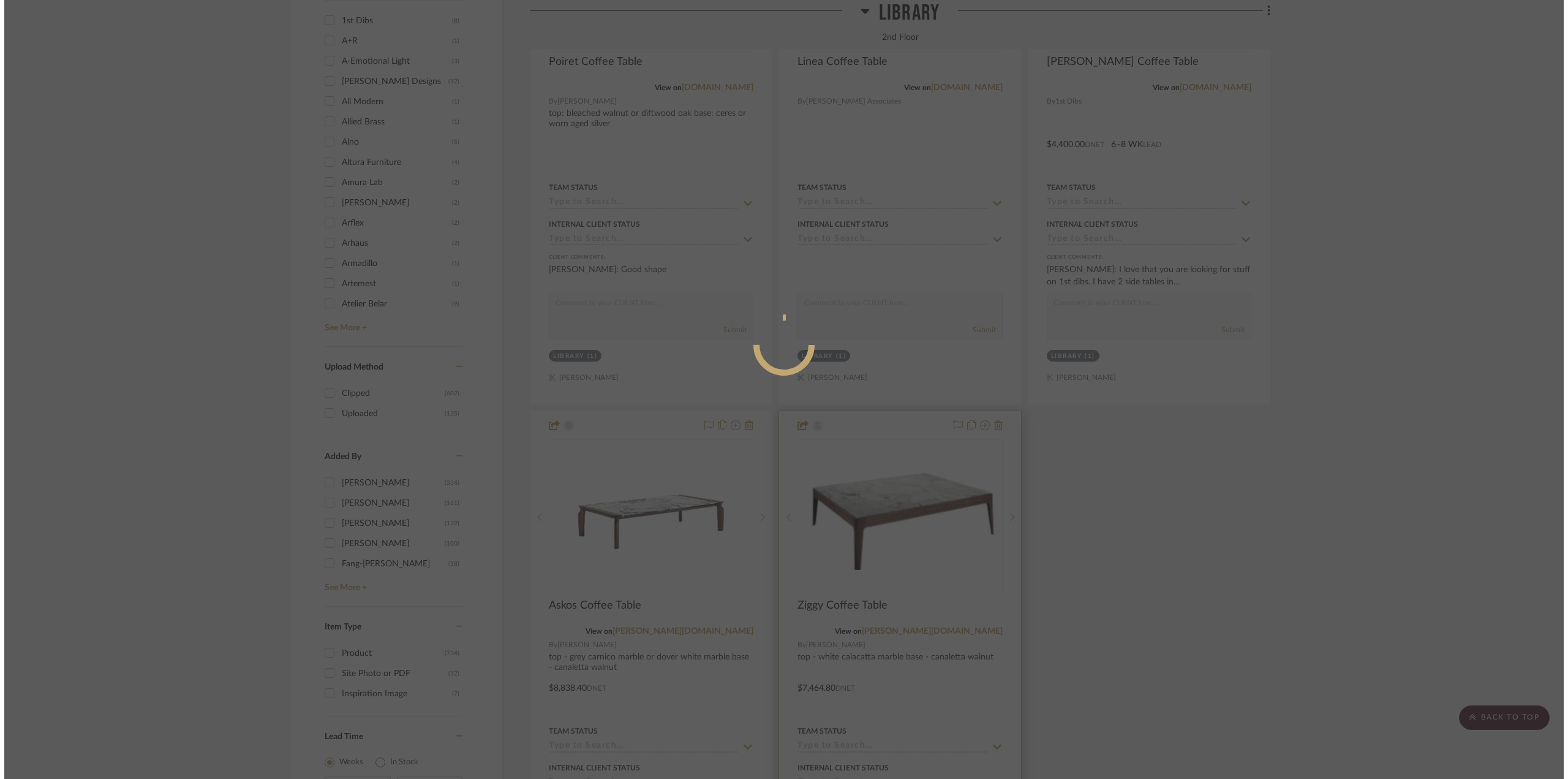
scroll to position [0, 0]
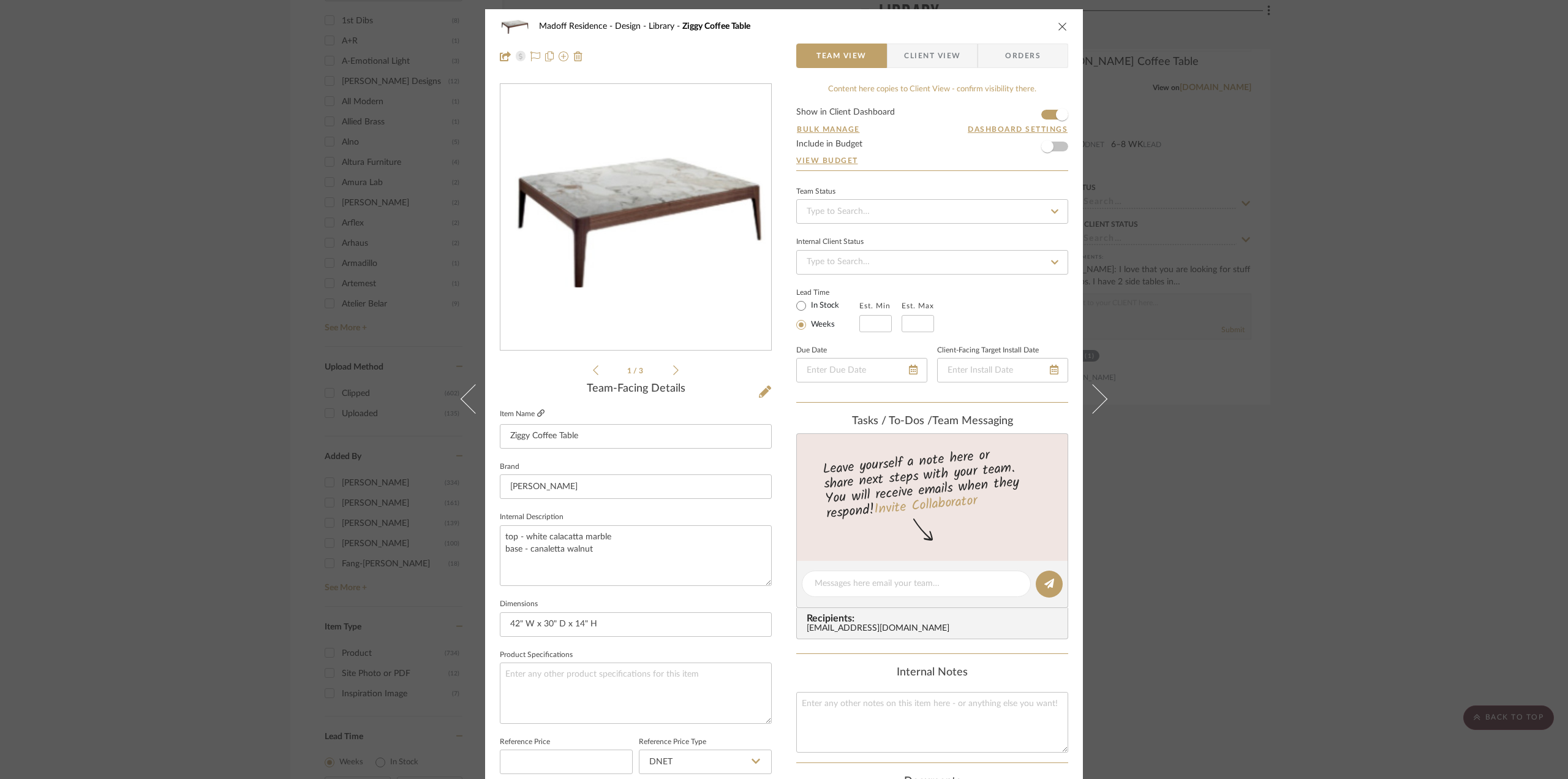
click at [537, 413] on icon at bounding box center [541, 413] width 8 height 8
click at [924, 55] on span "Client View" at bounding box center [932, 56] width 57 height 24
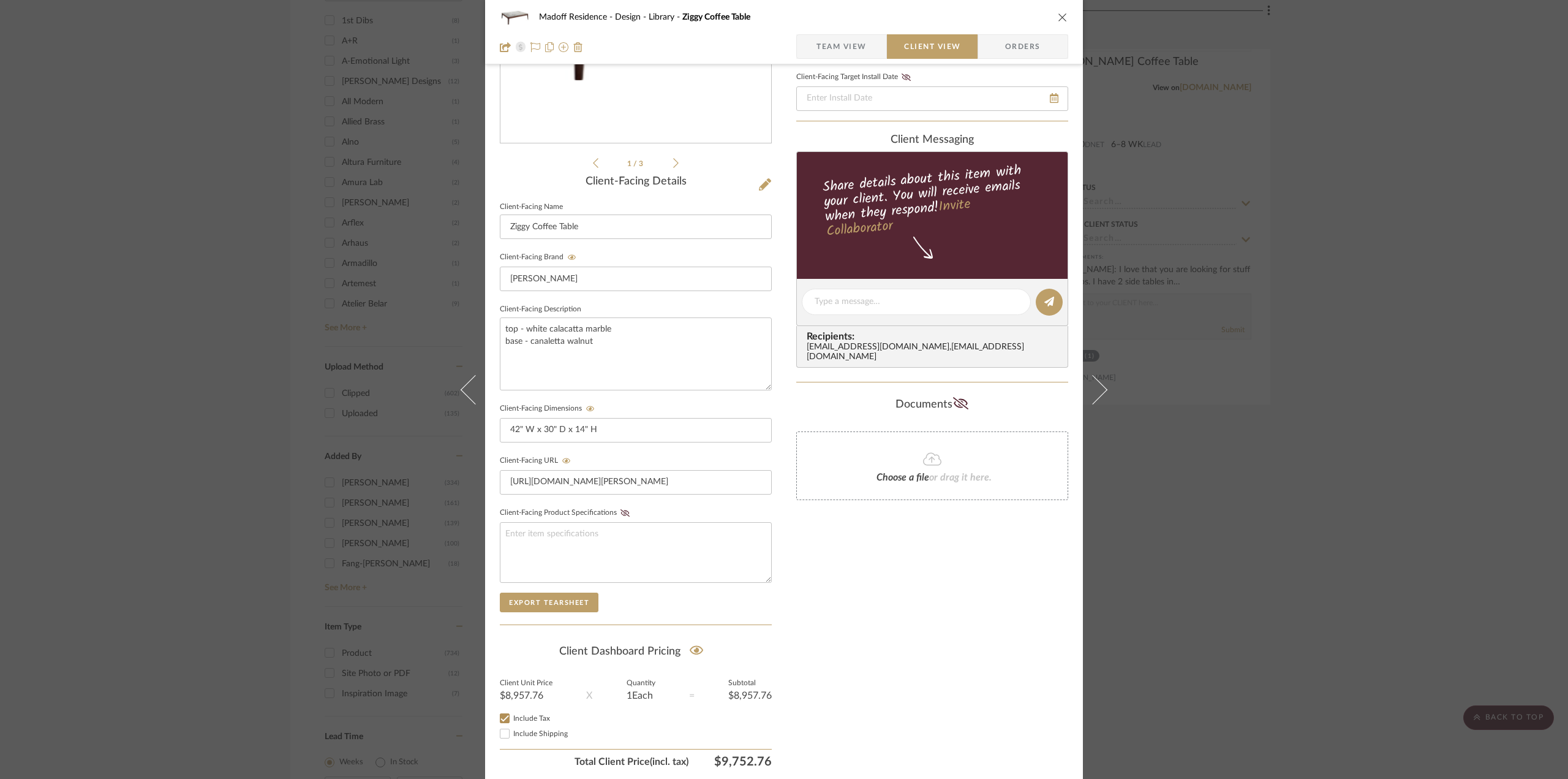
scroll to position [245, 0]
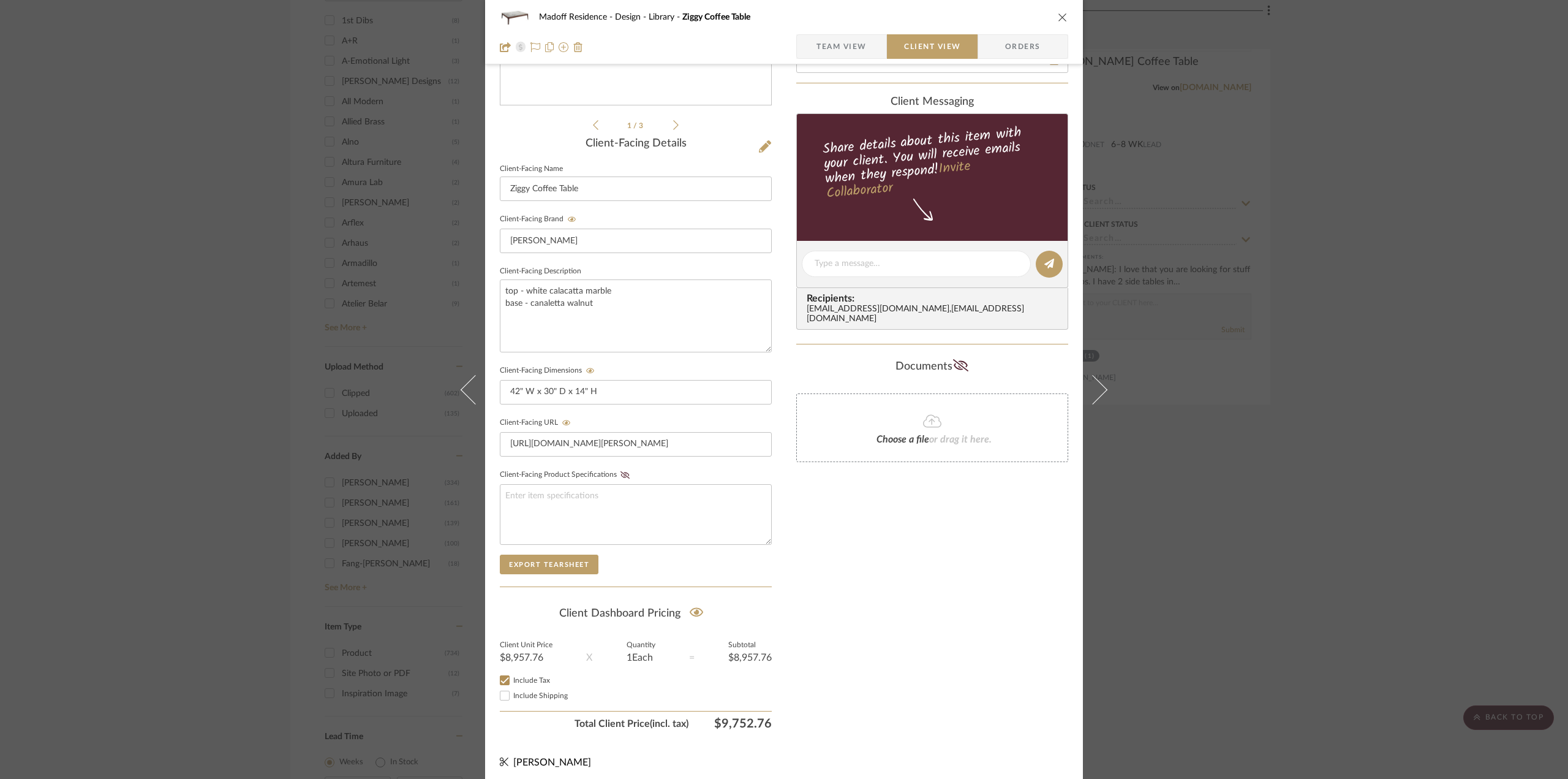
click at [1338, 470] on div "Madoff Residence - Design Library Ziggy Coffee Table Team View Client View Orde…" at bounding box center [784, 389] width 1568 height 779
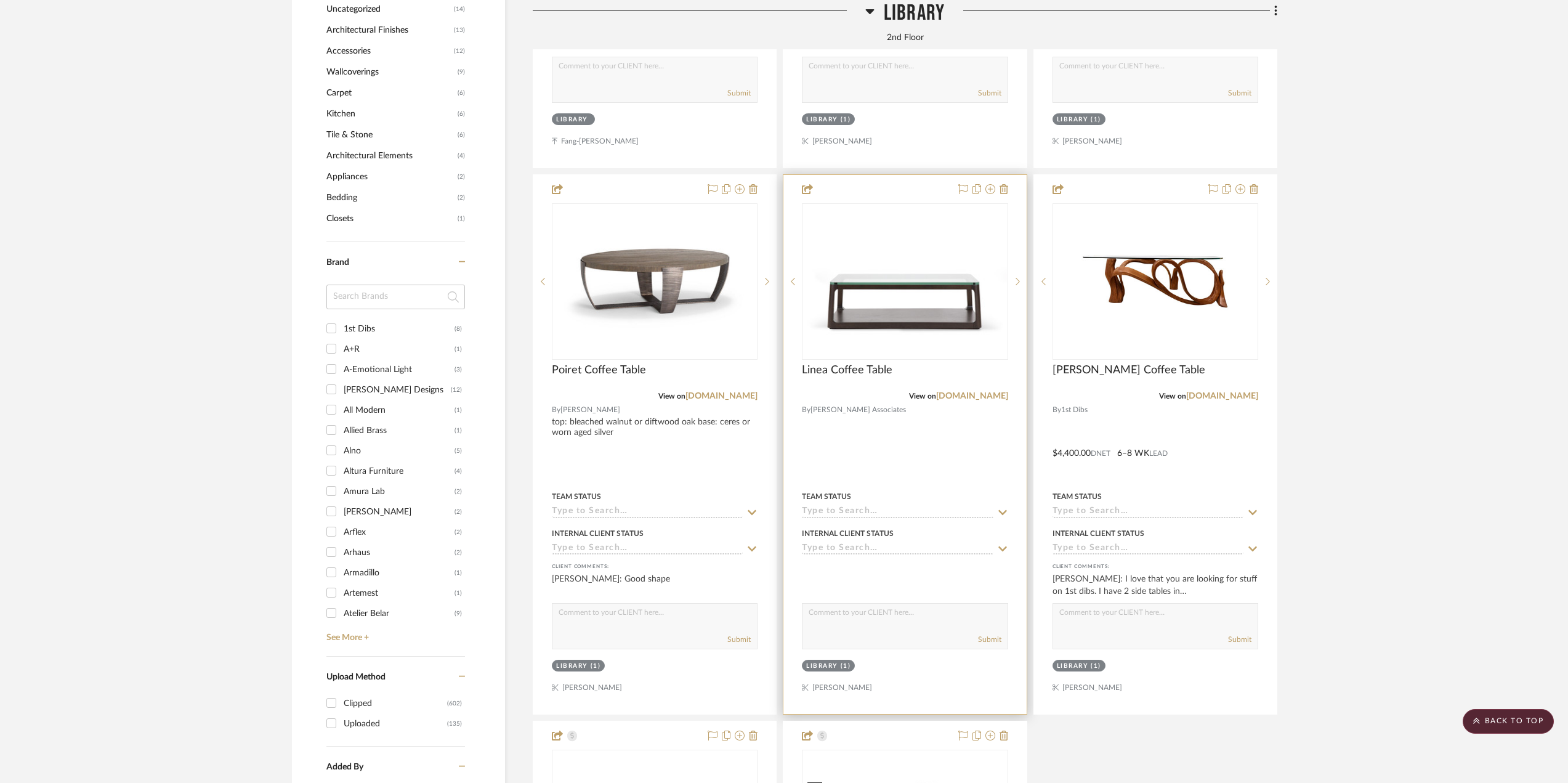
scroll to position [1540, 0]
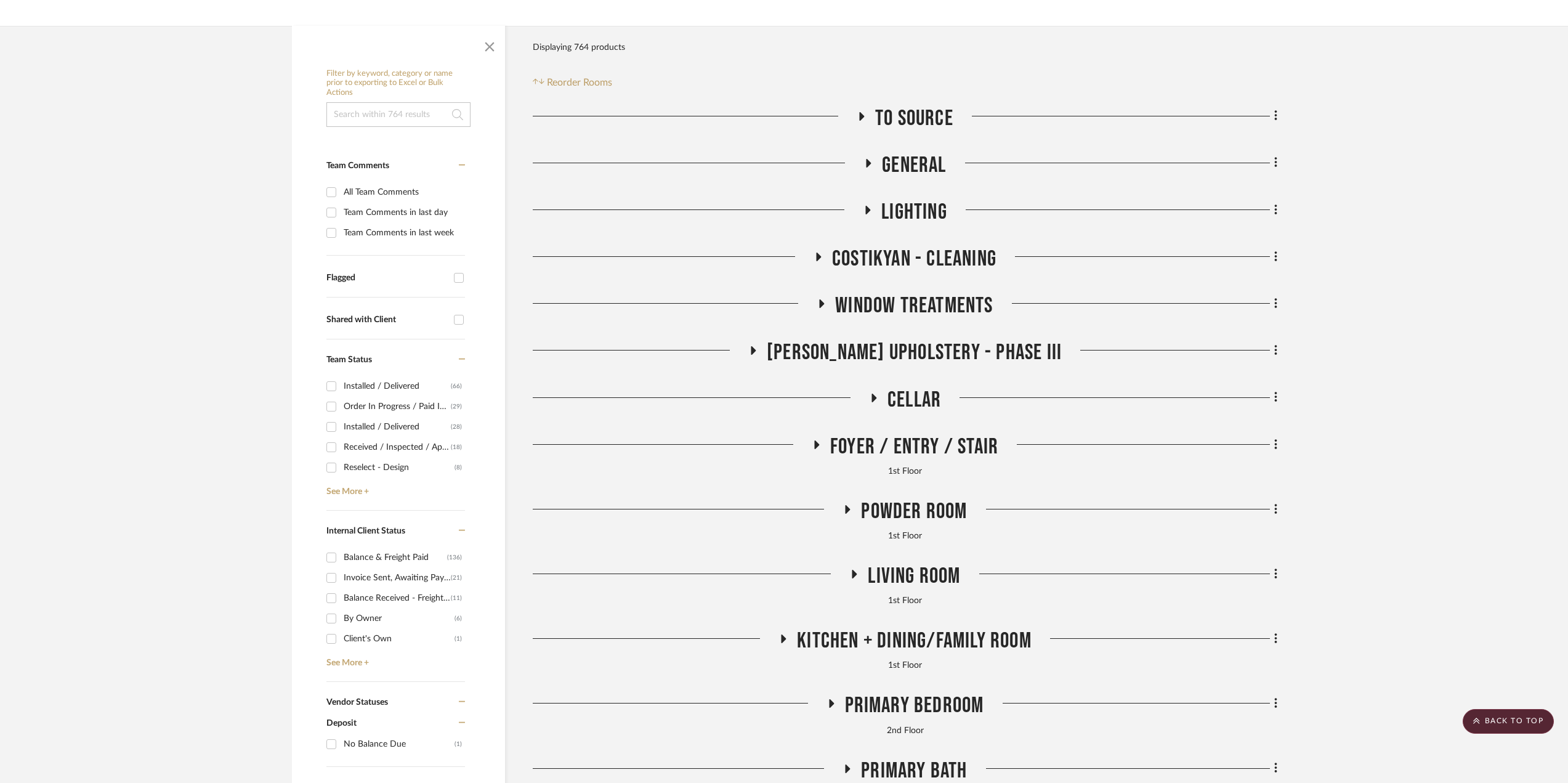
scroll to position [123, 0]
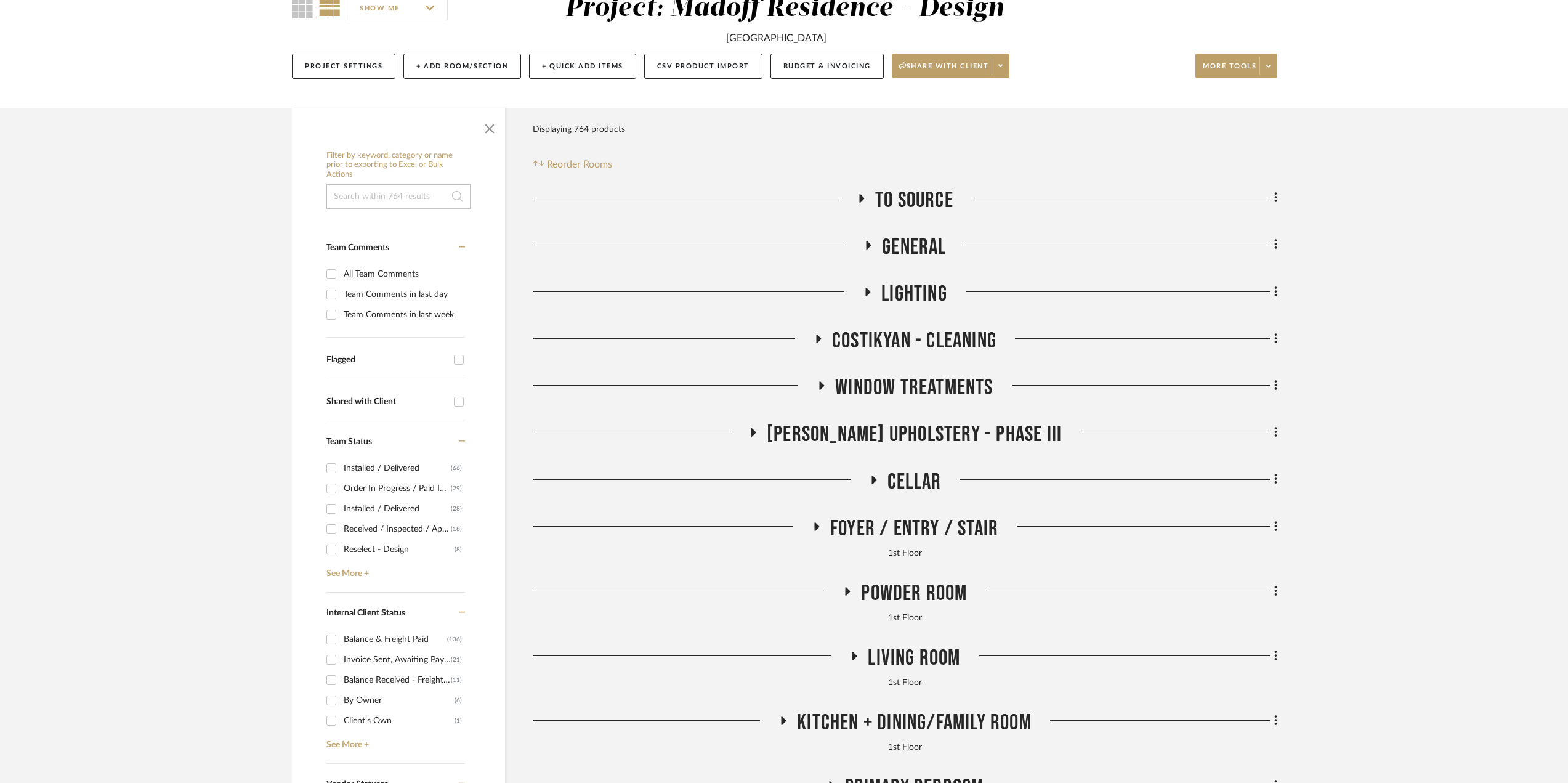
click at [885, 295] on span "Lighting" at bounding box center [914, 294] width 66 height 27
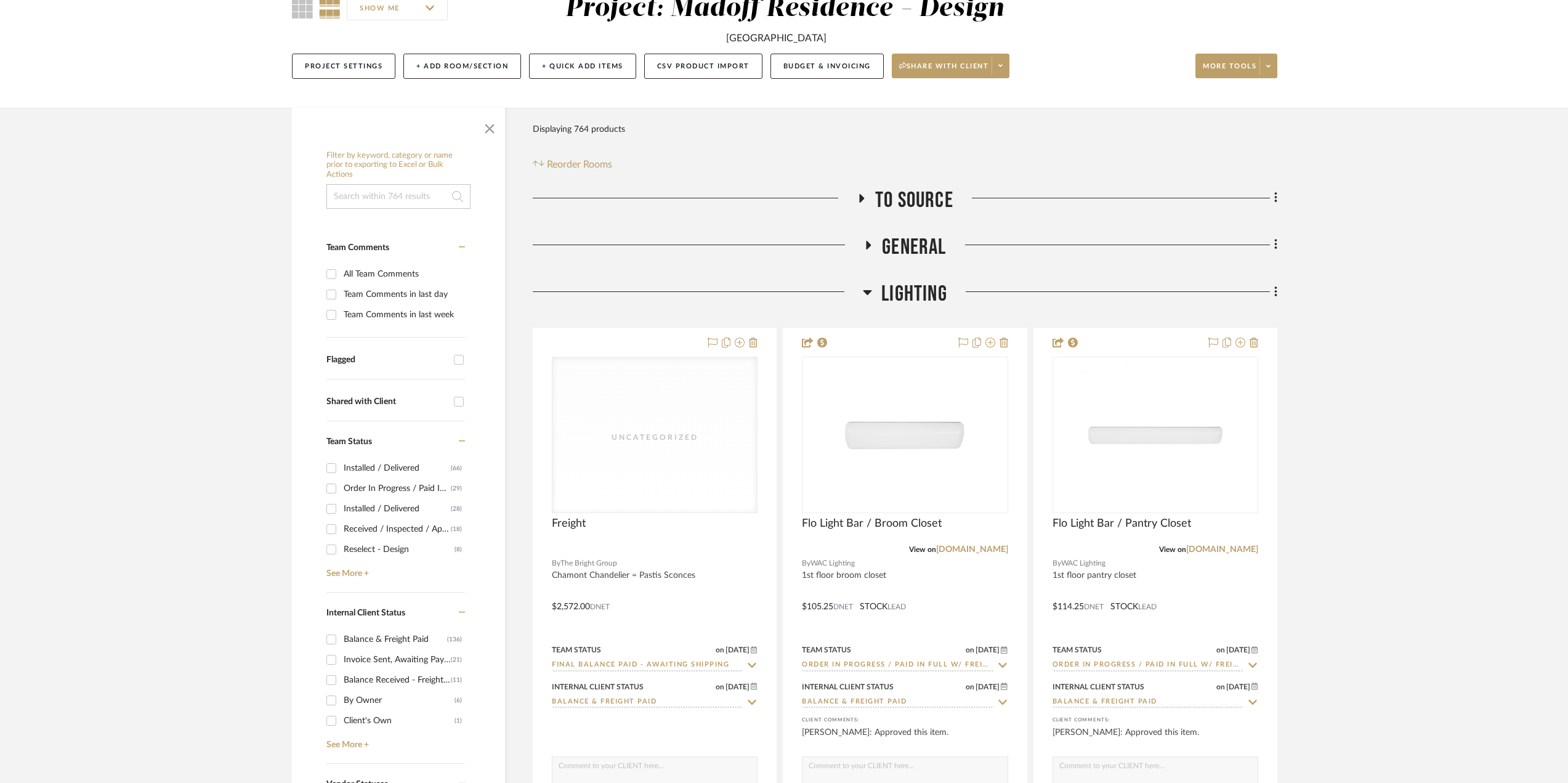
click at [926, 292] on span "Lighting" at bounding box center [914, 294] width 66 height 27
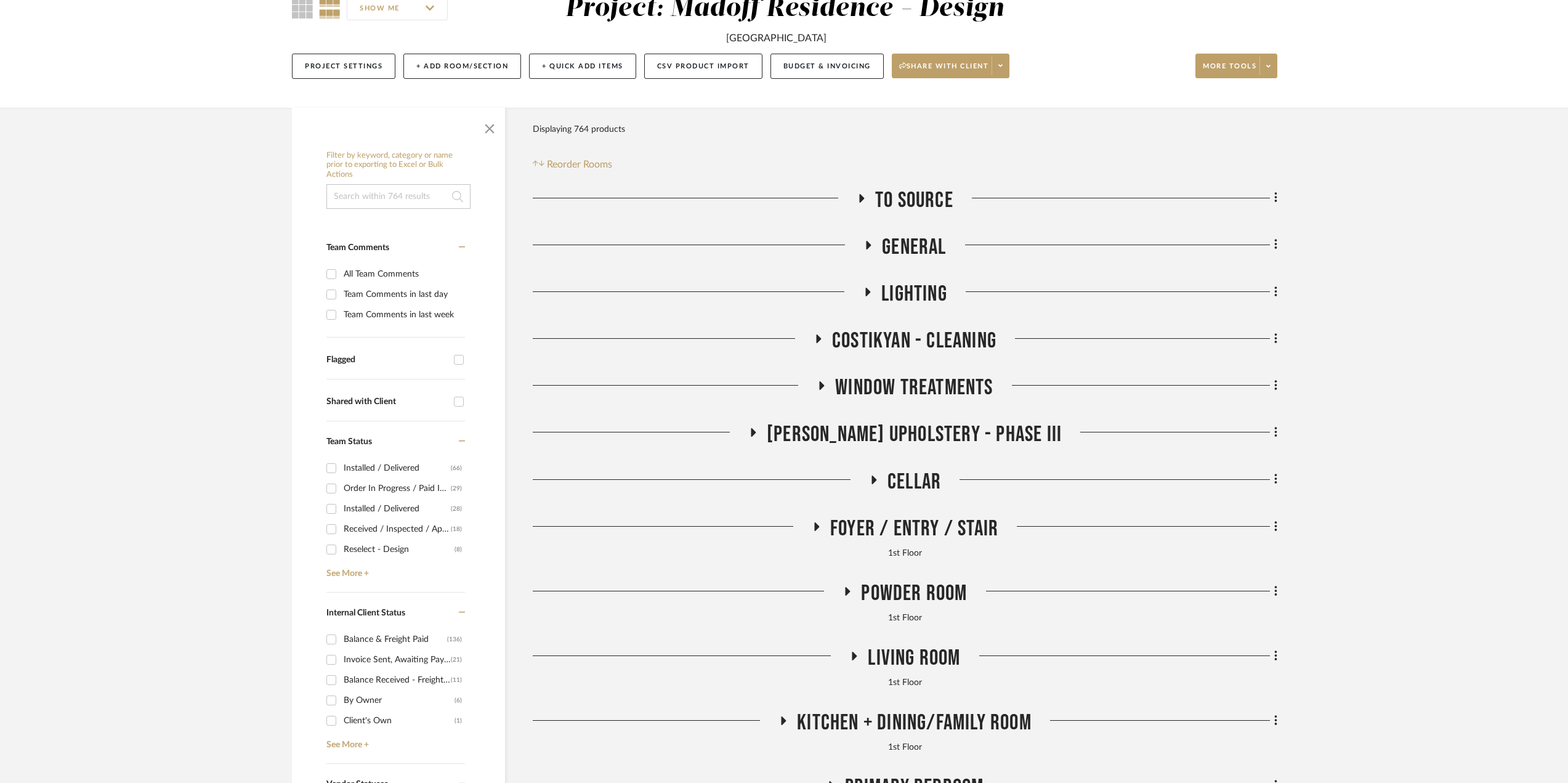
click at [894, 651] on span "Living Room" at bounding box center [914, 658] width 93 height 27
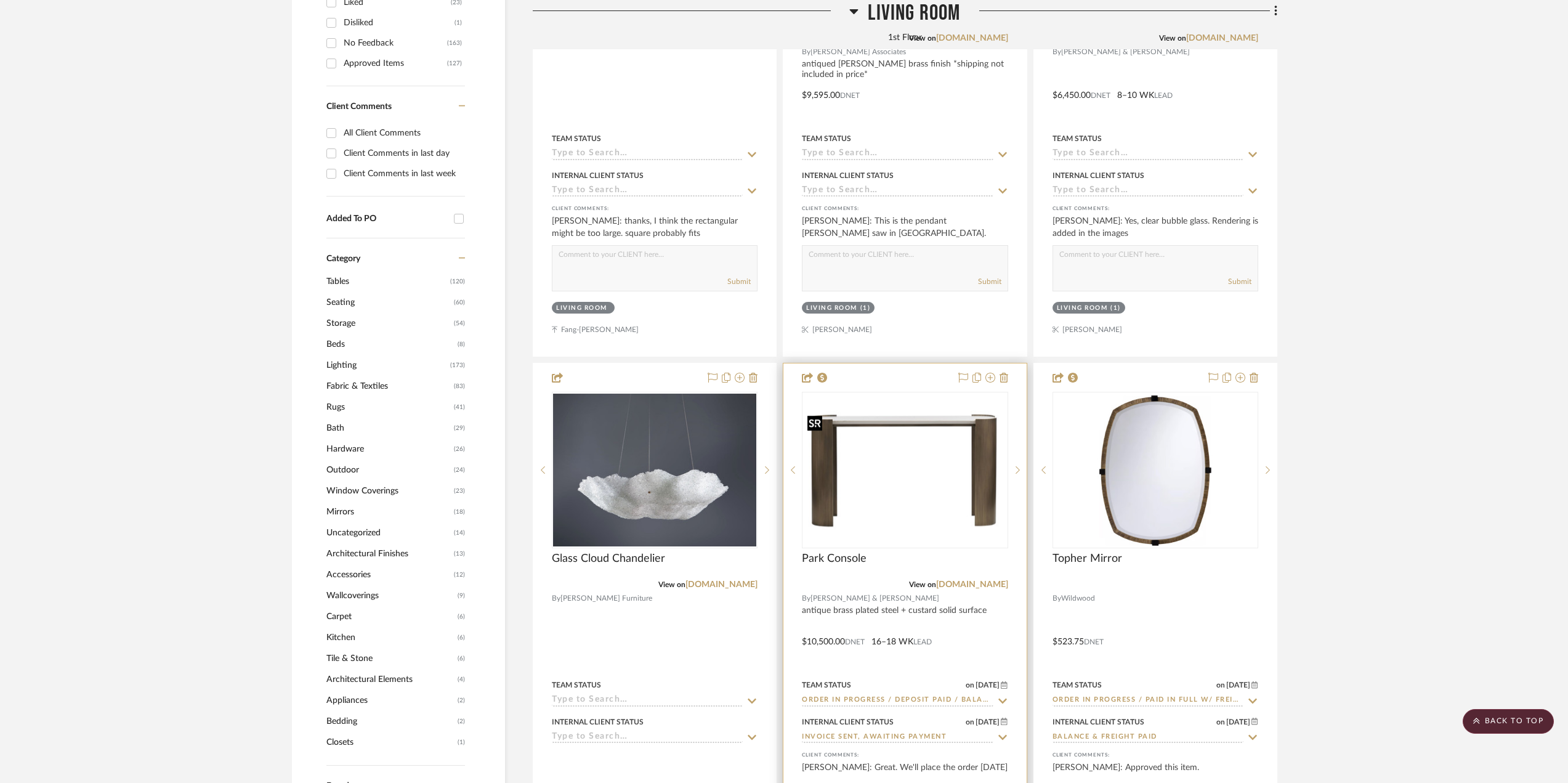
scroll to position [1109, 0]
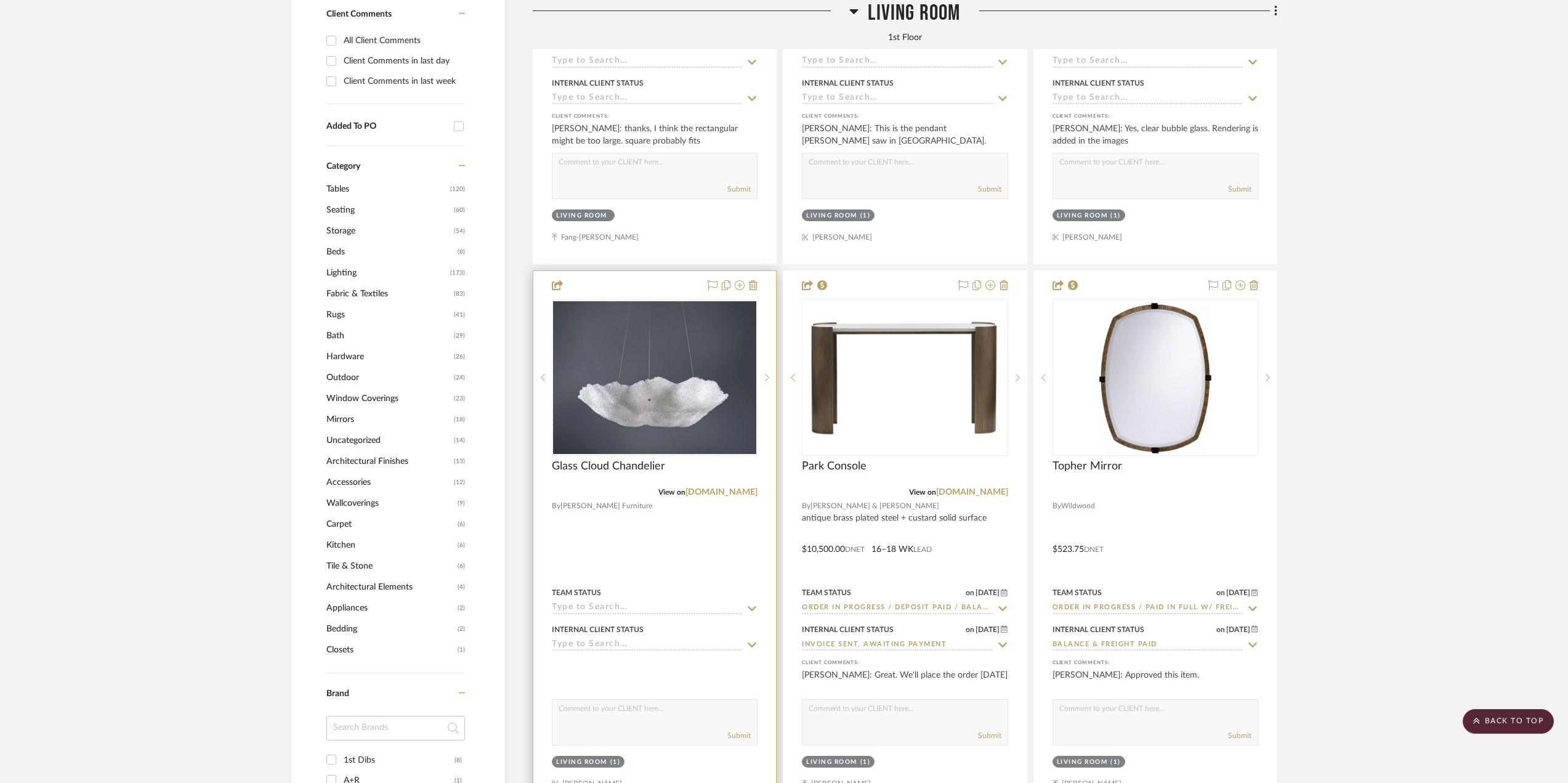
click at [708, 557] on div at bounding box center [655, 541] width 243 height 539
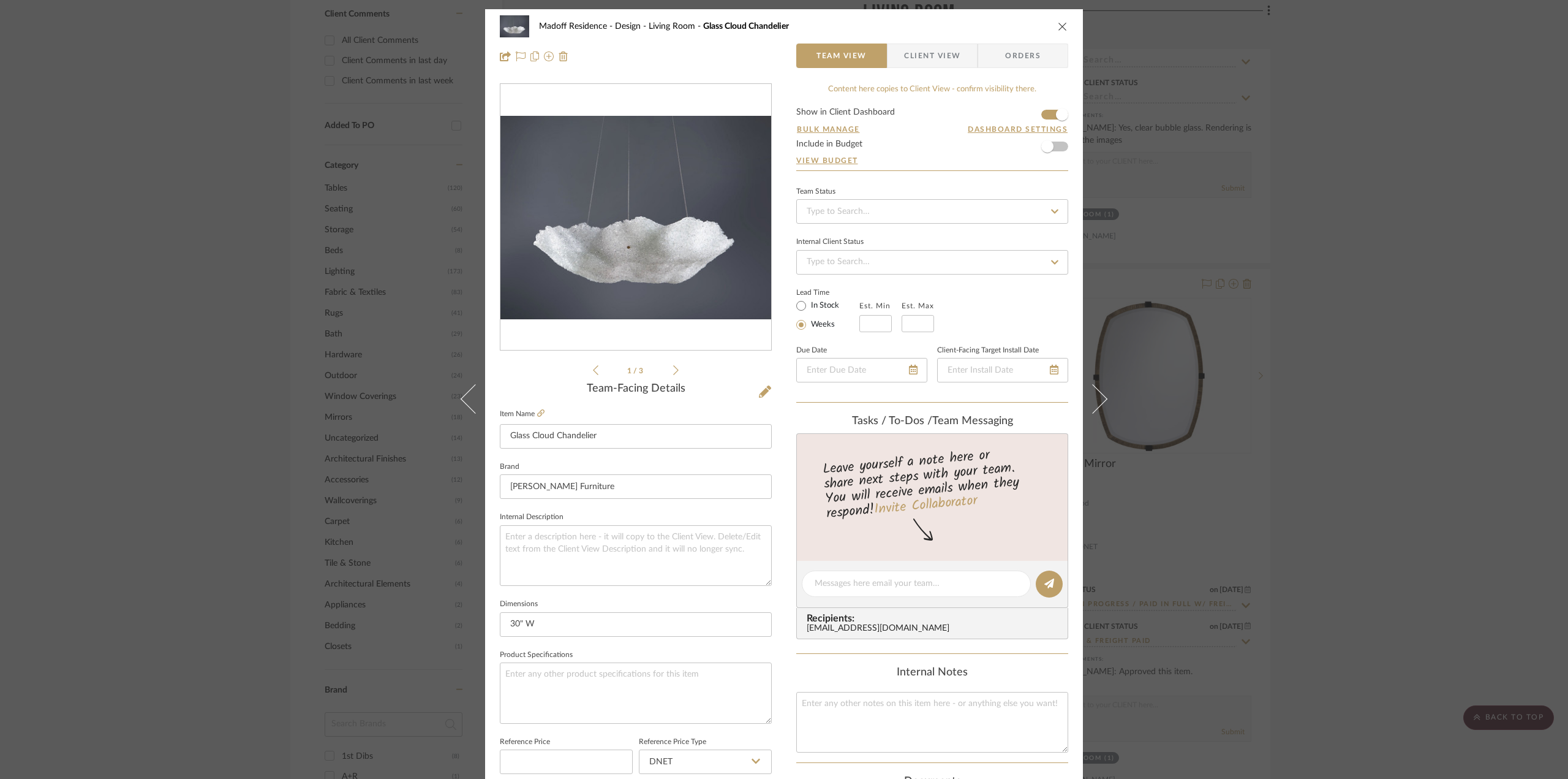
click at [673, 369] on icon at bounding box center [675, 370] width 5 height 11
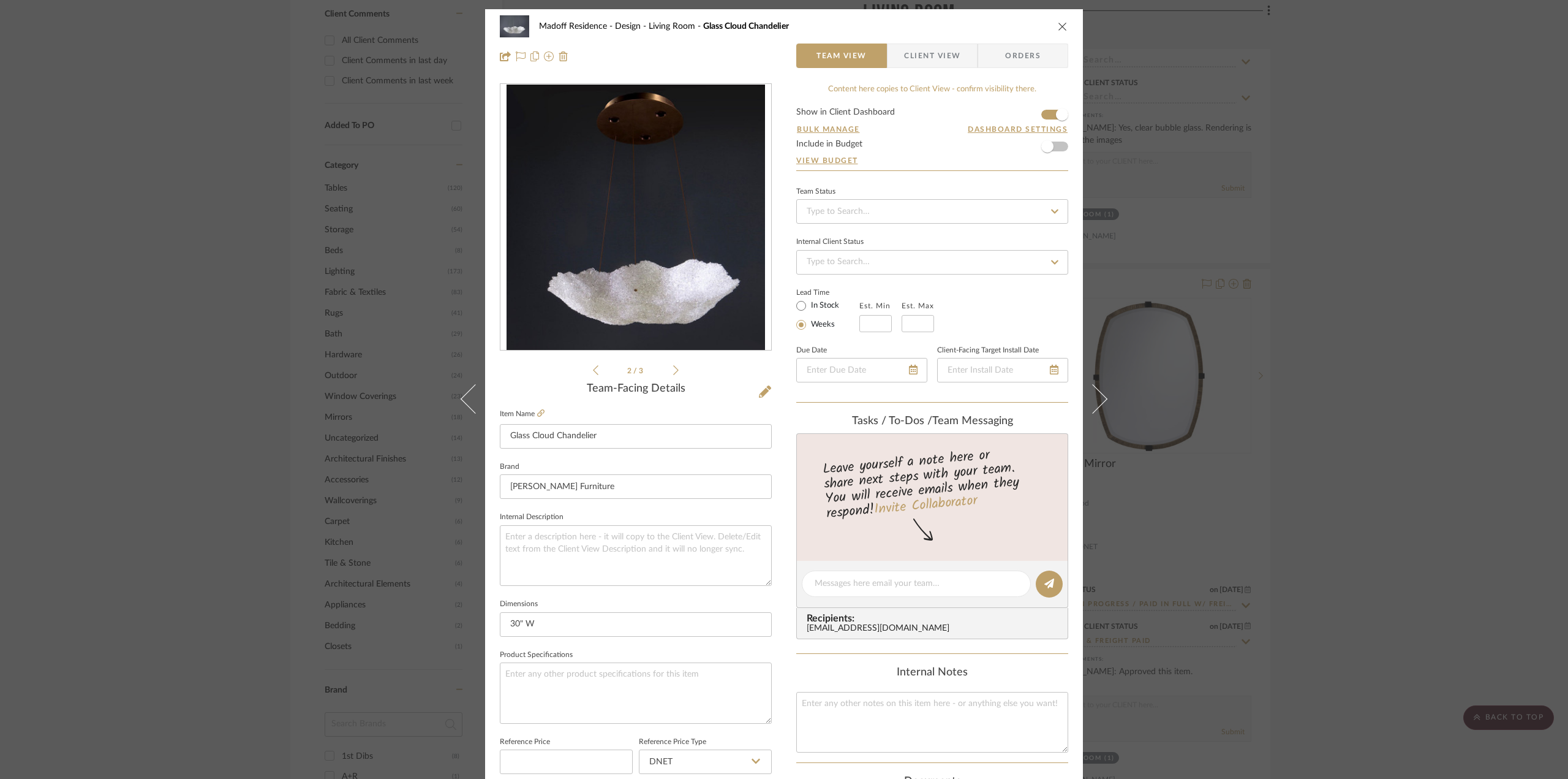
click at [673, 369] on icon at bounding box center [675, 370] width 5 height 11
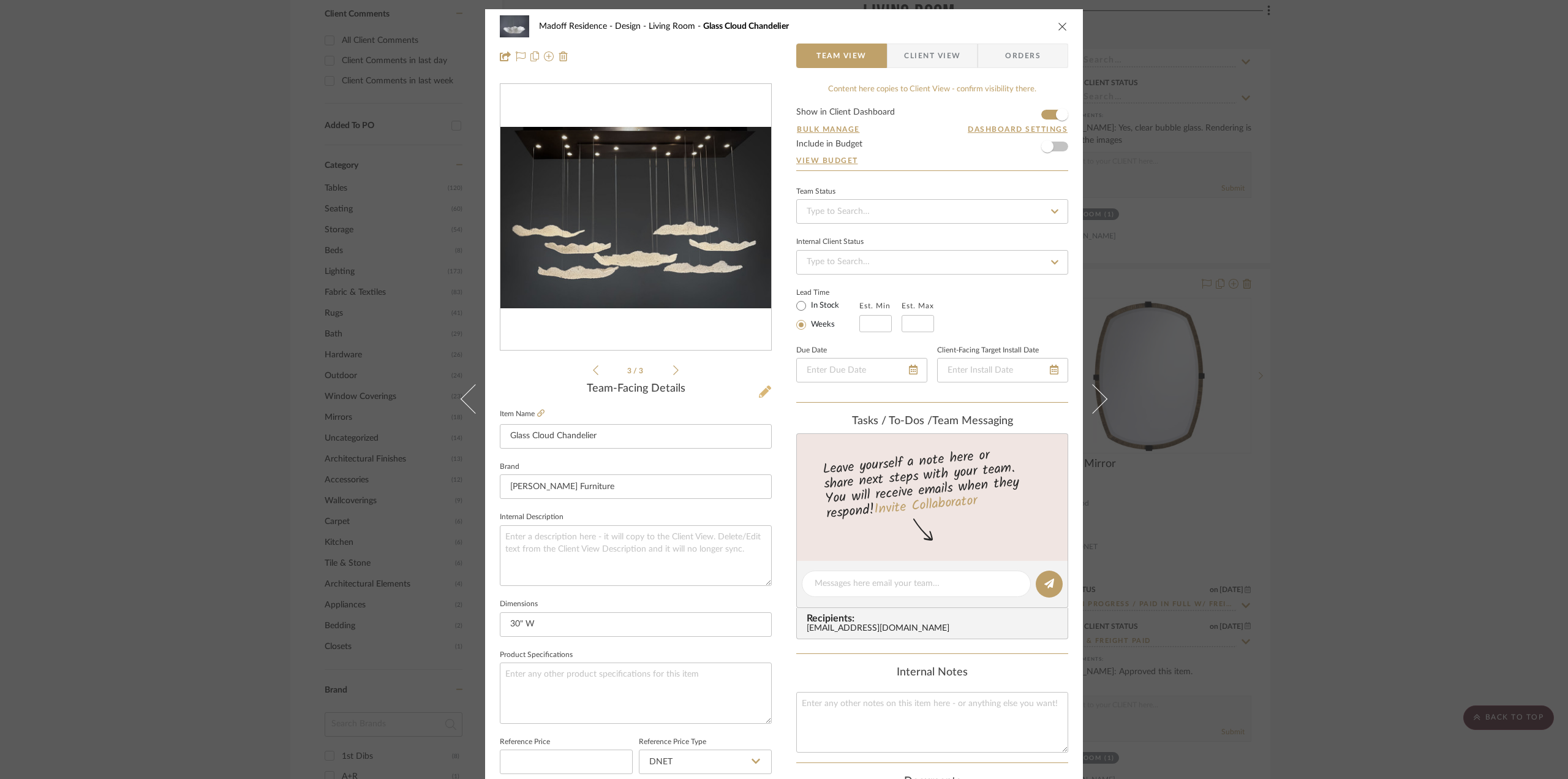
click at [761, 386] on icon at bounding box center [765, 391] width 12 height 12
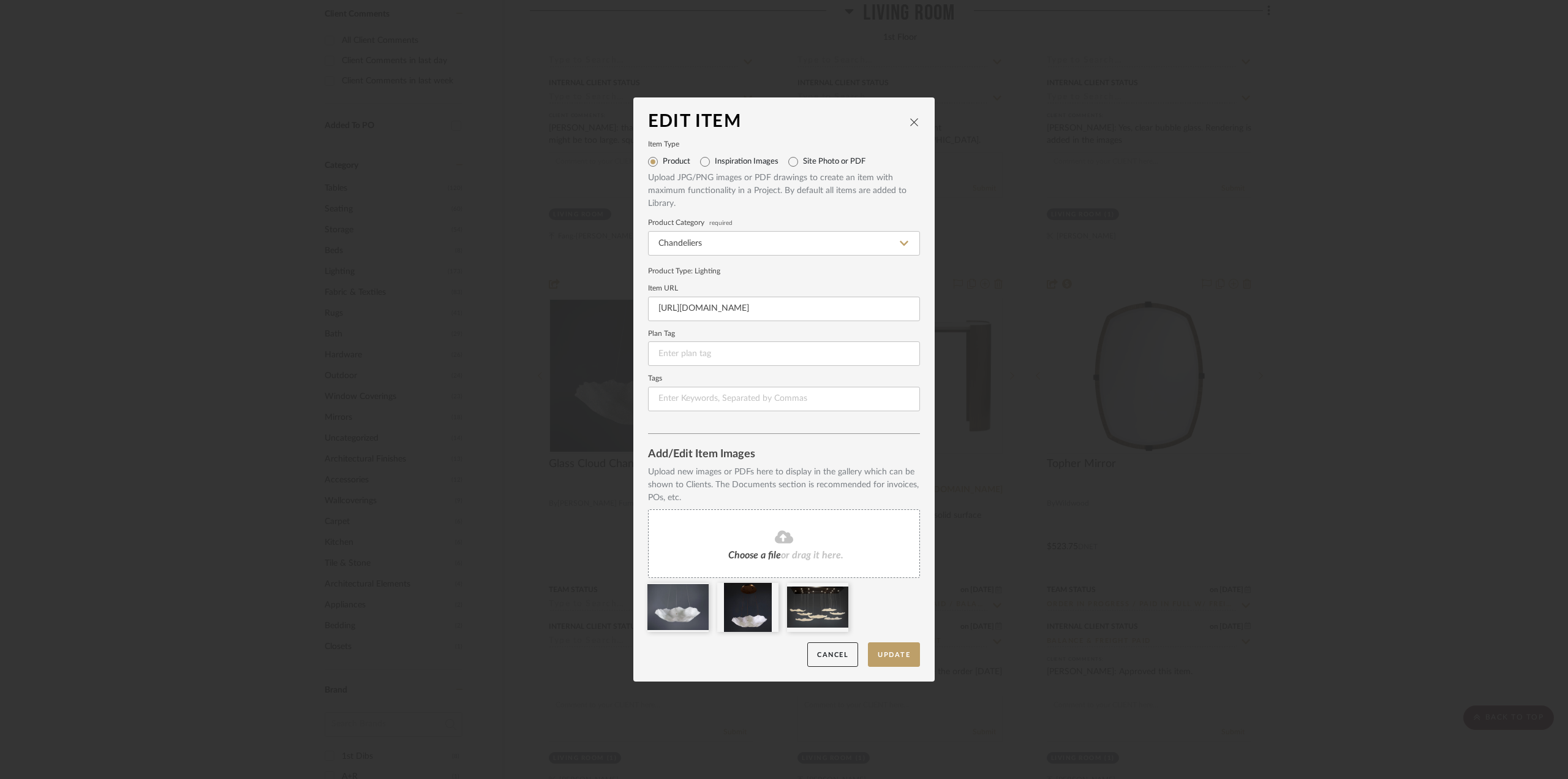
click at [786, 539] on icon at bounding box center [784, 536] width 18 height 13
click at [890, 654] on button "Update" at bounding box center [894, 654] width 52 height 25
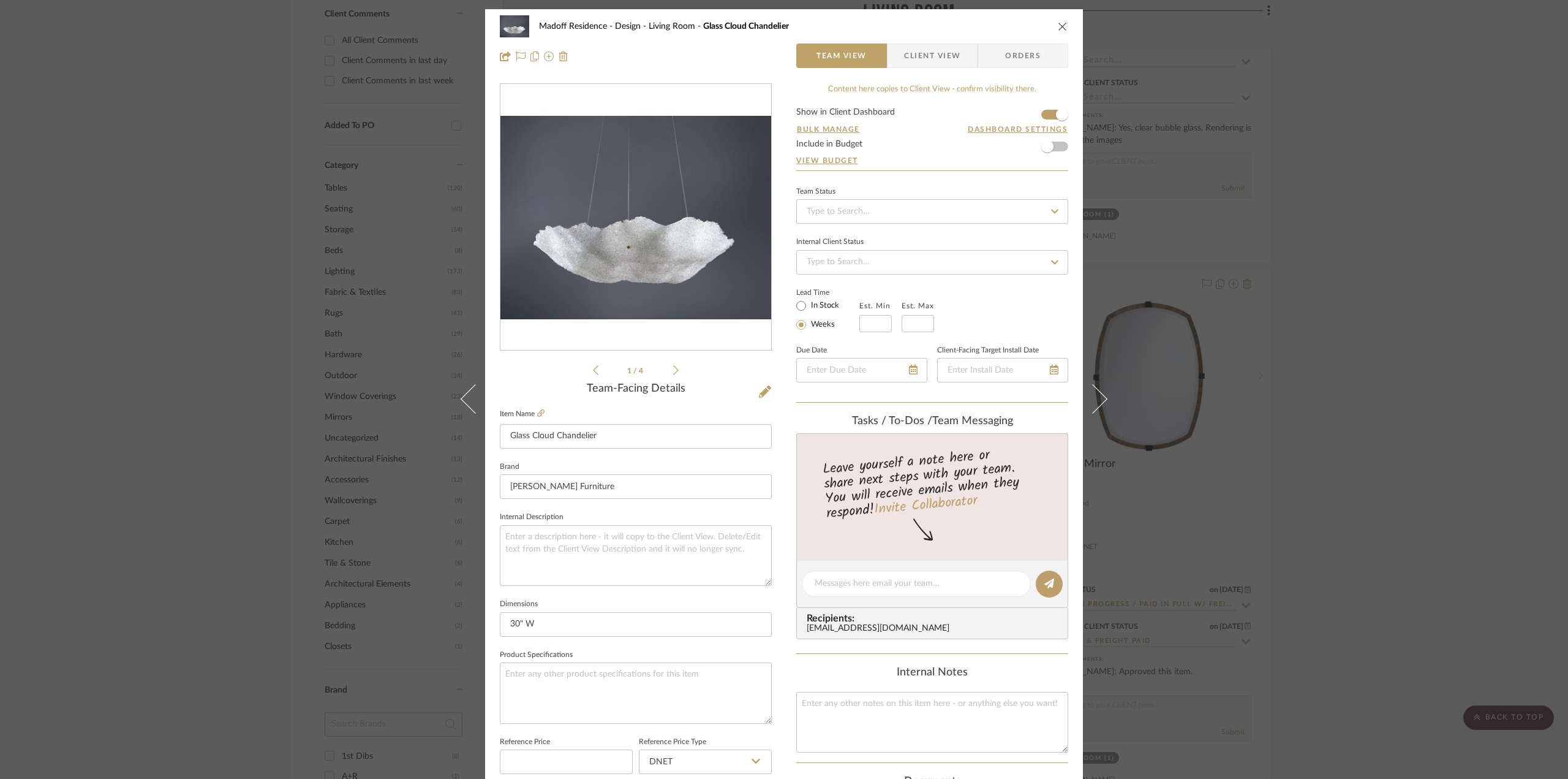
click at [1366, 620] on div "Madoff Residence - Design Living Room Glass Cloud Chandelier Team View Client V…" at bounding box center [784, 389] width 1568 height 779
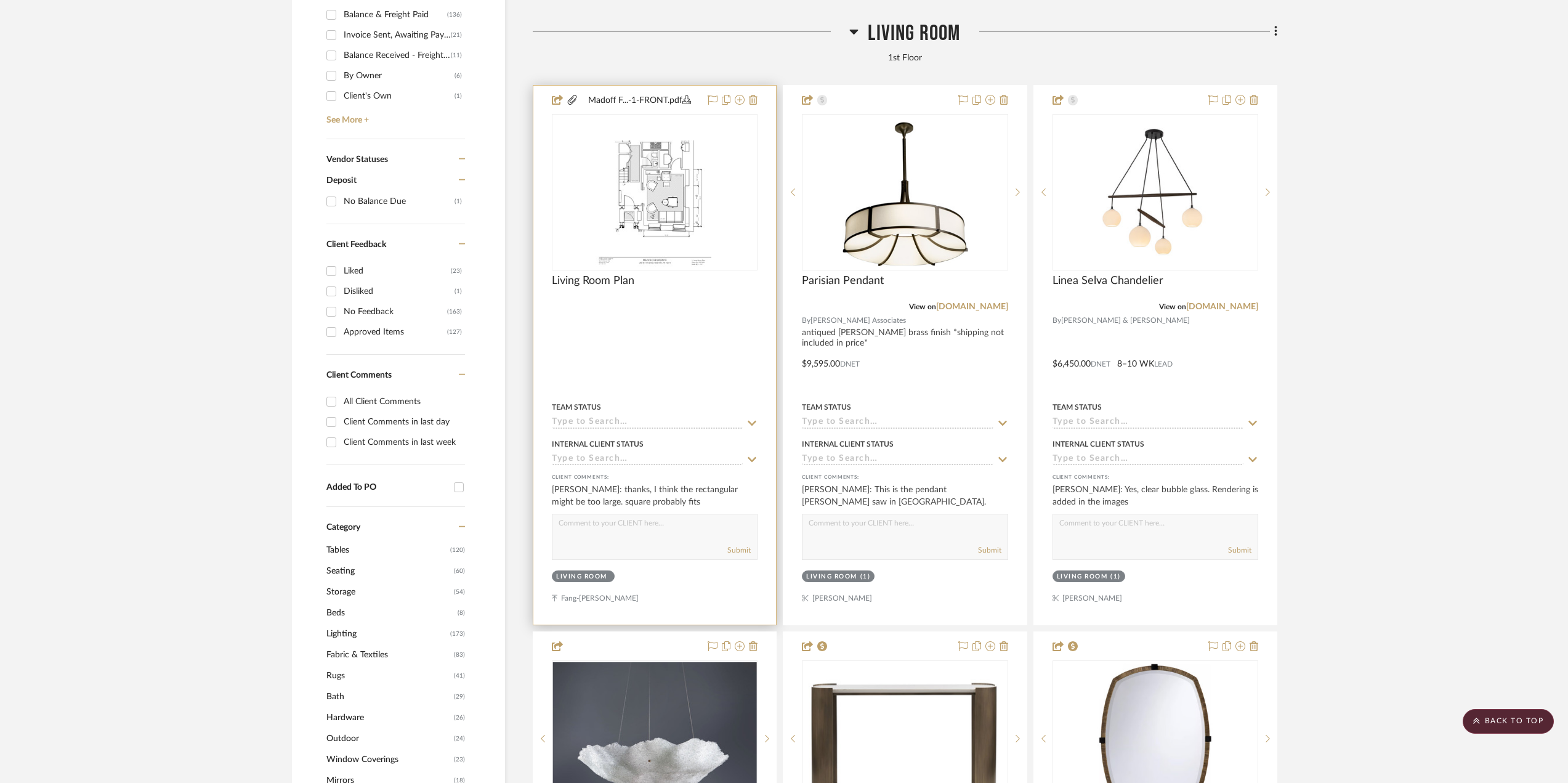
scroll to position [677, 0]
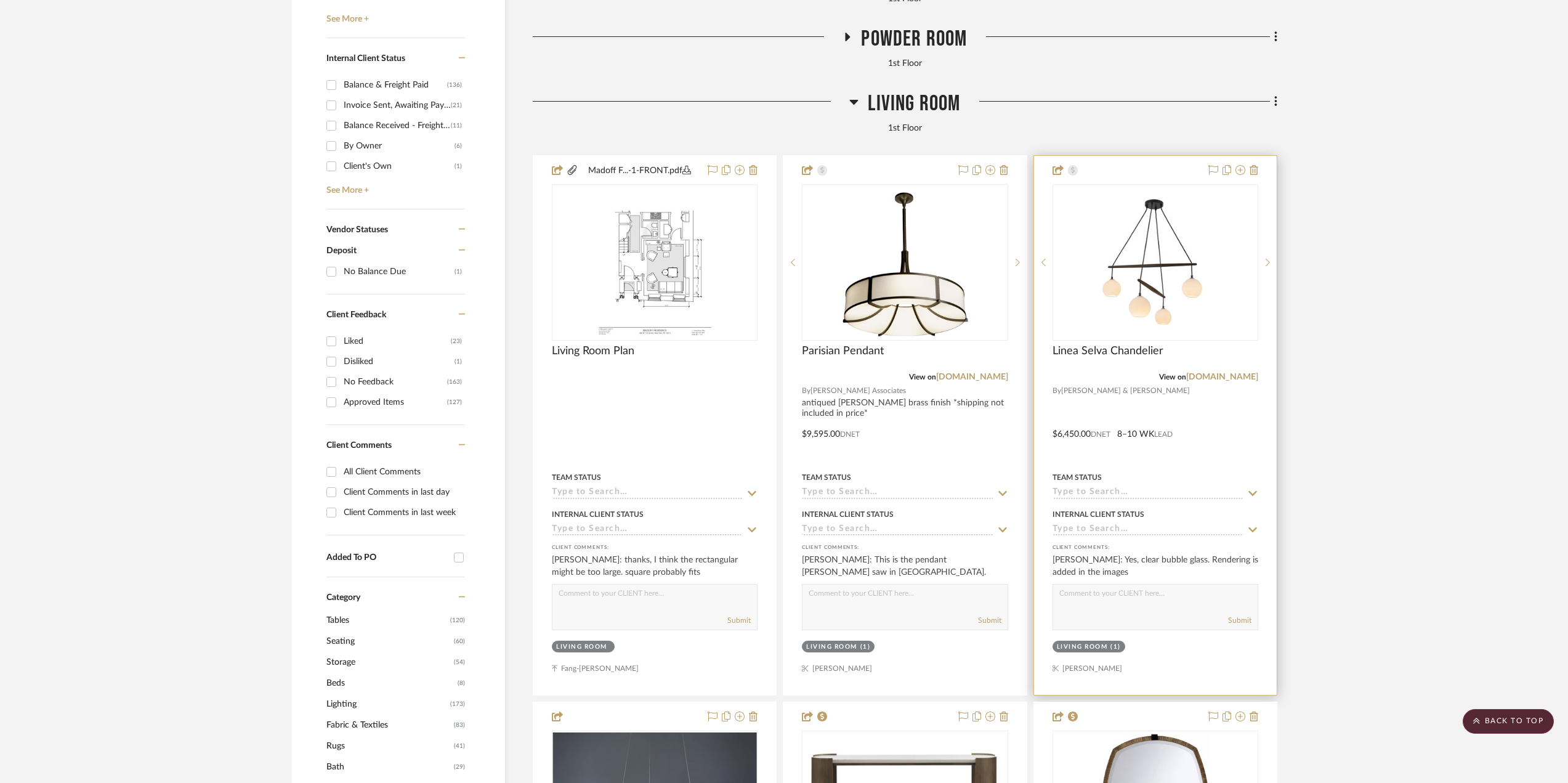
click at [1230, 405] on div at bounding box center [1156, 425] width 243 height 539
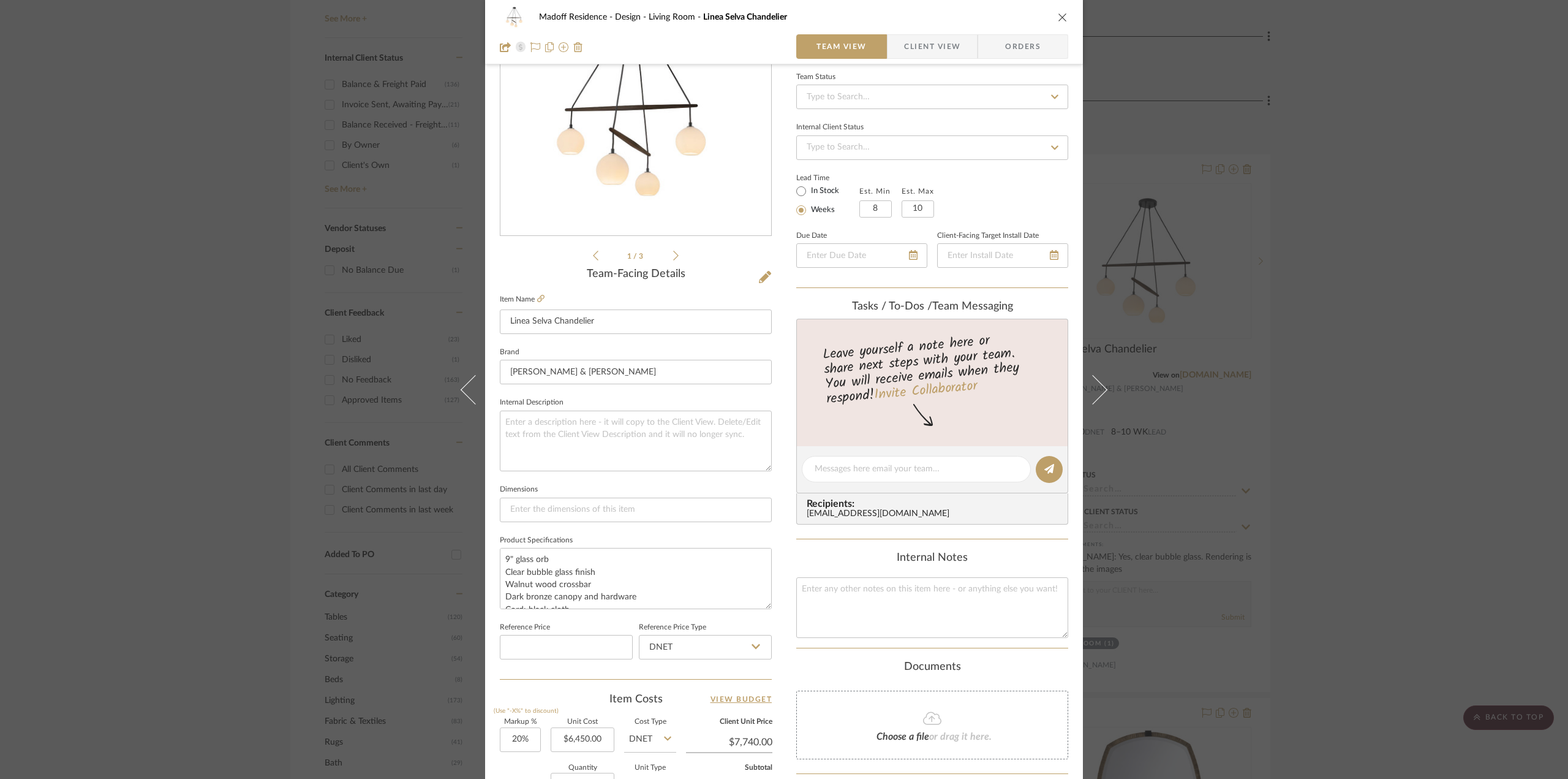
scroll to position [184, 0]
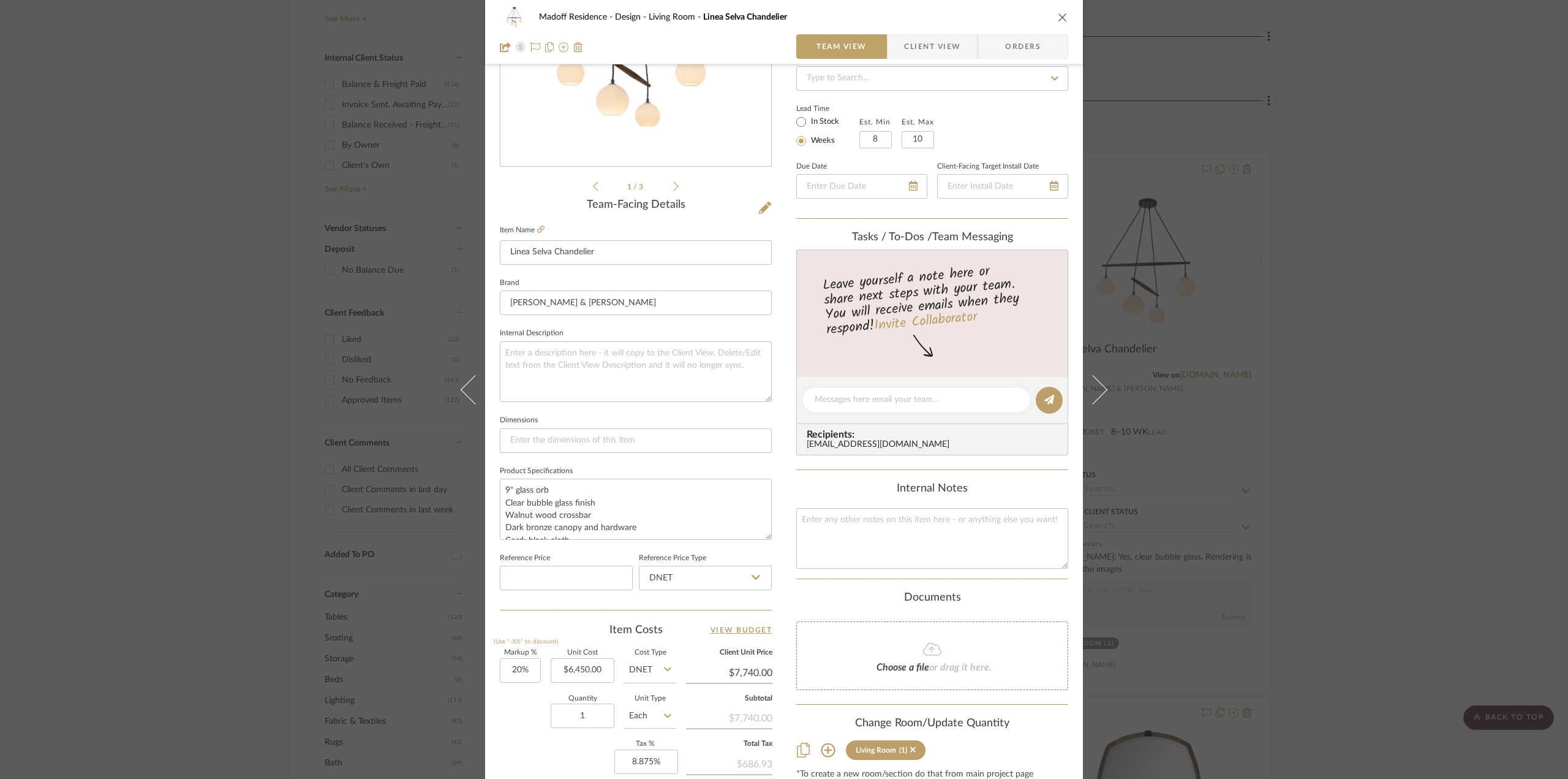
click at [673, 182] on icon at bounding box center [675, 186] width 5 height 11
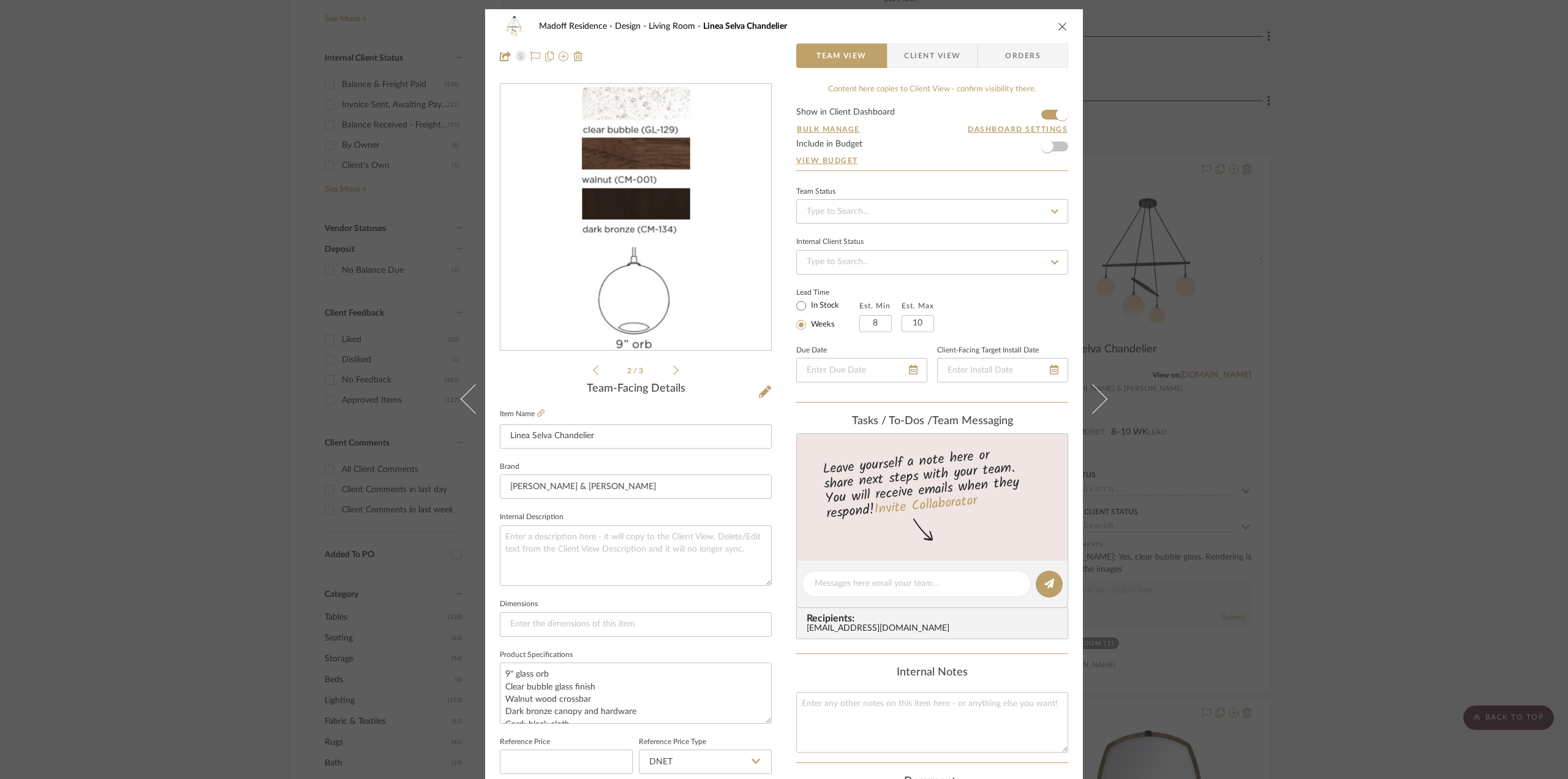
click at [673, 375] on icon at bounding box center [675, 370] width 5 height 11
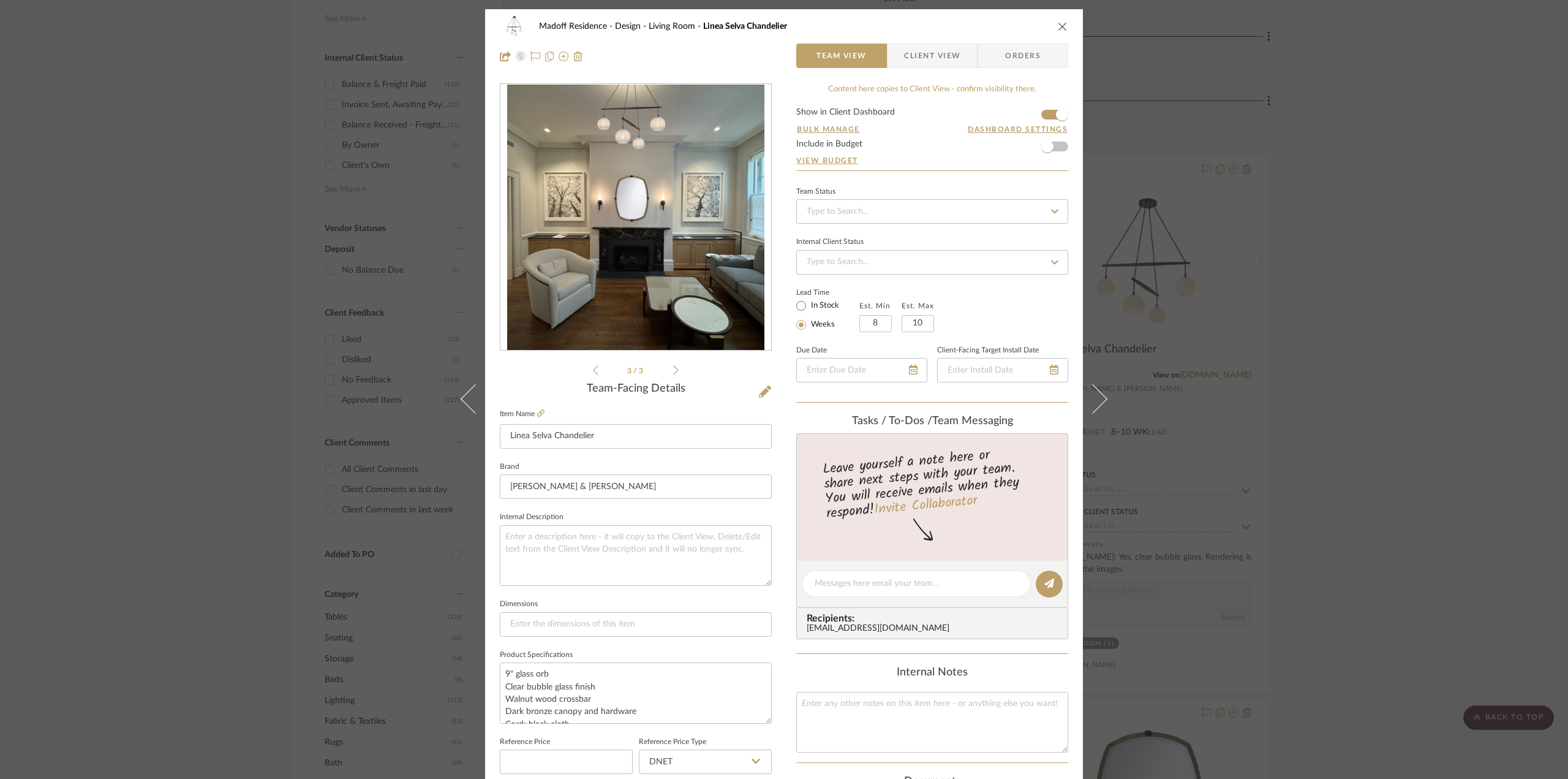
click at [785, 421] on div "Madoff Residence - Design Living Room Linea Selva Chandelier Team View Client V…" at bounding box center [784, 575] width 598 height 1132
click at [1438, 388] on div "Madoff Residence - Design Living Room Linea Selva Chandelier Team View Client V…" at bounding box center [784, 389] width 1568 height 779
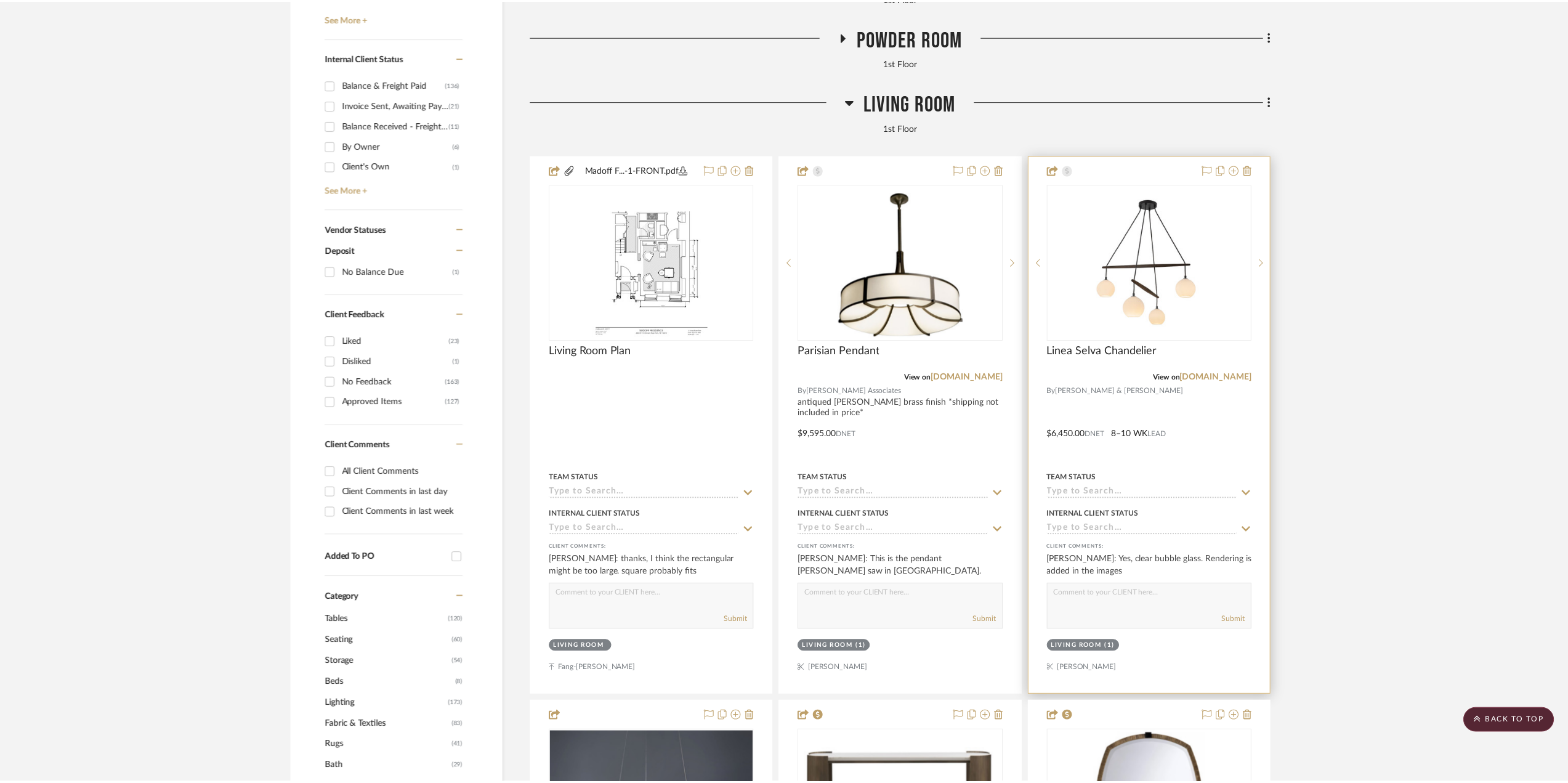
scroll to position [677, 0]
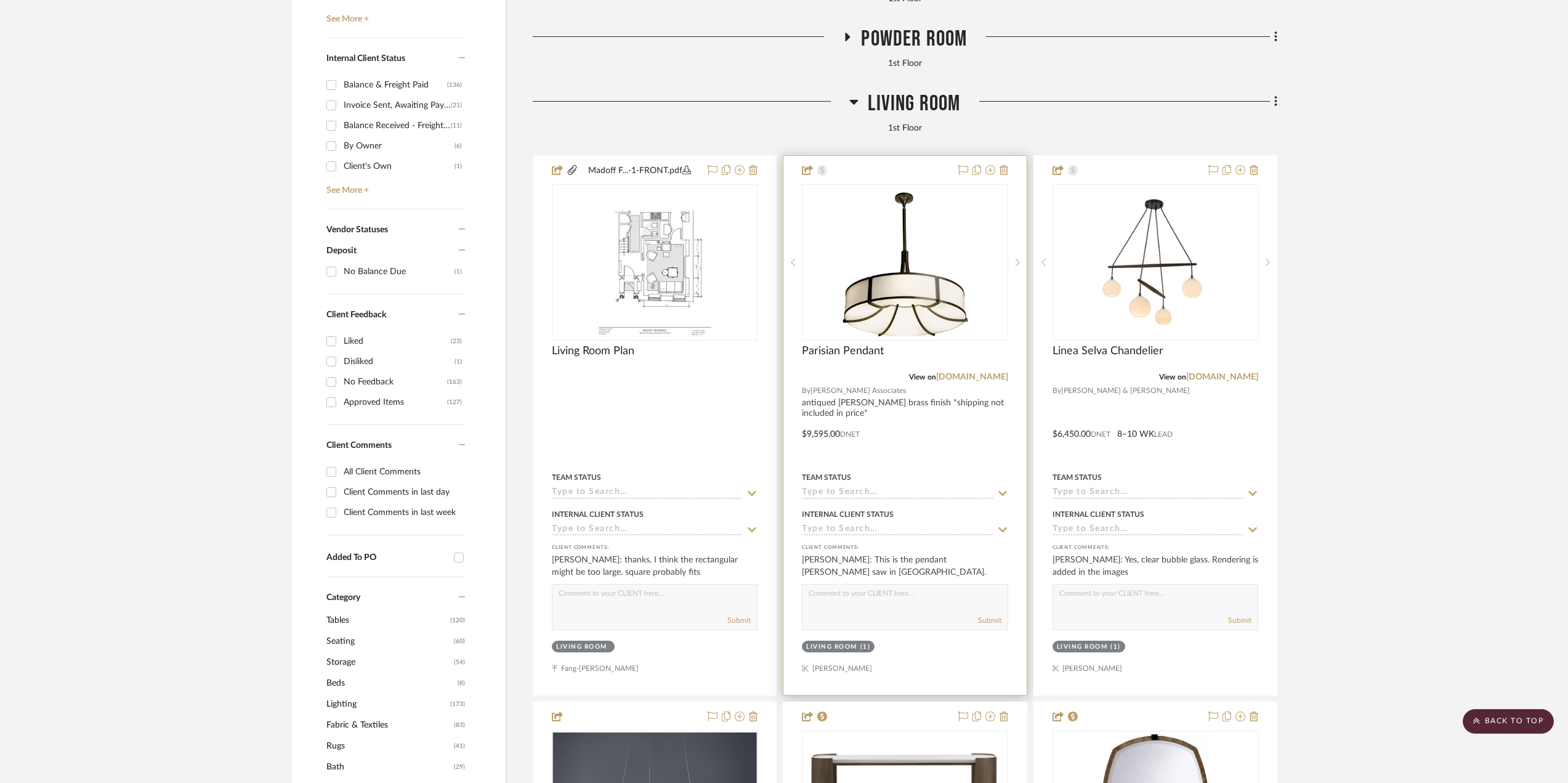
click at [966, 442] on div at bounding box center [905, 425] width 243 height 539
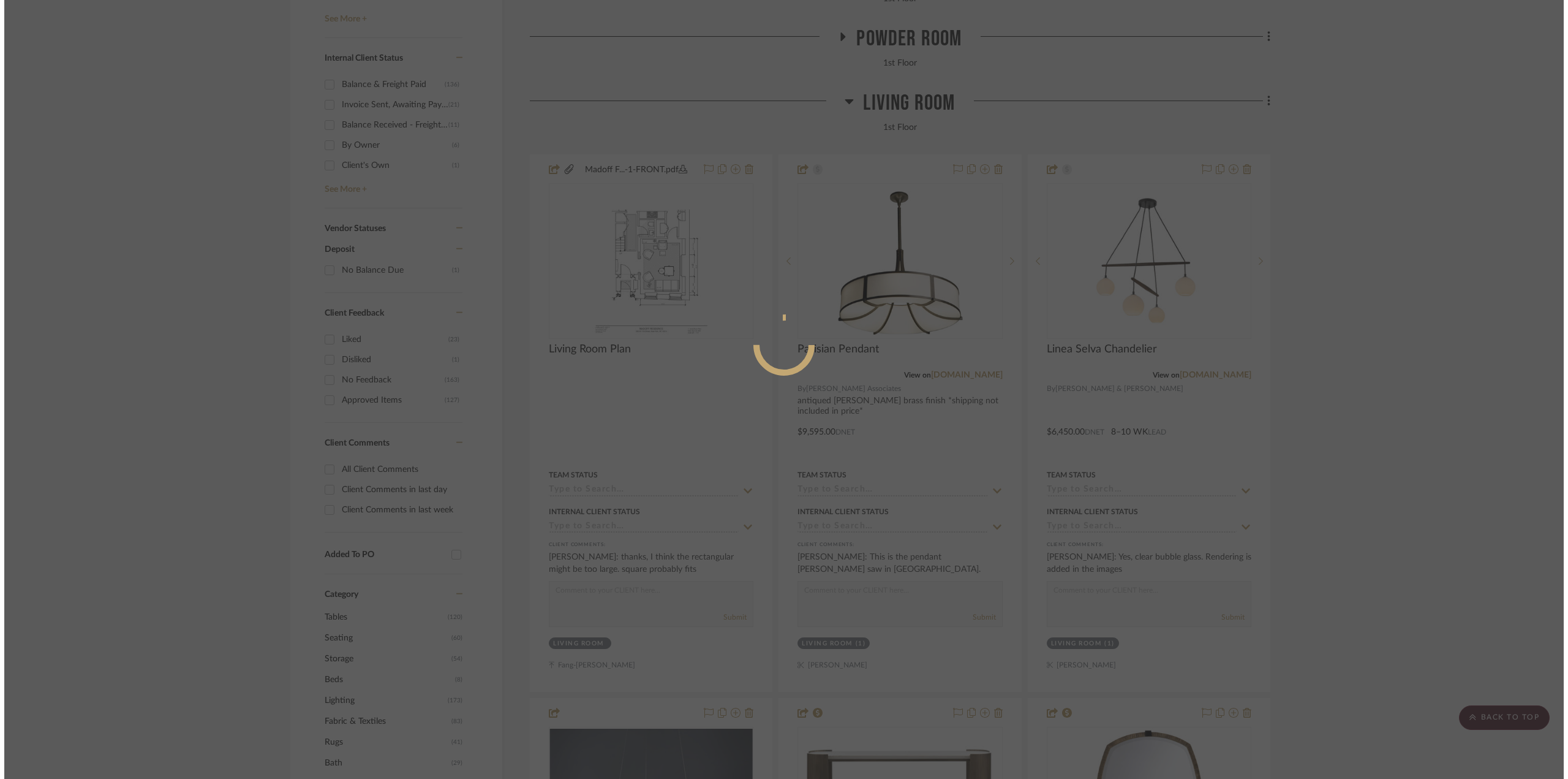
scroll to position [0, 0]
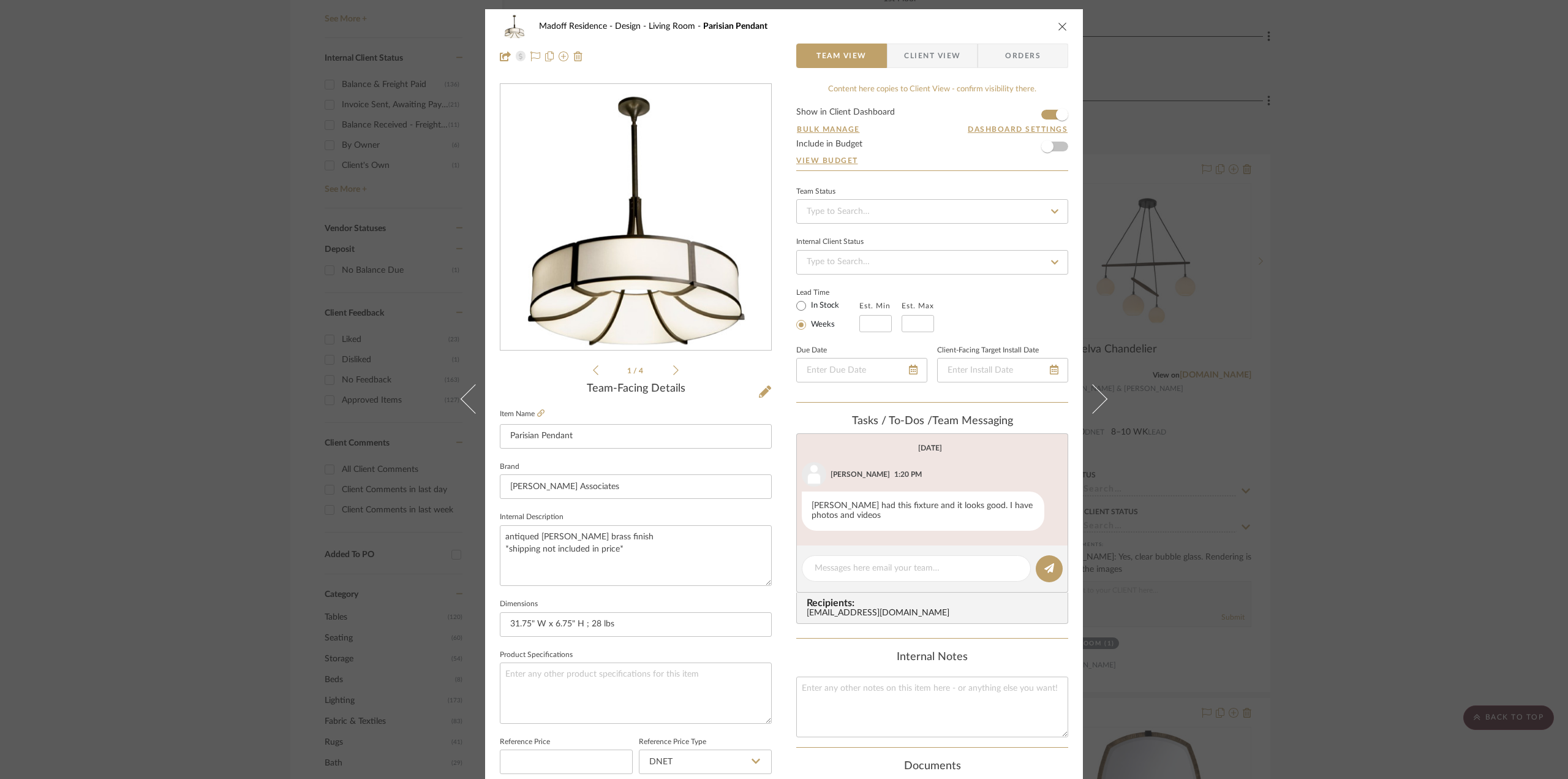
click at [673, 365] on icon at bounding box center [675, 370] width 5 height 11
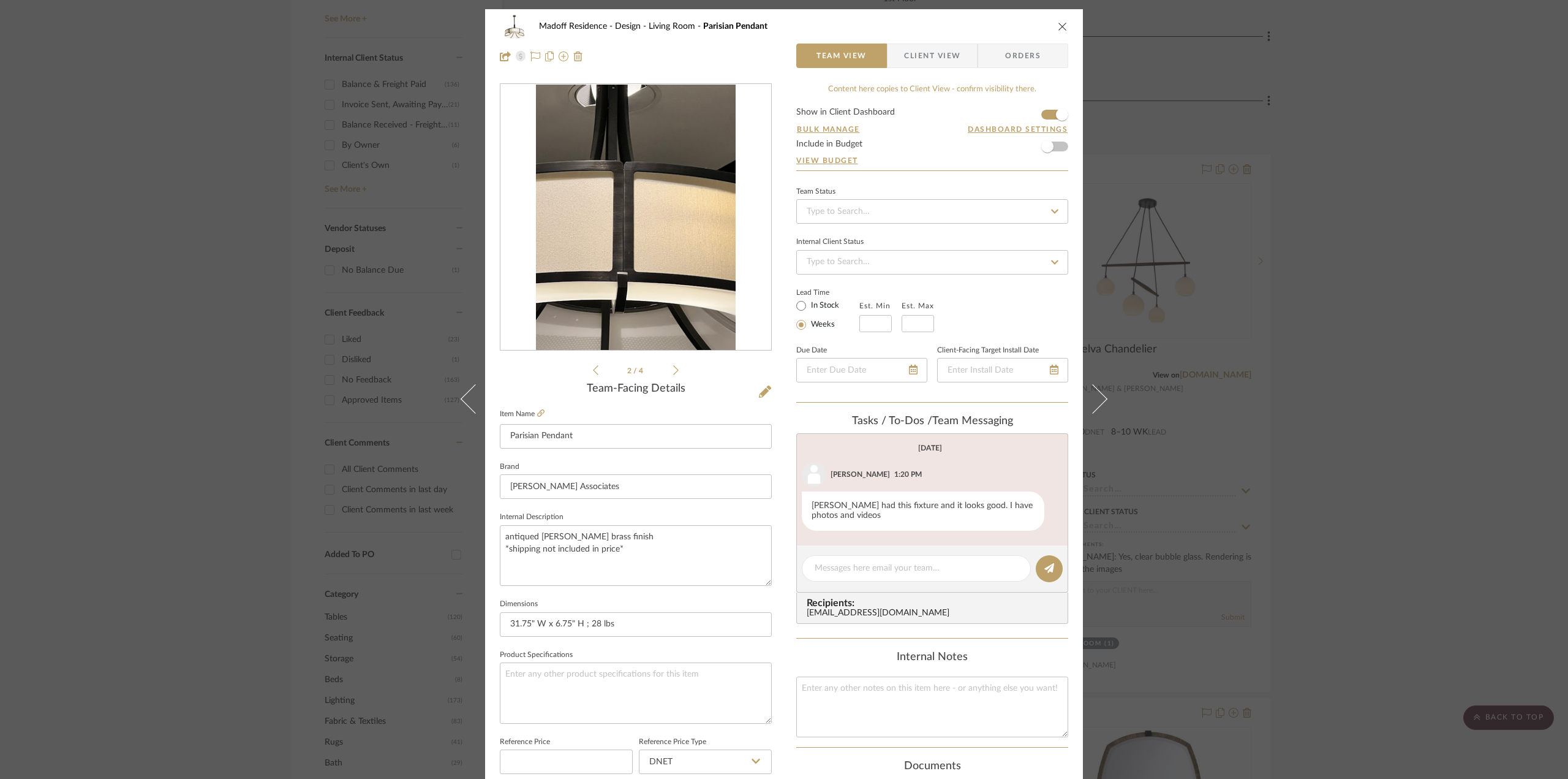
click at [673, 365] on icon at bounding box center [675, 370] width 5 height 11
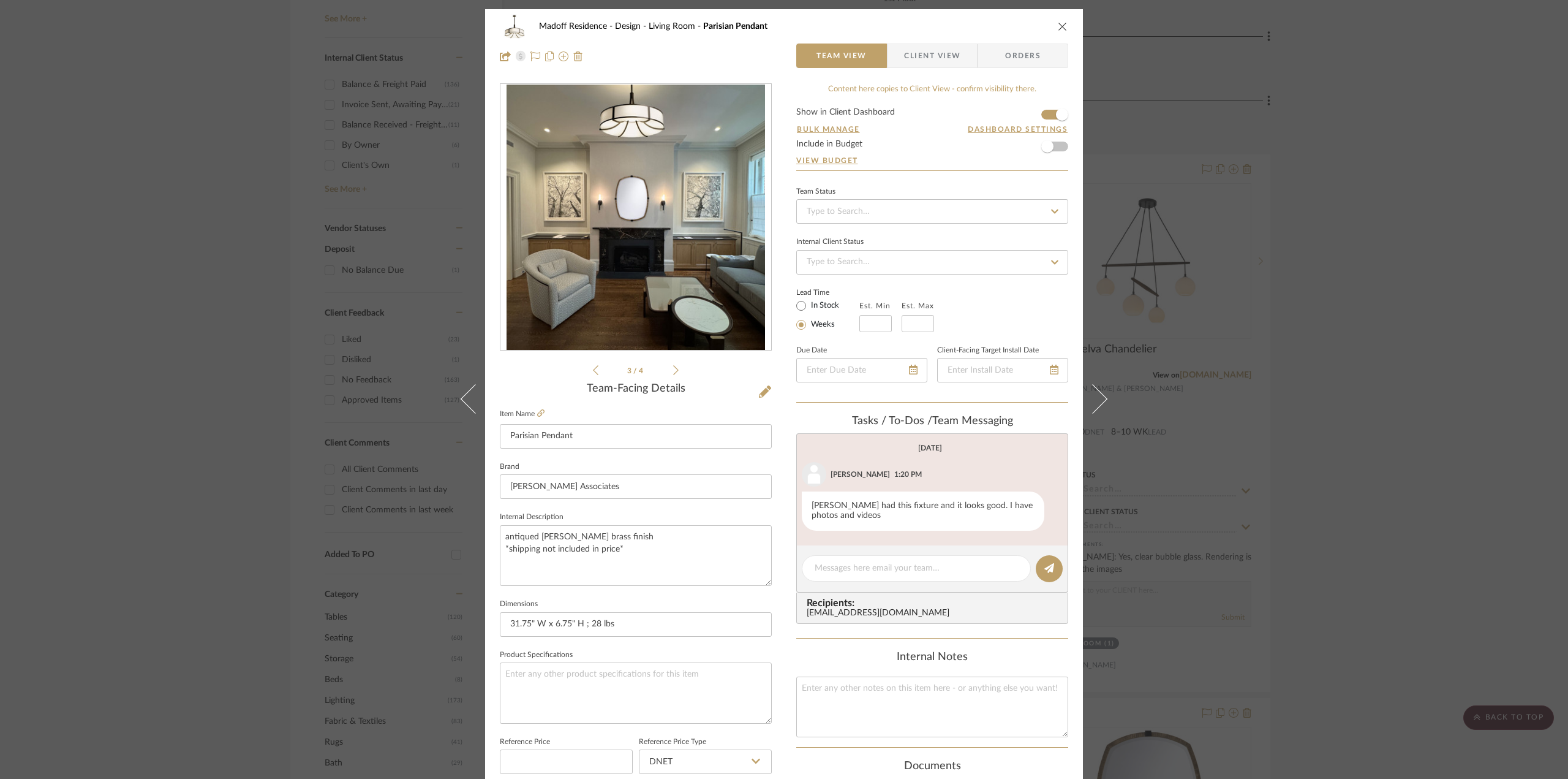
click at [673, 365] on icon at bounding box center [675, 370] width 5 height 11
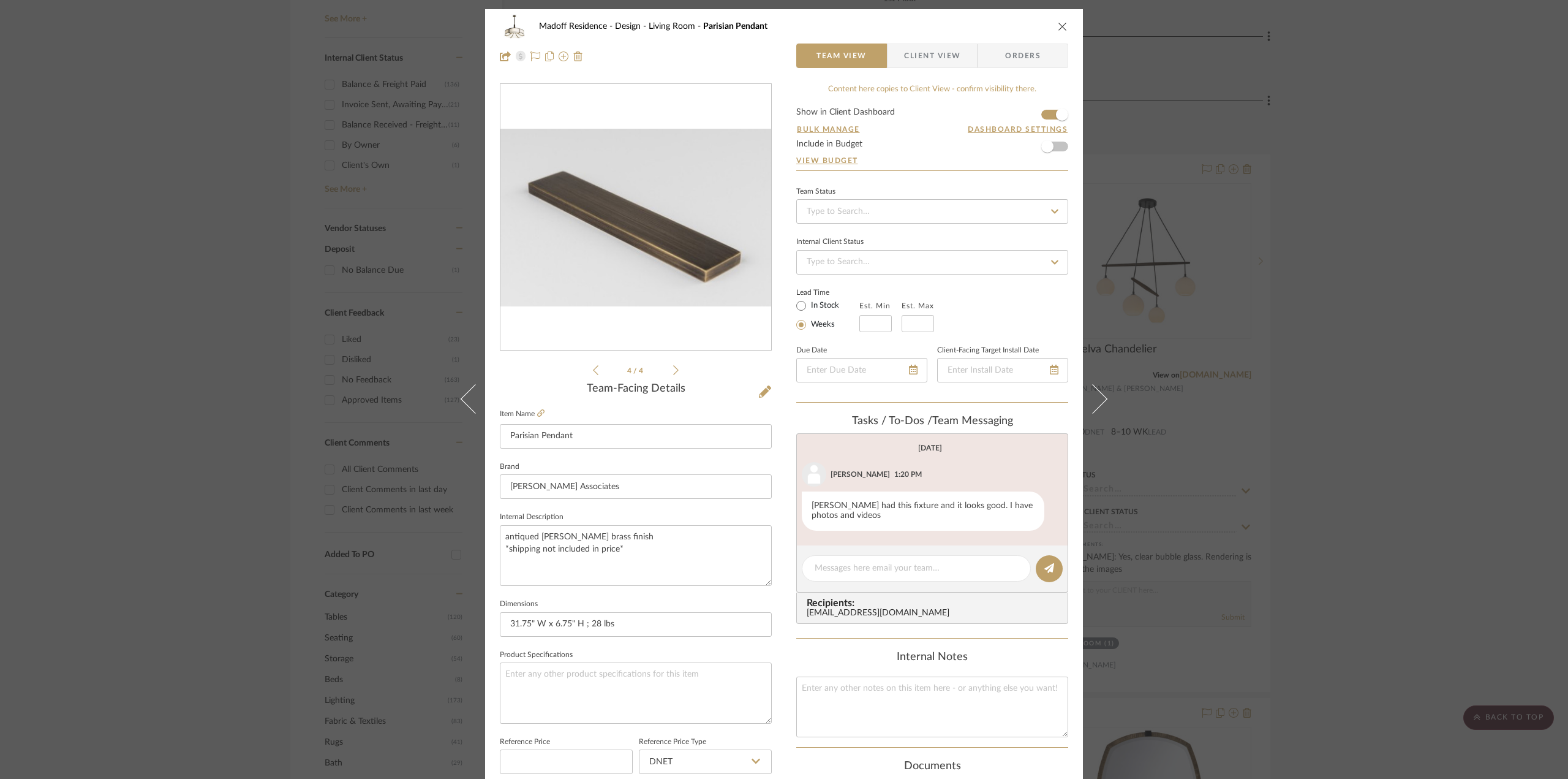
click at [673, 372] on icon at bounding box center [675, 370] width 5 height 11
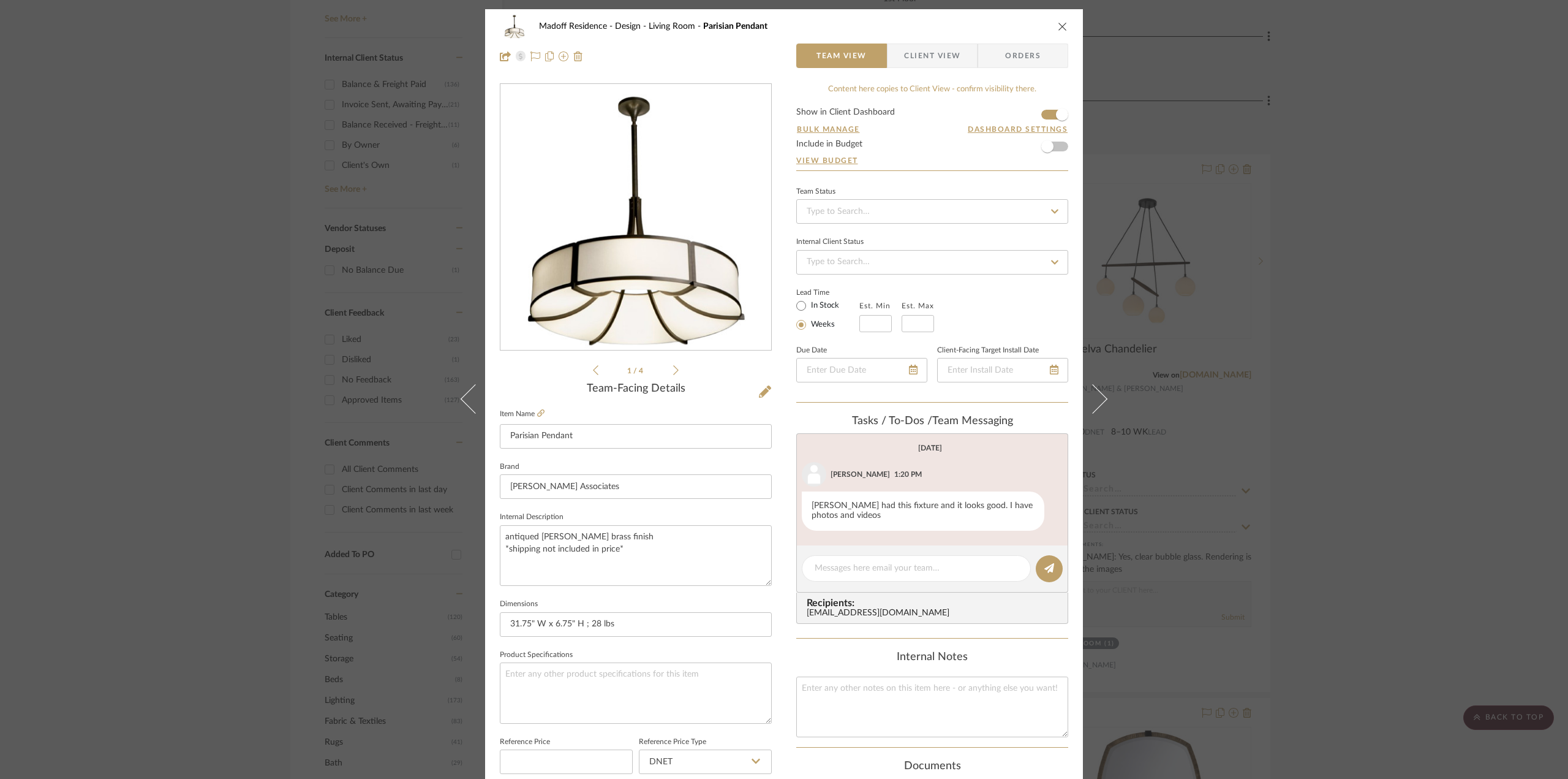
click at [673, 372] on icon at bounding box center [675, 370] width 5 height 11
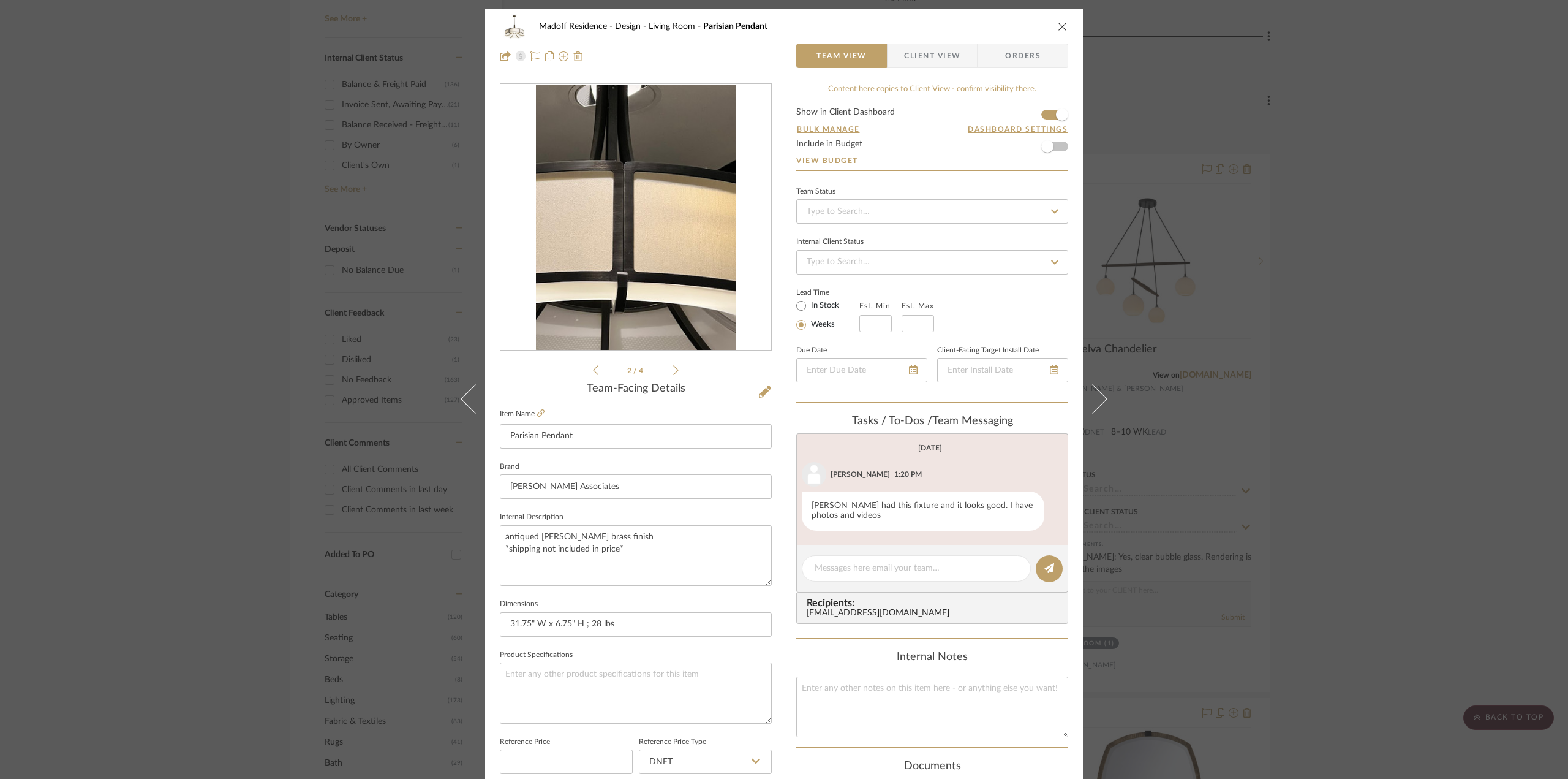
click at [673, 372] on icon at bounding box center [675, 370] width 5 height 11
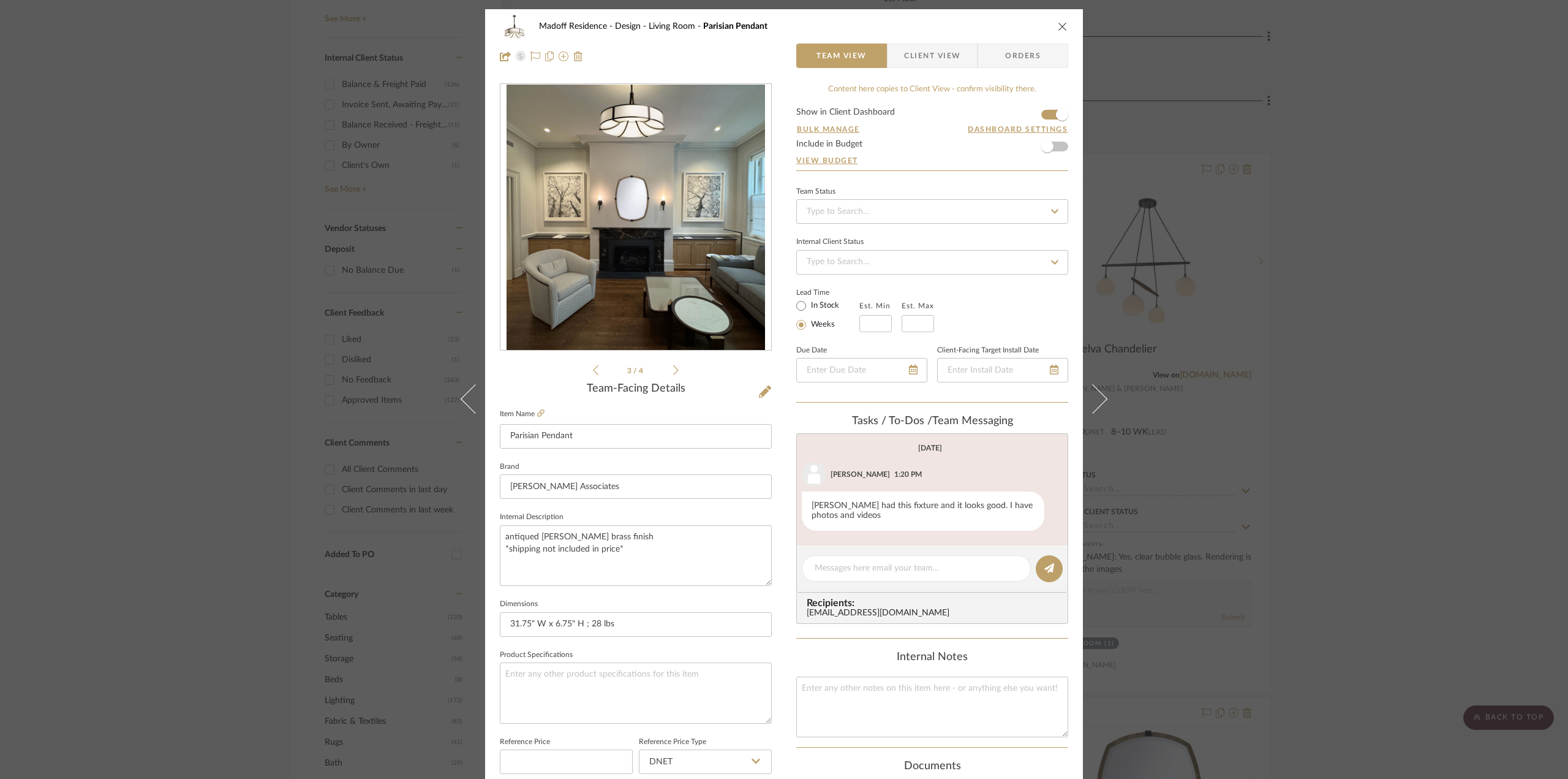
click at [1332, 373] on div "Madoff Residence - Design Living Room Parisian Pendant Team View Client View Or…" at bounding box center [784, 389] width 1568 height 779
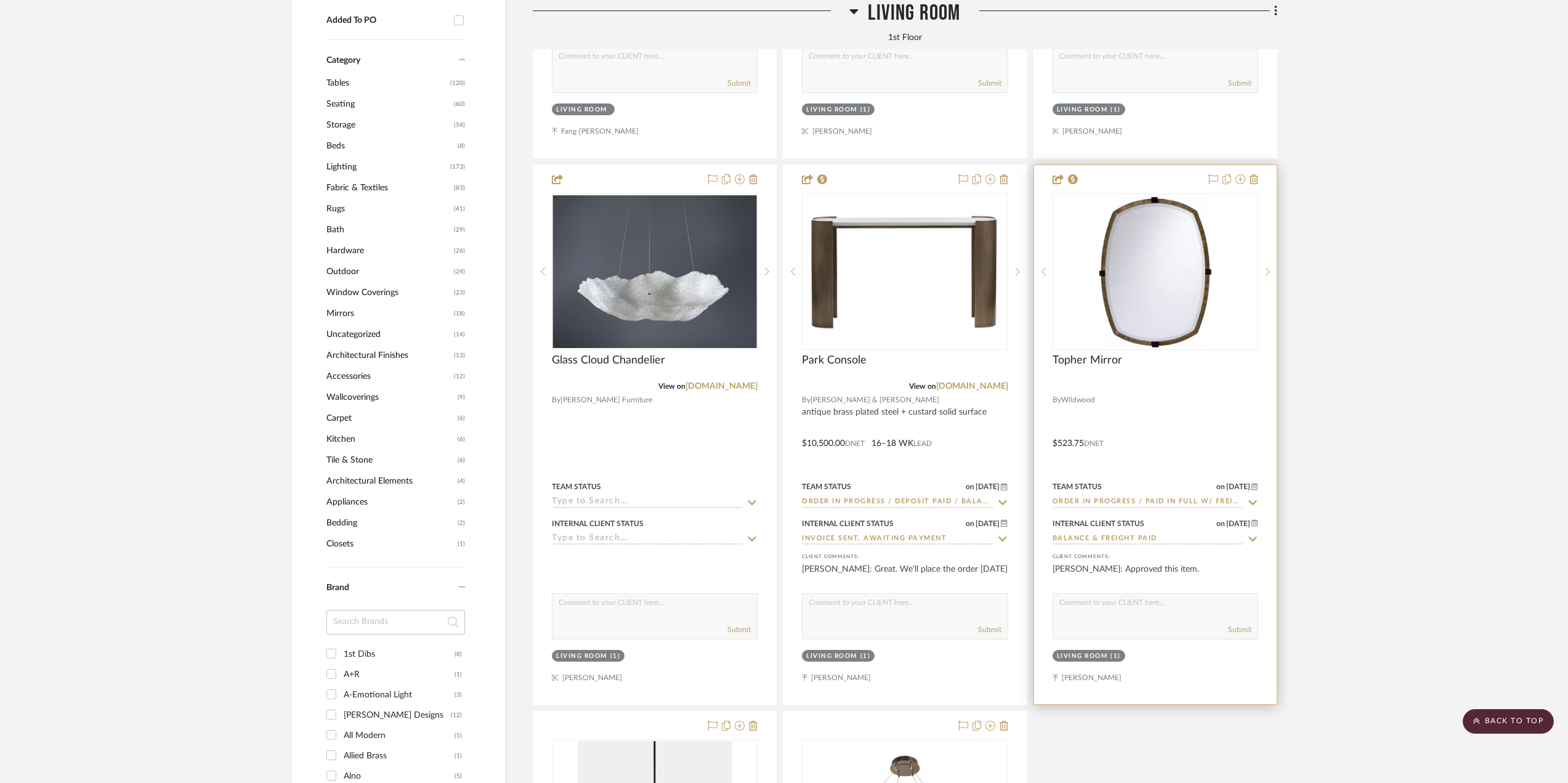
scroll to position [1232, 0]
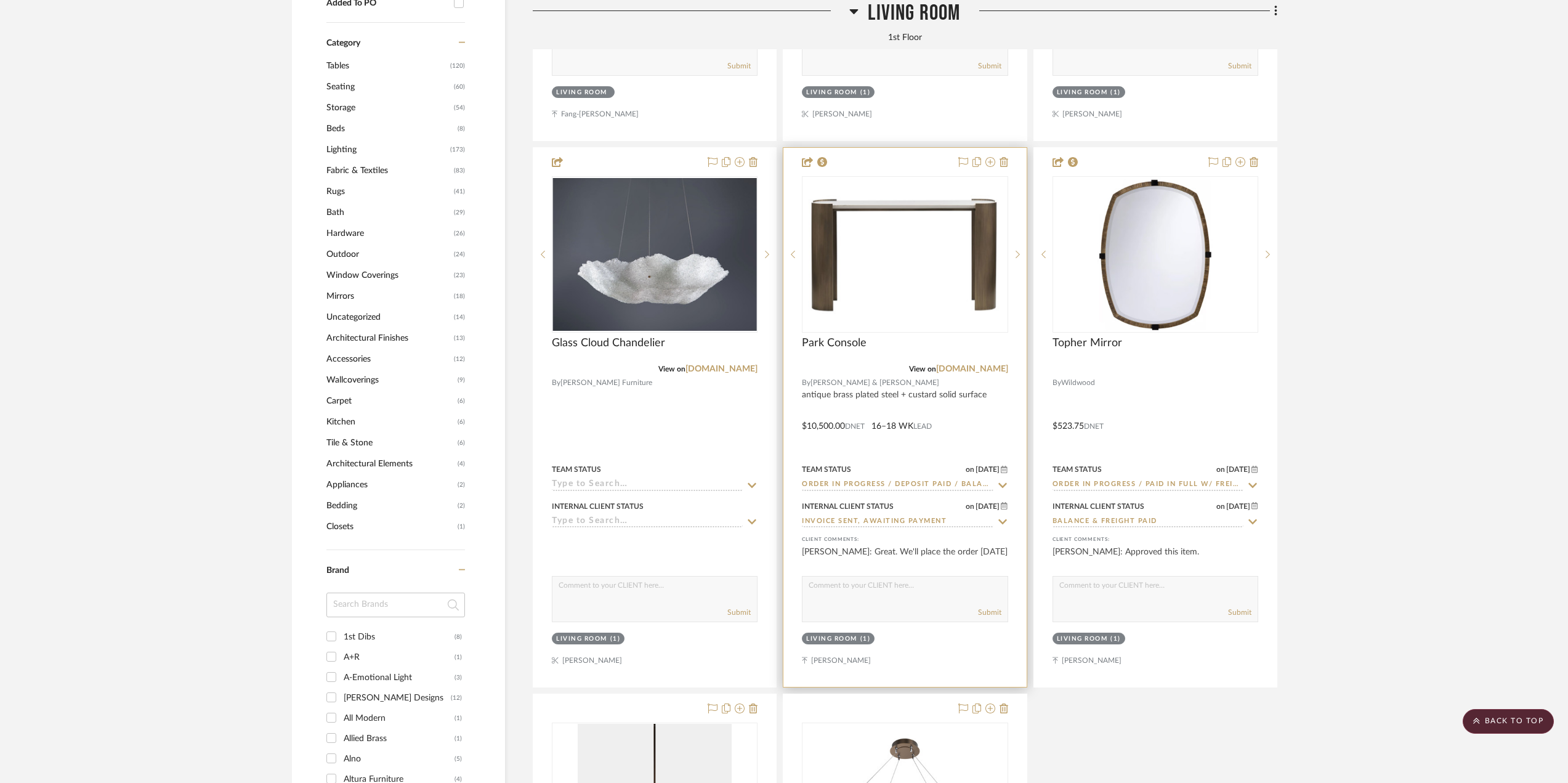
click at [992, 426] on div at bounding box center [905, 418] width 243 height 539
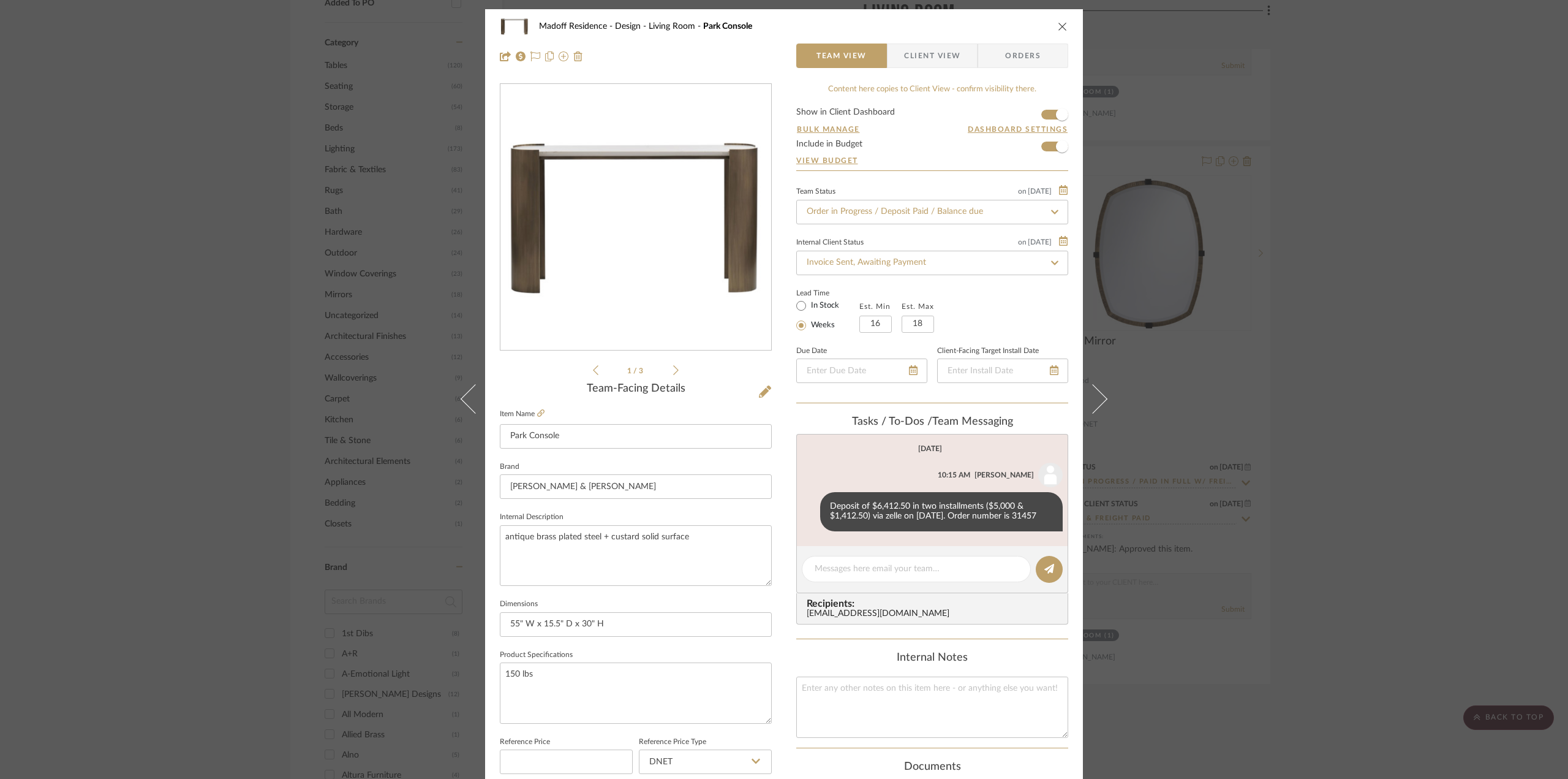
click at [1365, 348] on div "Madoff Residence - Design Living Room Park Console Team View Client View Orders…" at bounding box center [784, 389] width 1568 height 779
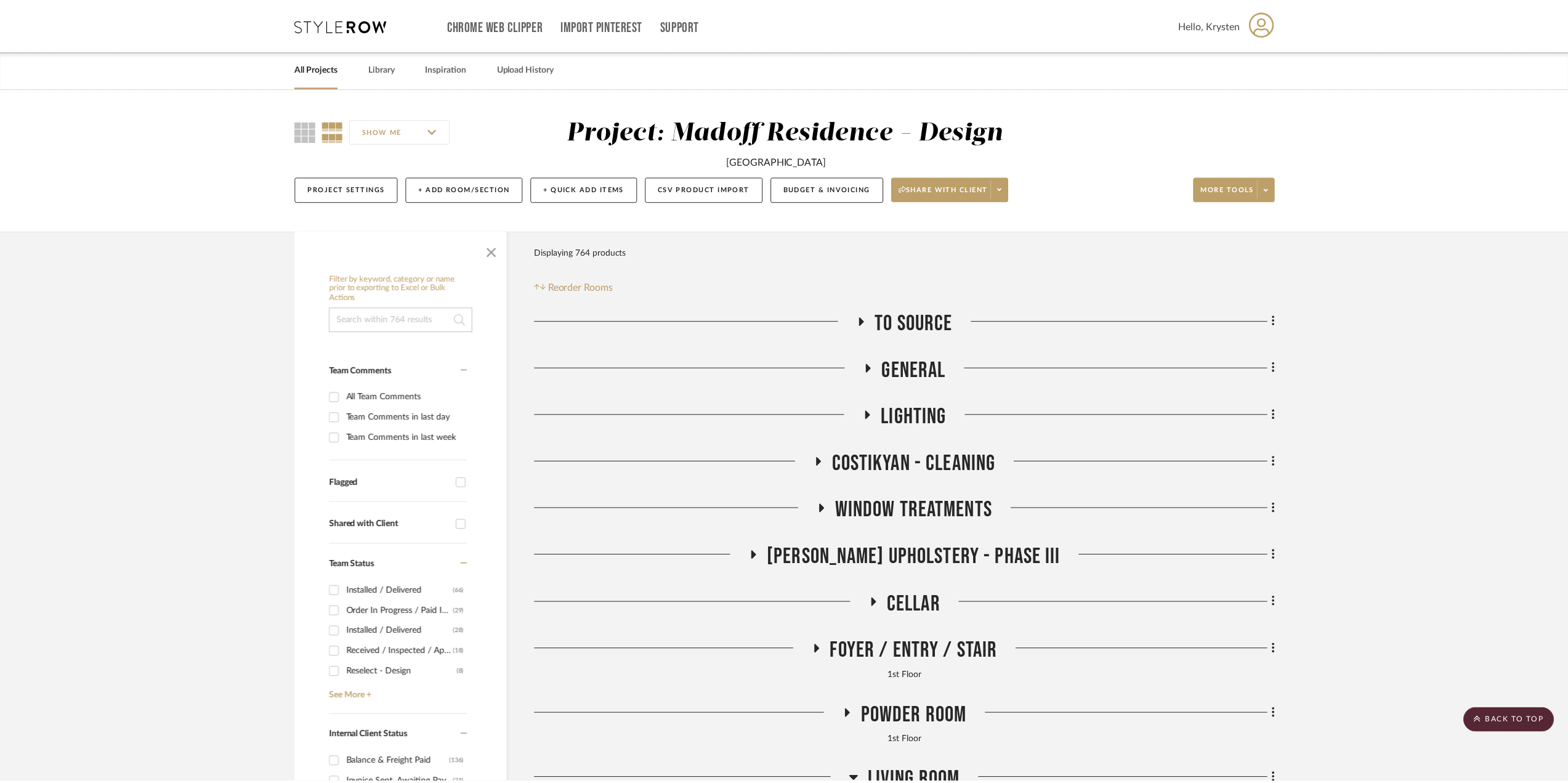
scroll to position [1232, 0]
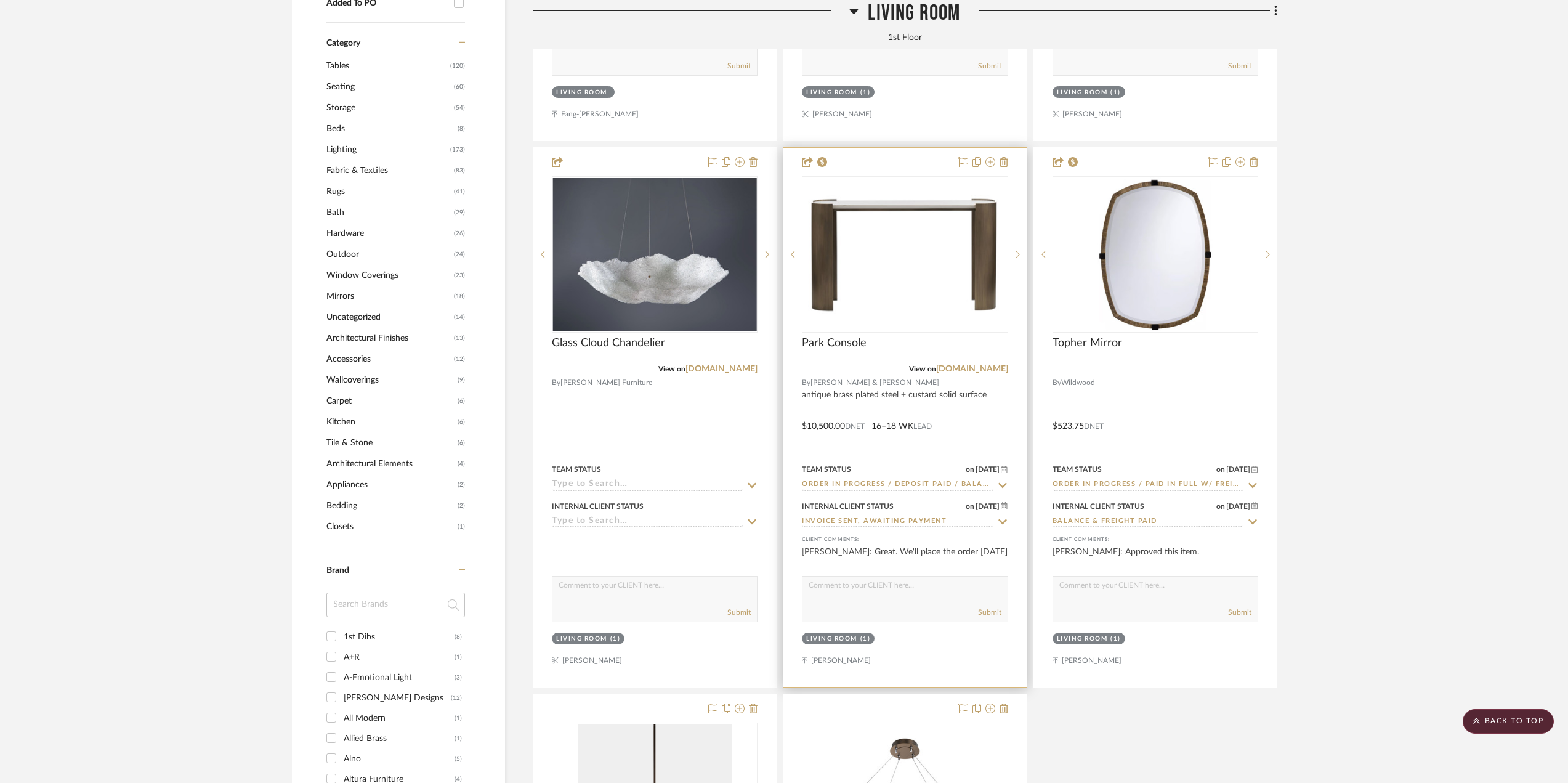
click at [996, 429] on div at bounding box center [905, 418] width 243 height 539
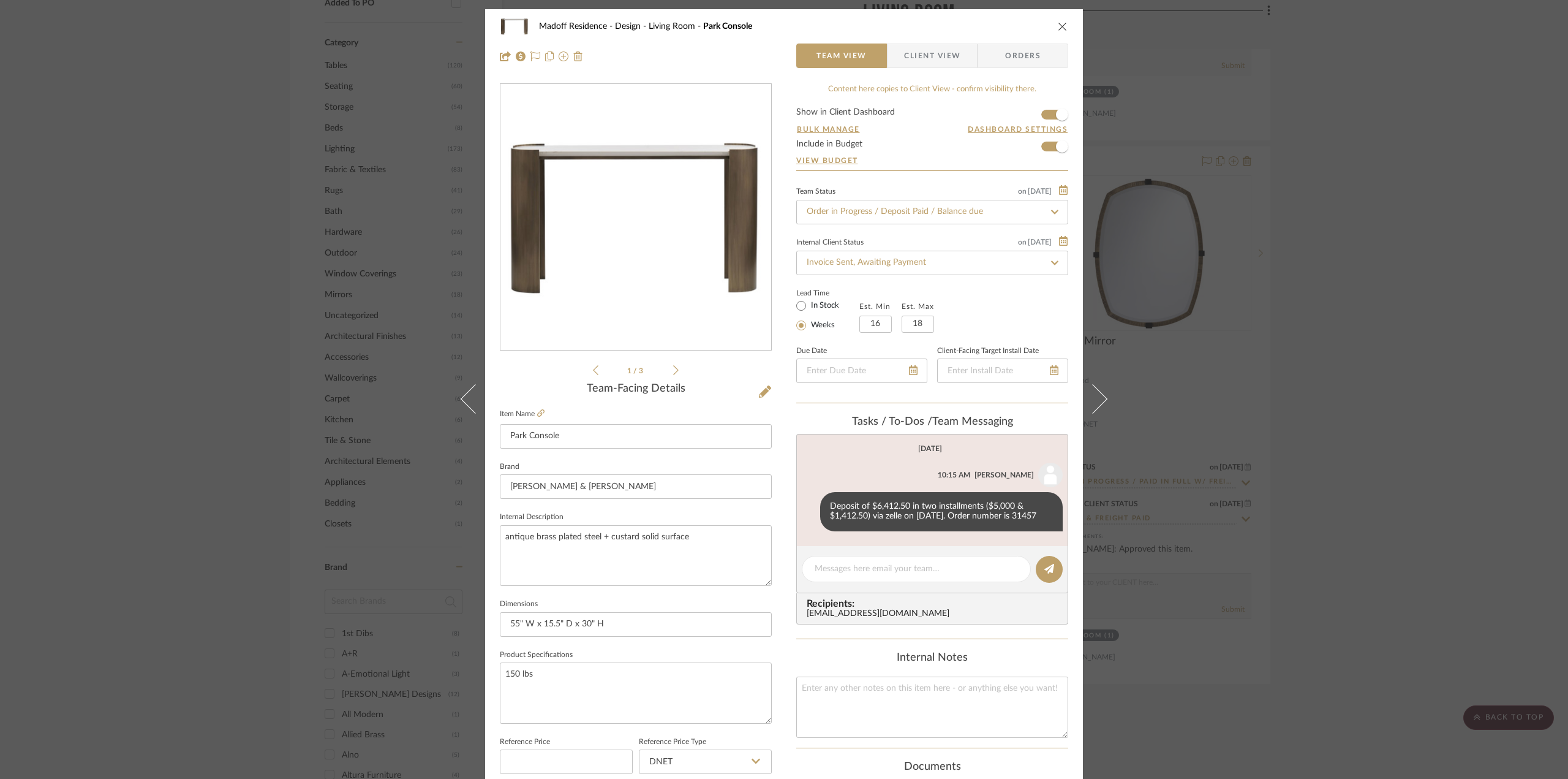
click at [673, 371] on icon at bounding box center [675, 369] width 5 height 10
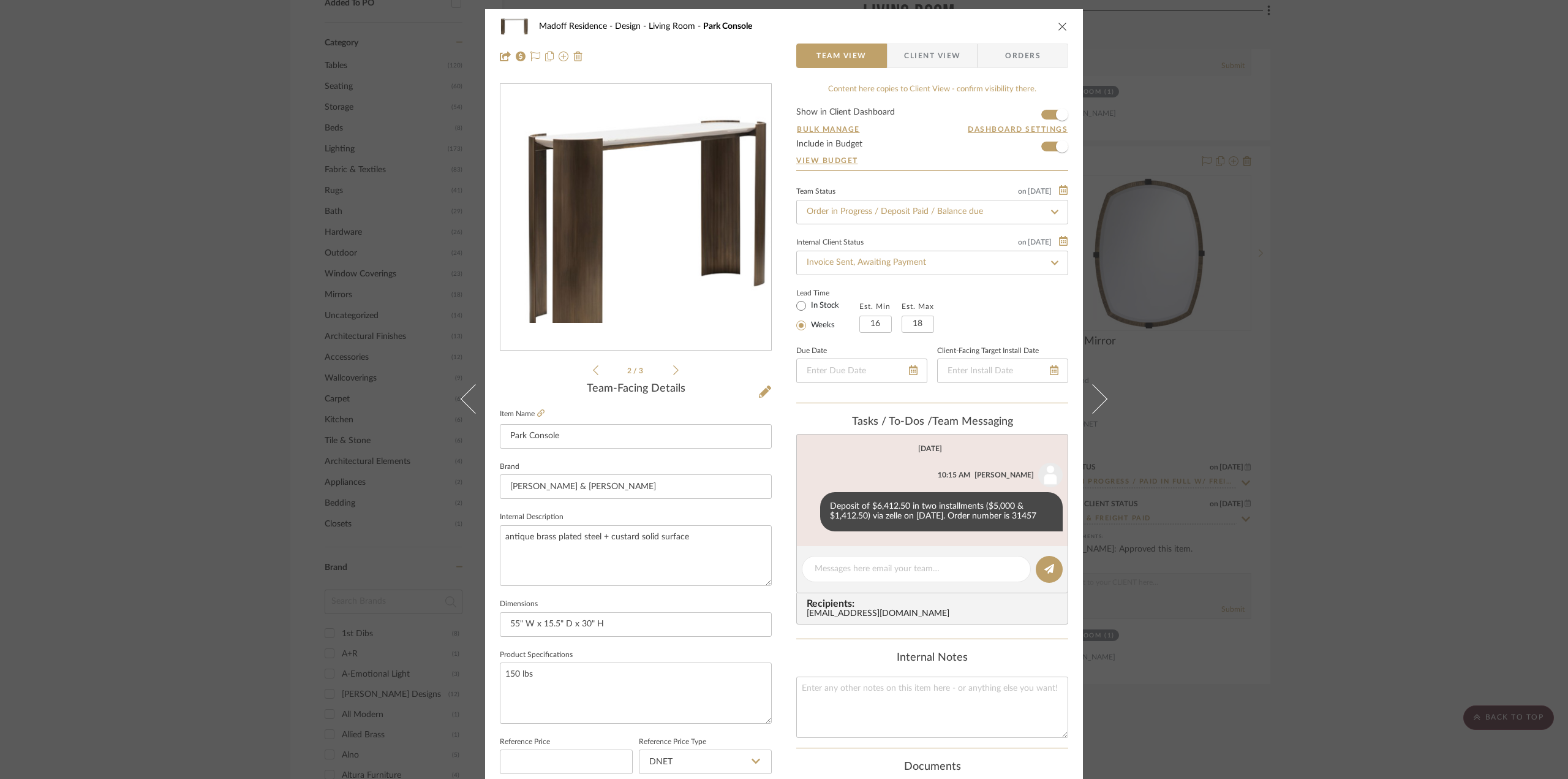
click at [673, 371] on icon at bounding box center [675, 369] width 5 height 10
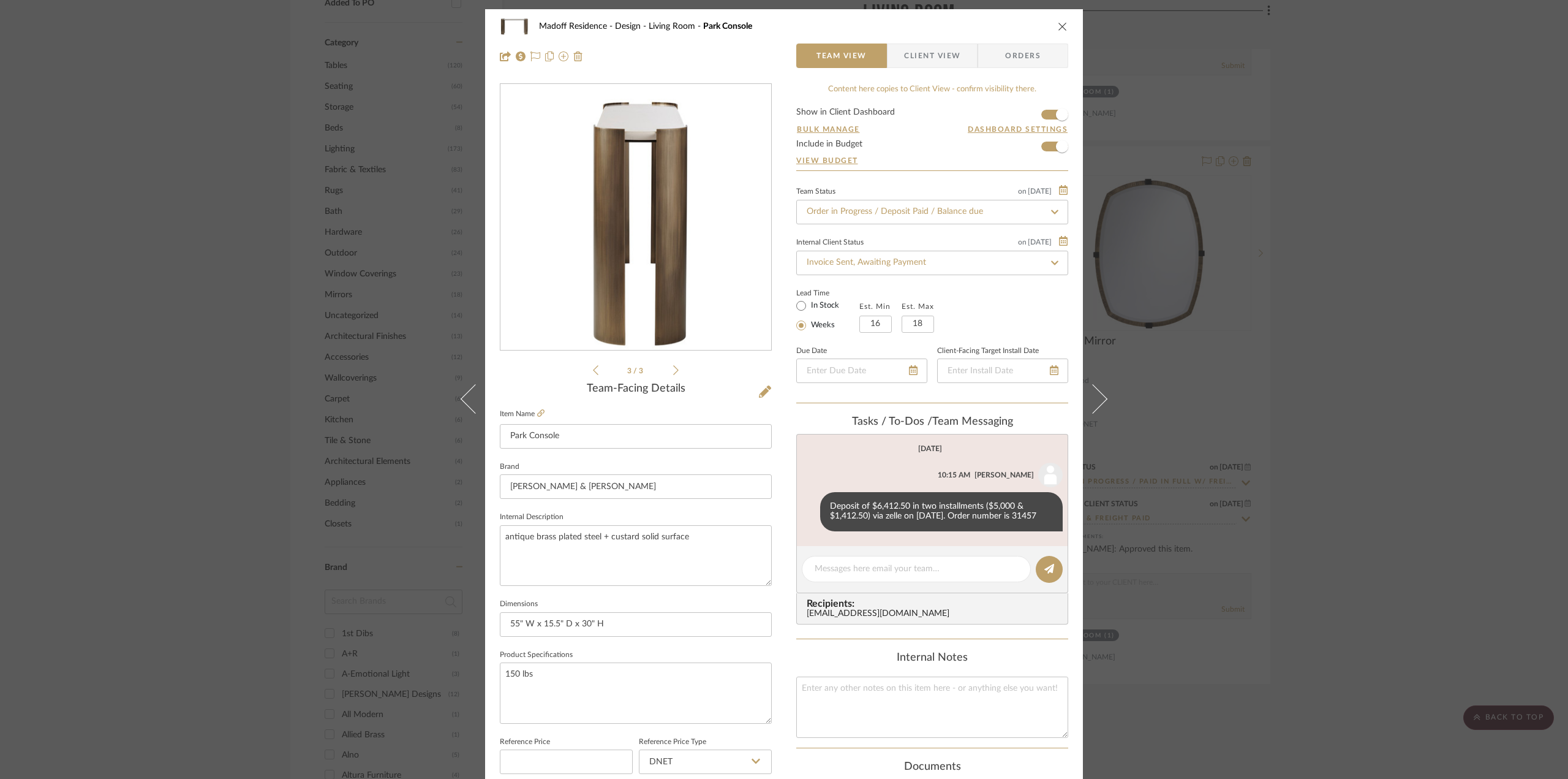
click at [673, 371] on icon at bounding box center [675, 369] width 5 height 10
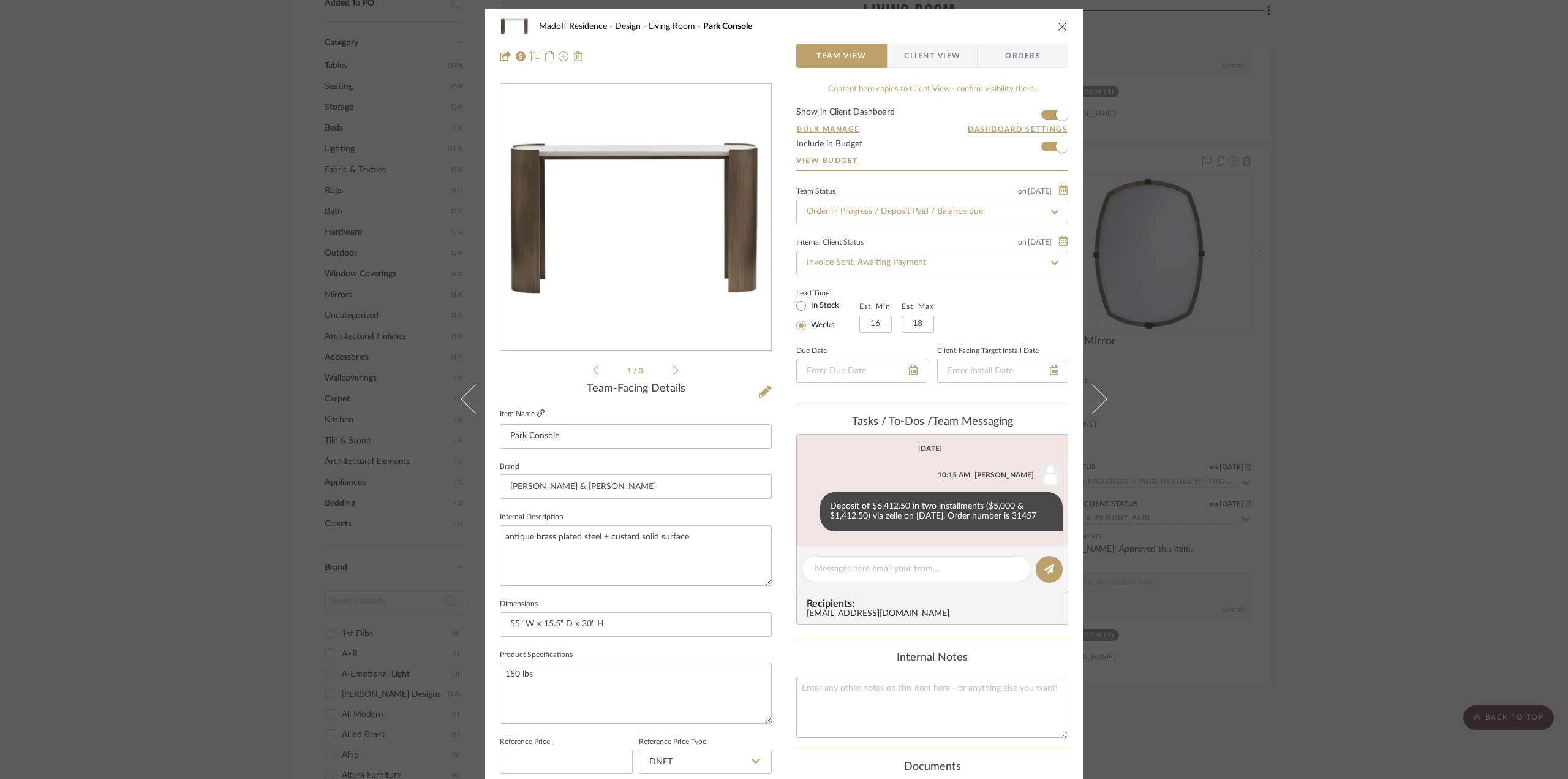
click at [537, 417] on link at bounding box center [541, 414] width 8 height 11
click at [760, 389] on icon at bounding box center [765, 391] width 12 height 12
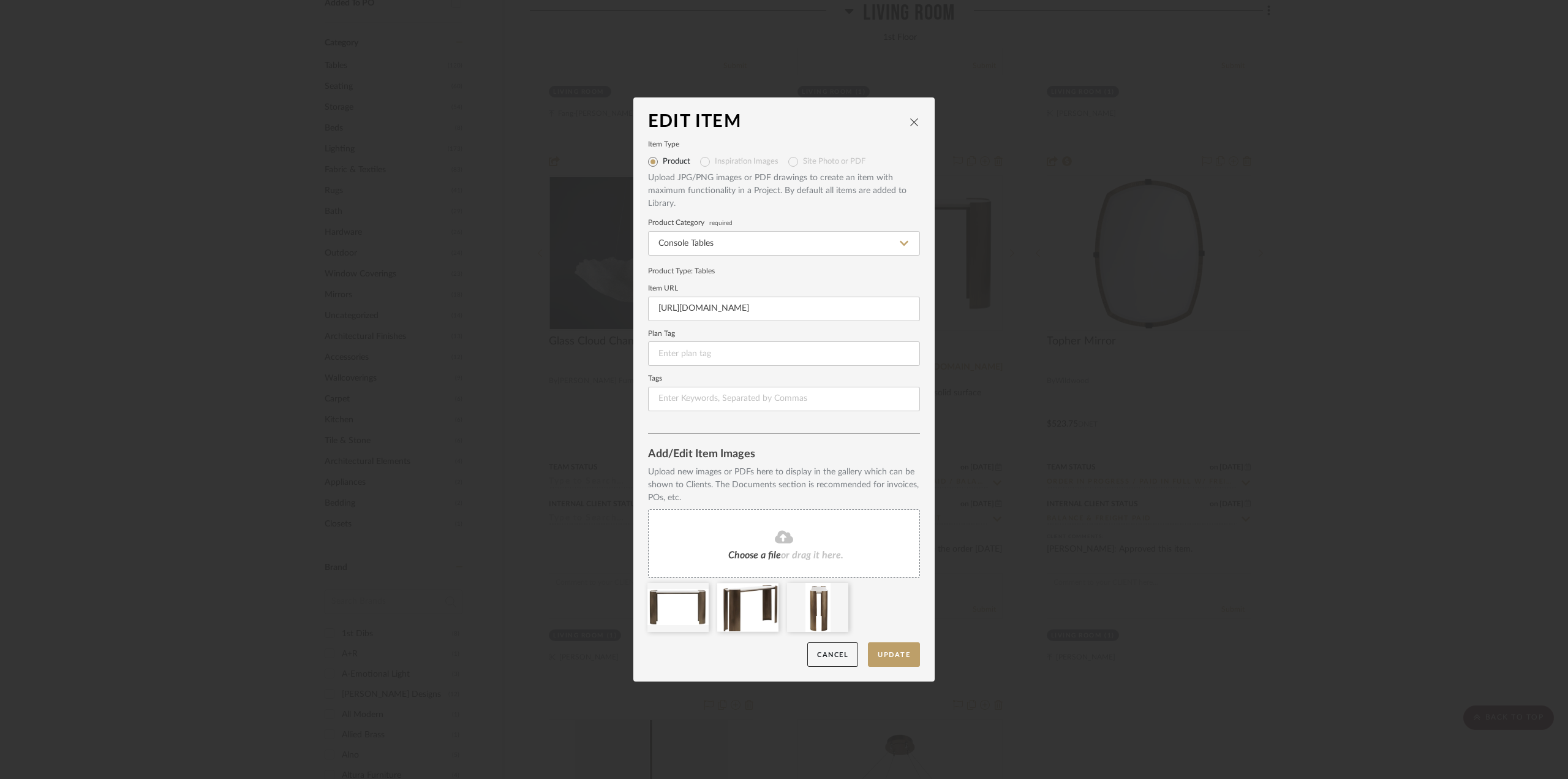
click at [794, 530] on fa-icon at bounding box center [784, 537] width 112 height 16
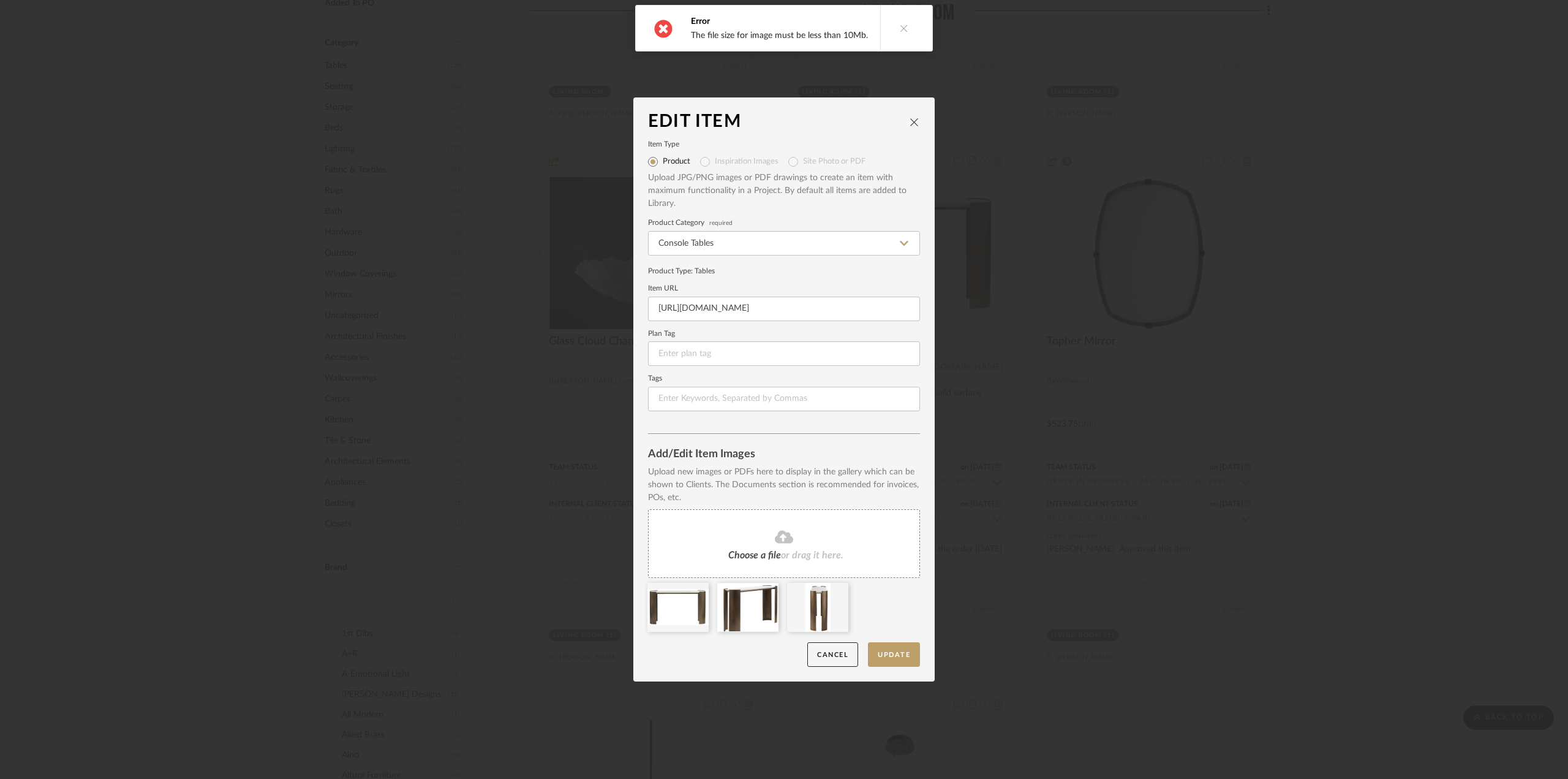
click at [804, 553] on span "or drag it here." at bounding box center [812, 555] width 63 height 10
click at [789, 536] on fa-icon at bounding box center [784, 537] width 112 height 16
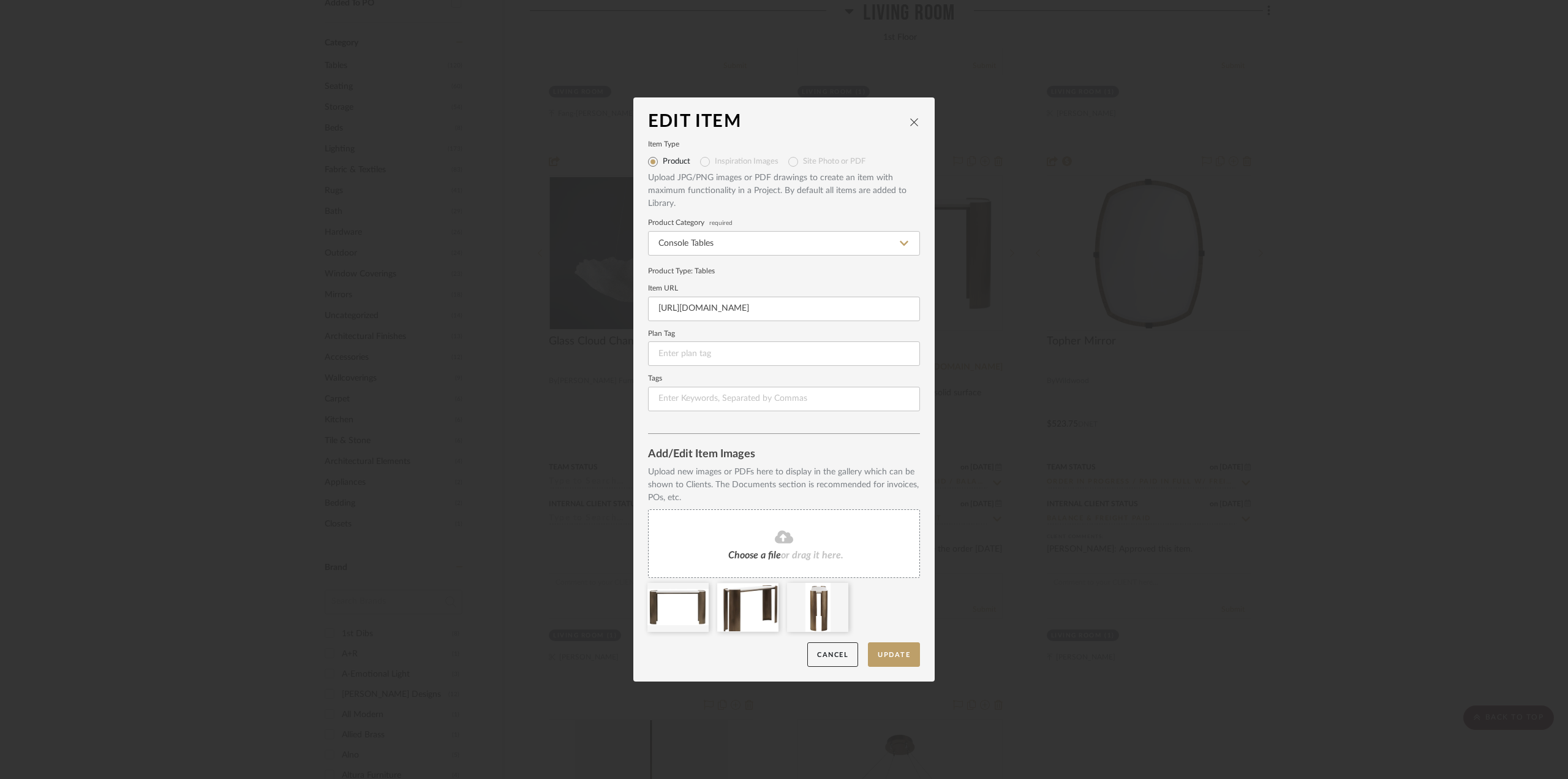
click at [807, 533] on fa-icon at bounding box center [784, 537] width 112 height 16
click at [894, 657] on button "Update" at bounding box center [894, 654] width 52 height 25
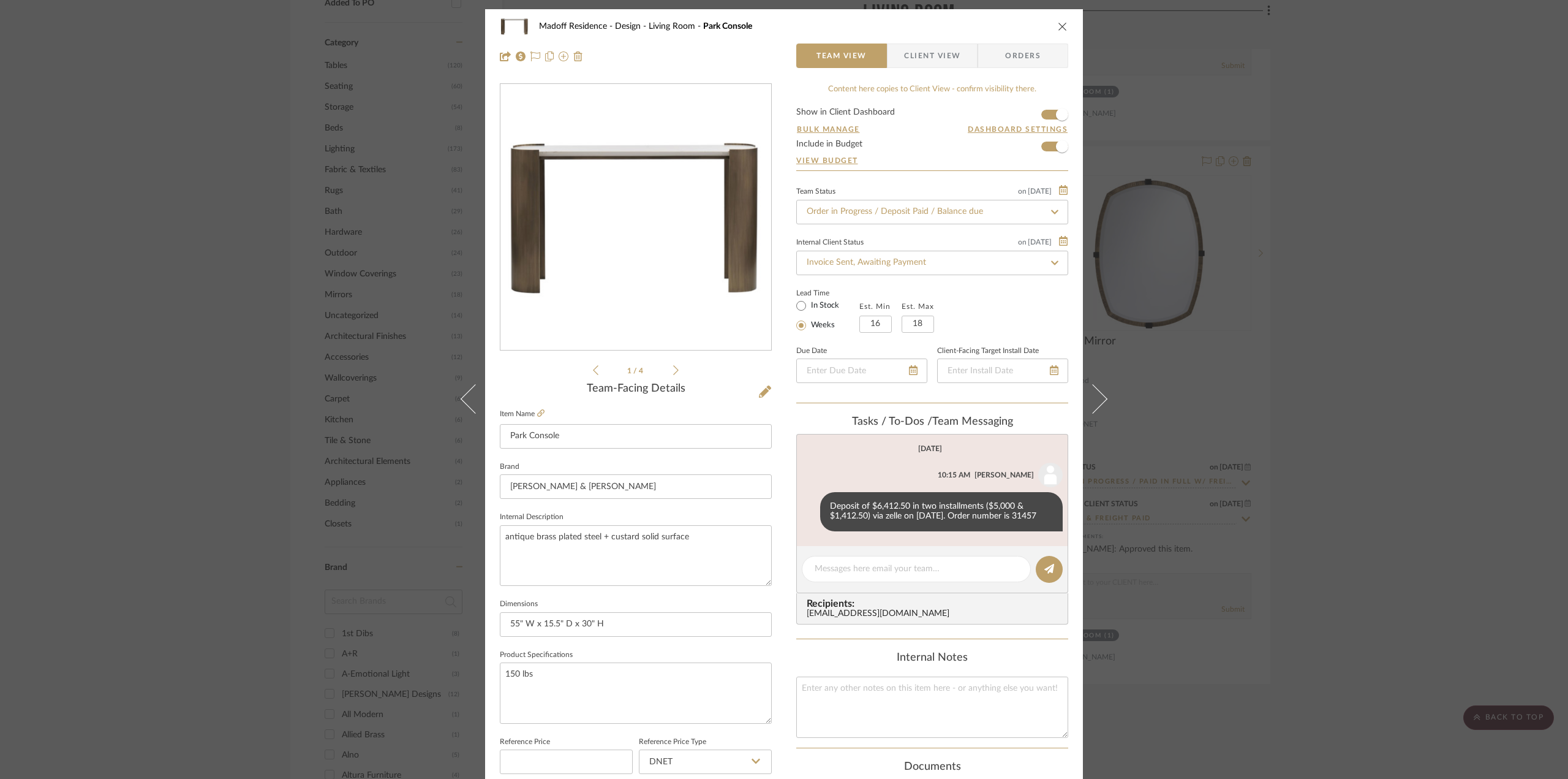
click at [673, 371] on icon at bounding box center [675, 370] width 5 height 11
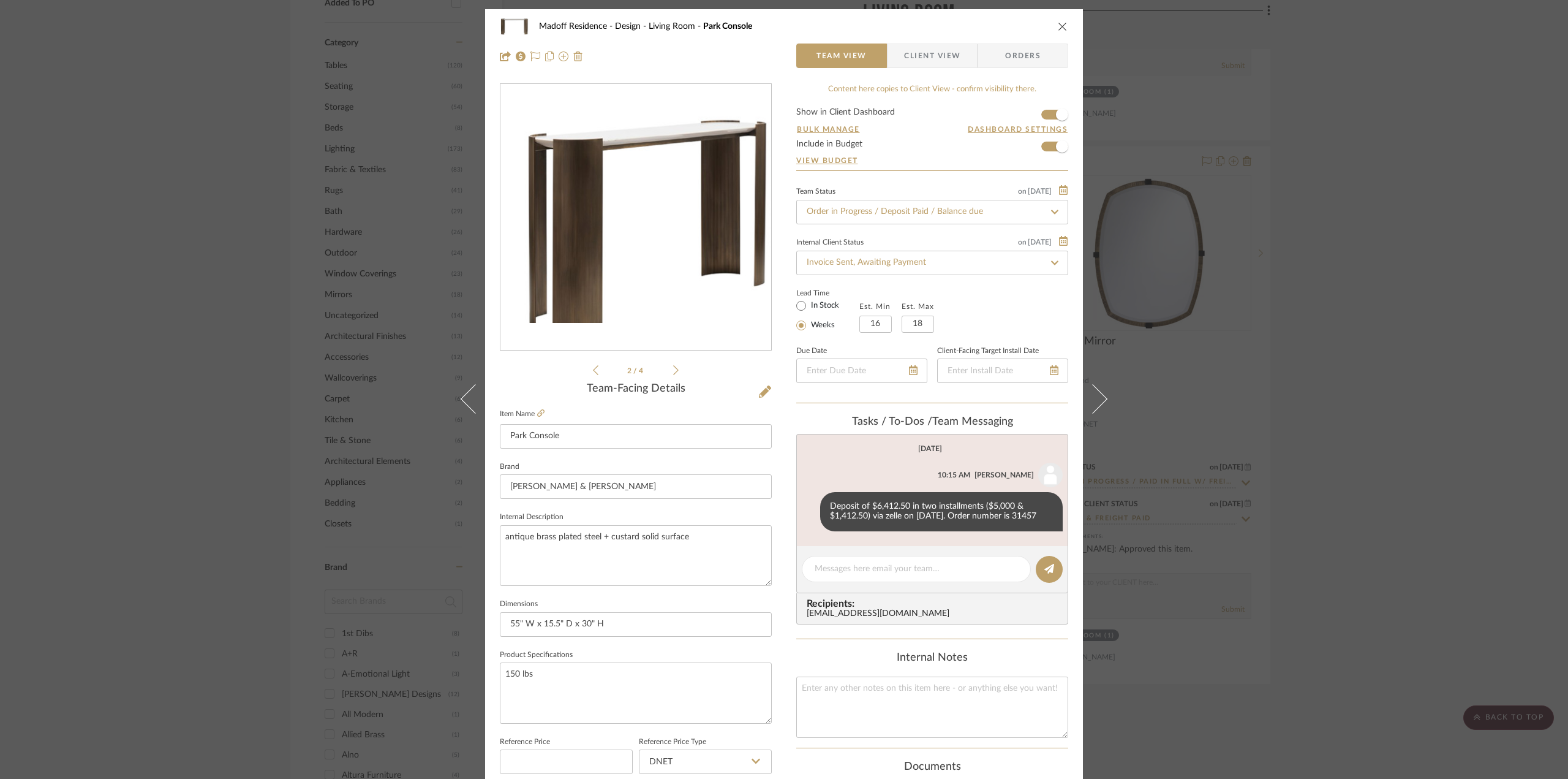
click at [673, 371] on icon at bounding box center [675, 370] width 5 height 11
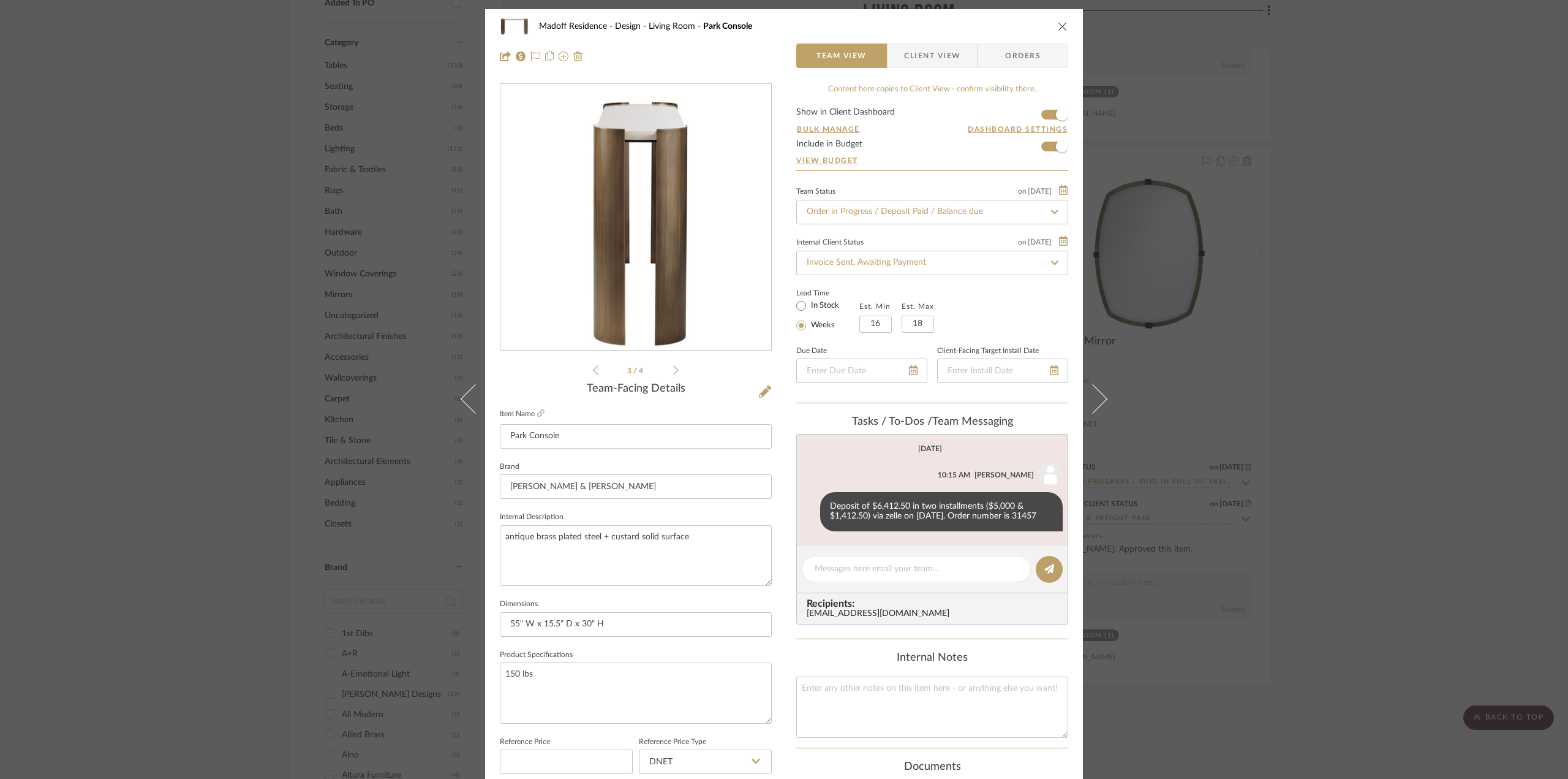
click at [673, 371] on icon at bounding box center [675, 370] width 5 height 11
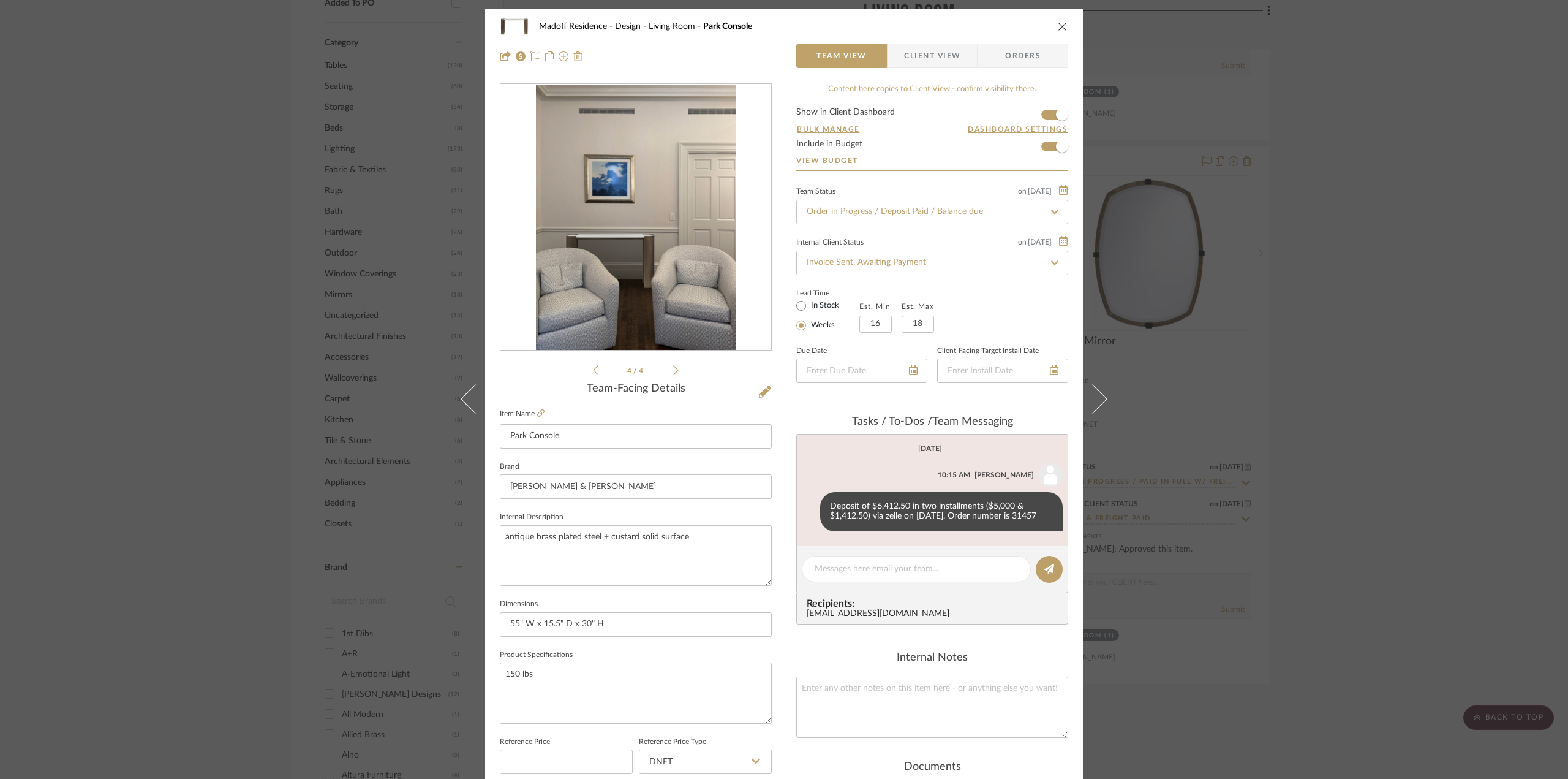
click at [1351, 423] on div "Madoff Residence - Design Living Room Park Console Team View Client View Orders…" at bounding box center [784, 389] width 1568 height 779
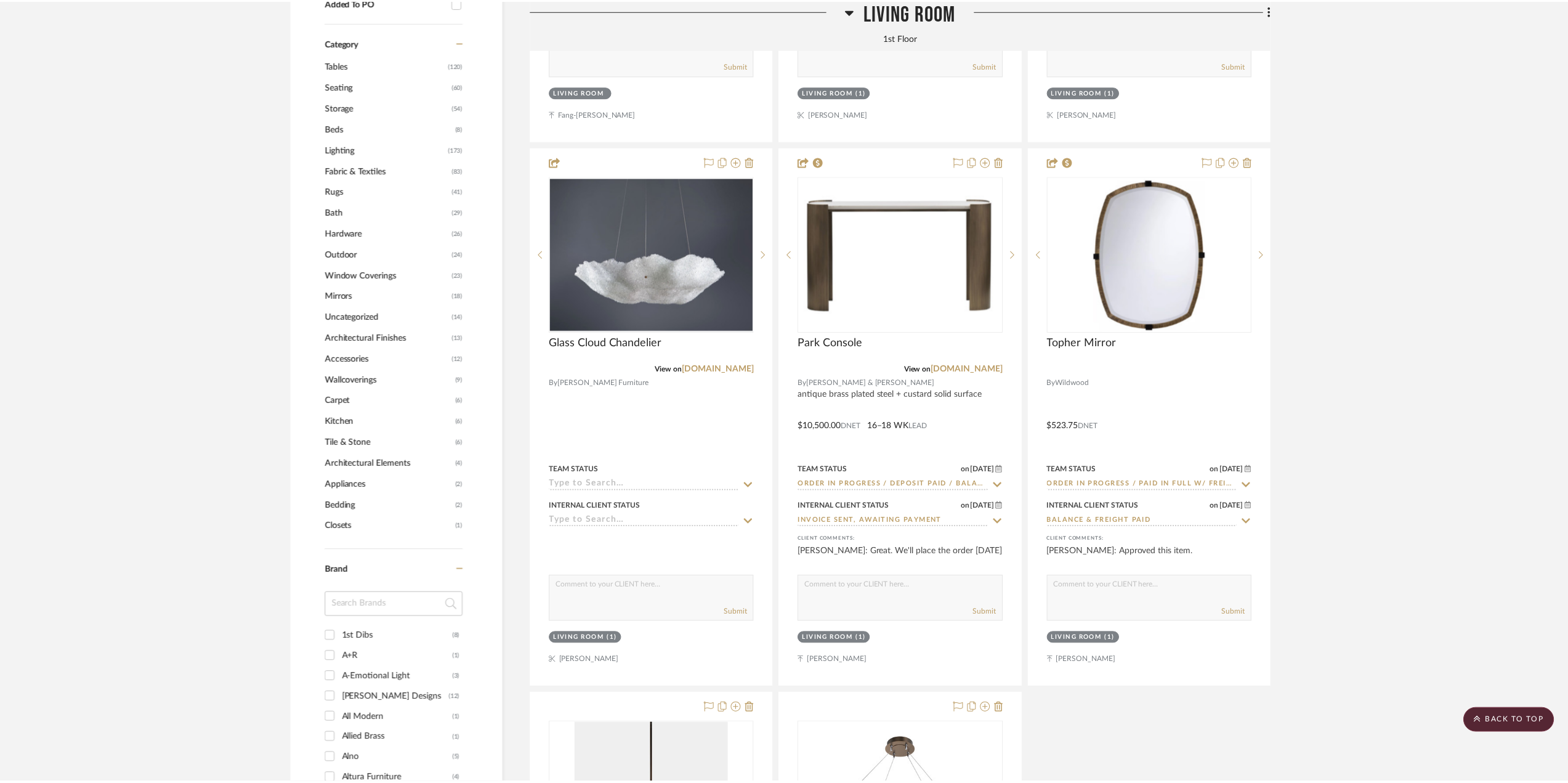
scroll to position [1232, 0]
